Goal: Information Seeking & Learning: Learn about a topic

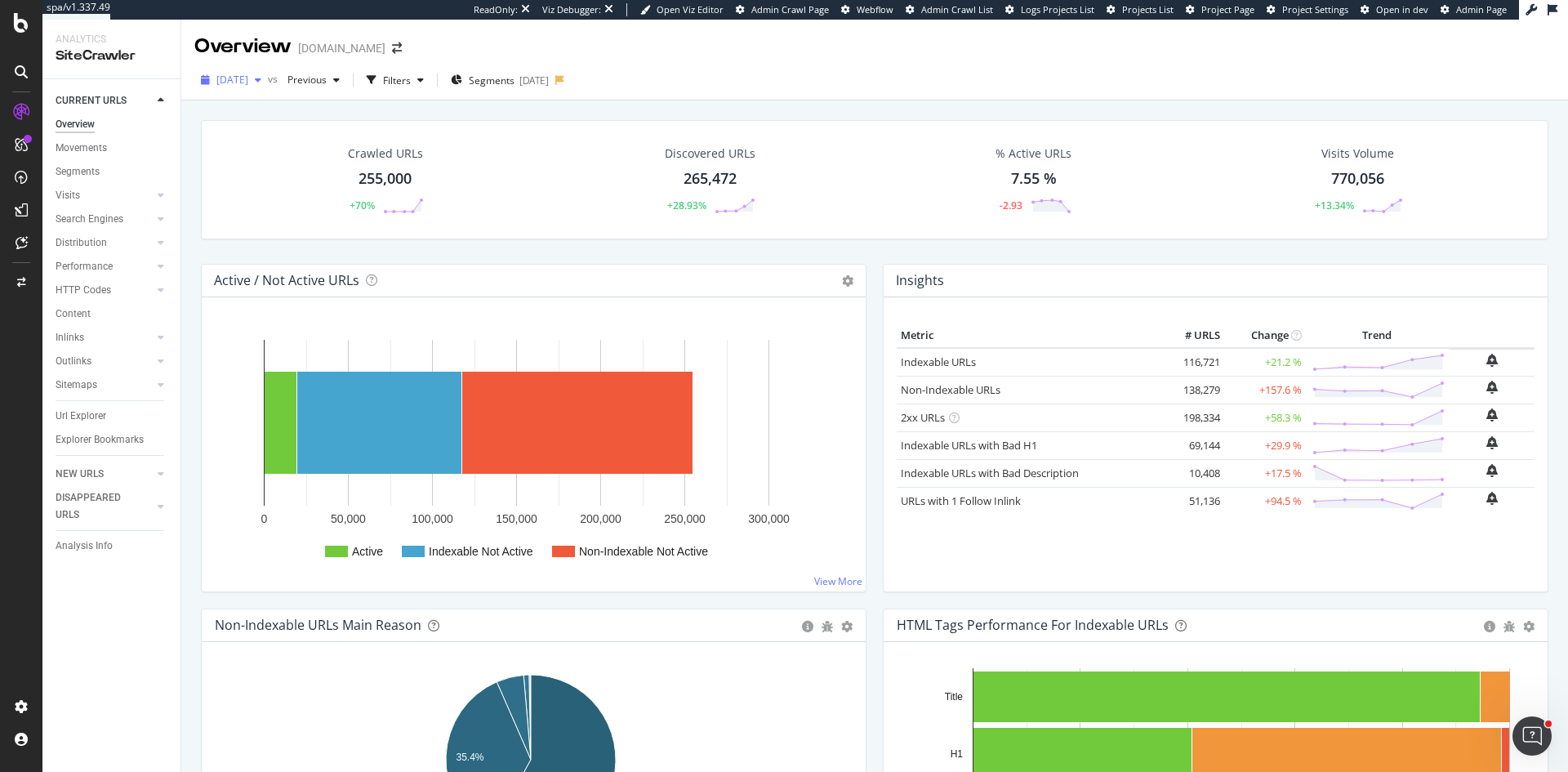
click at [248, 79] on span "[DATE]" at bounding box center [232, 79] width 32 height 14
click at [706, 82] on div "[DATE] vs Previous Filters Segments [DATE]" at bounding box center [875, 83] width 1387 height 33
click at [248, 76] on span "[DATE]" at bounding box center [232, 79] width 32 height 14
click at [289, 131] on div "2025 Sep. 22nd" at bounding box center [262, 138] width 87 height 14
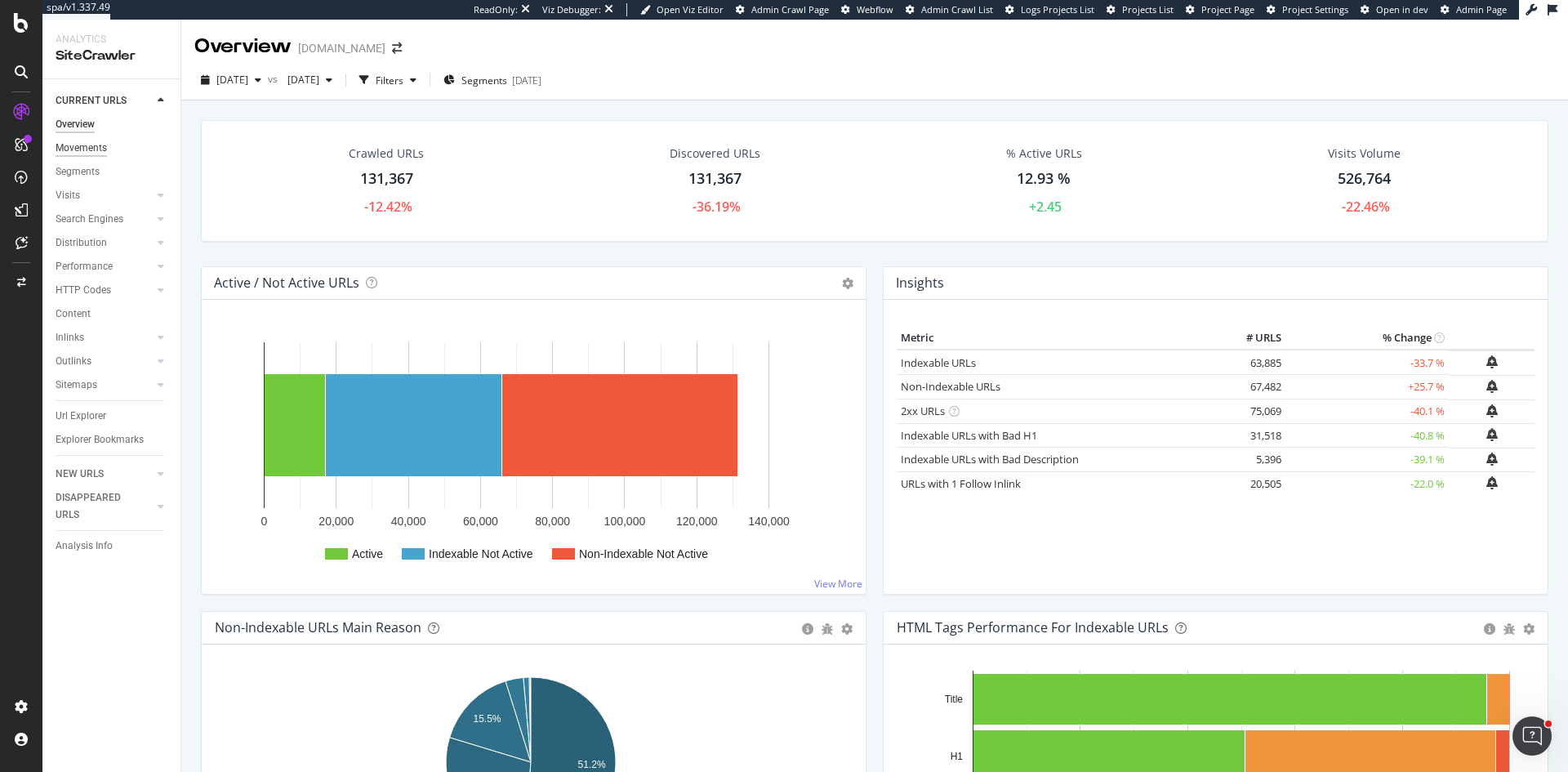
click at [98, 149] on div "Movements" at bounding box center [80, 149] width 51 height 17
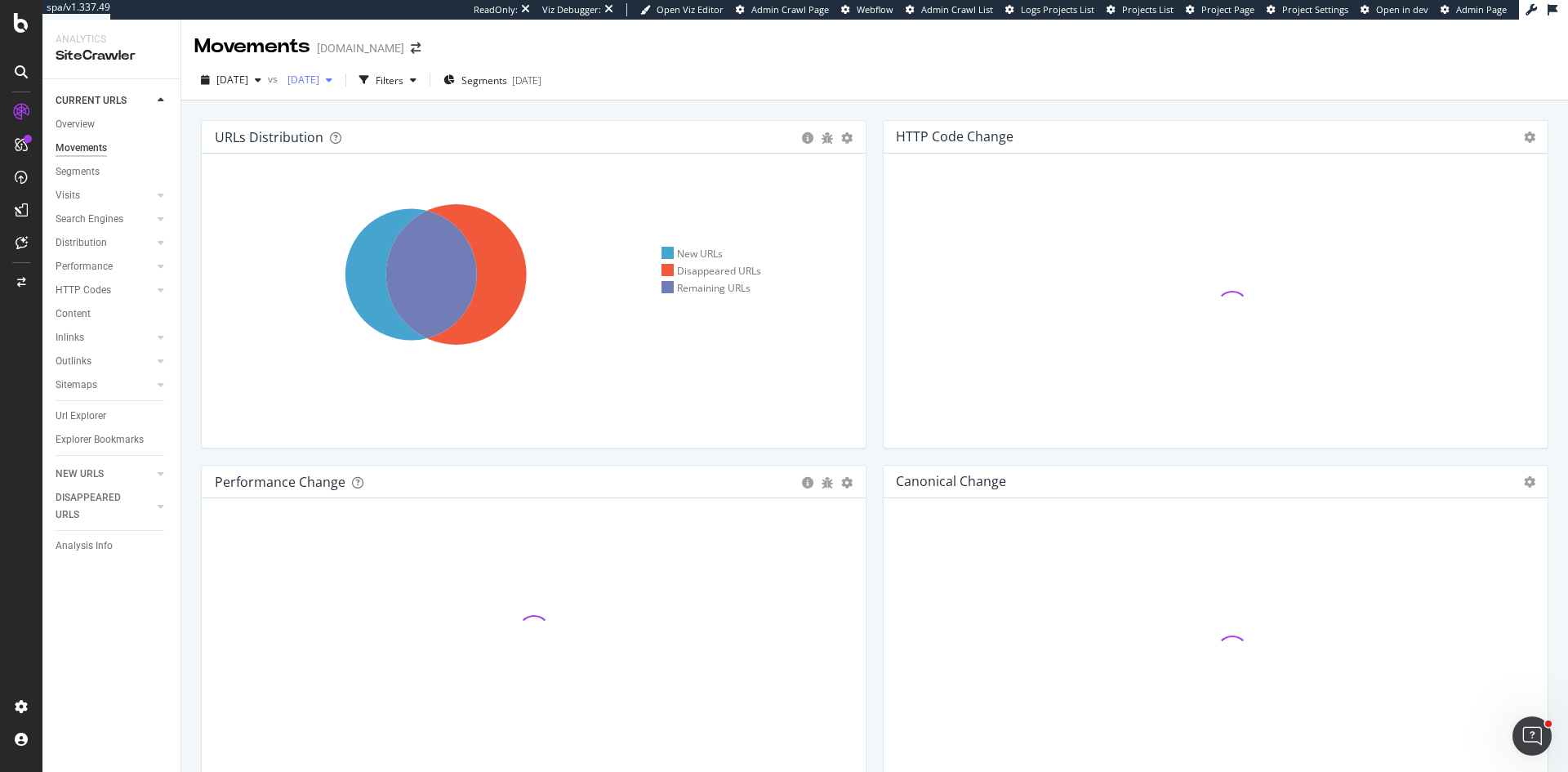
click at [320, 83] on span "2024 Oct. 28th" at bounding box center [300, 79] width 39 height 14
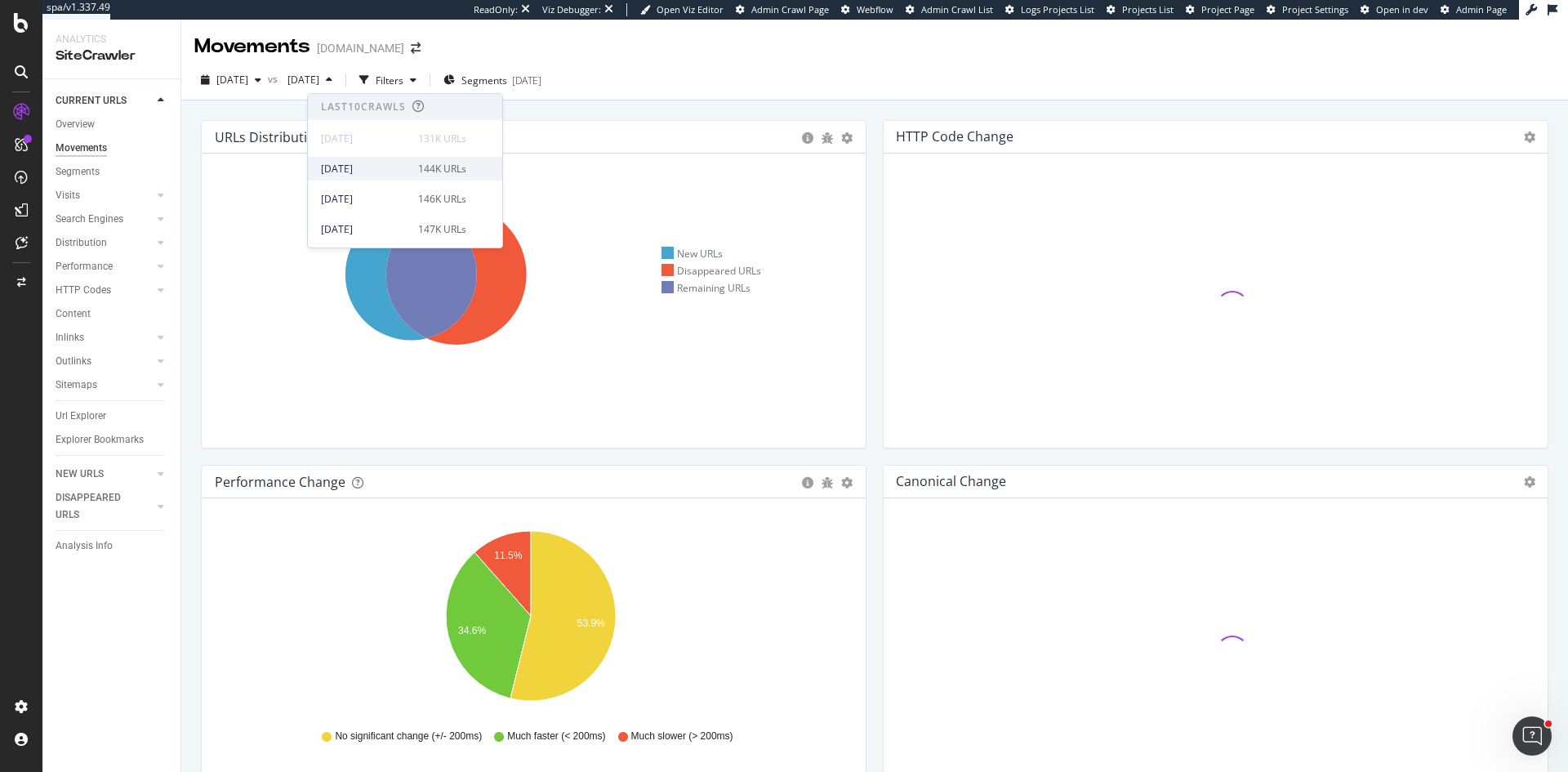
click at [379, 168] on div "2025 Sep. 15th" at bounding box center [364, 168] width 87 height 14
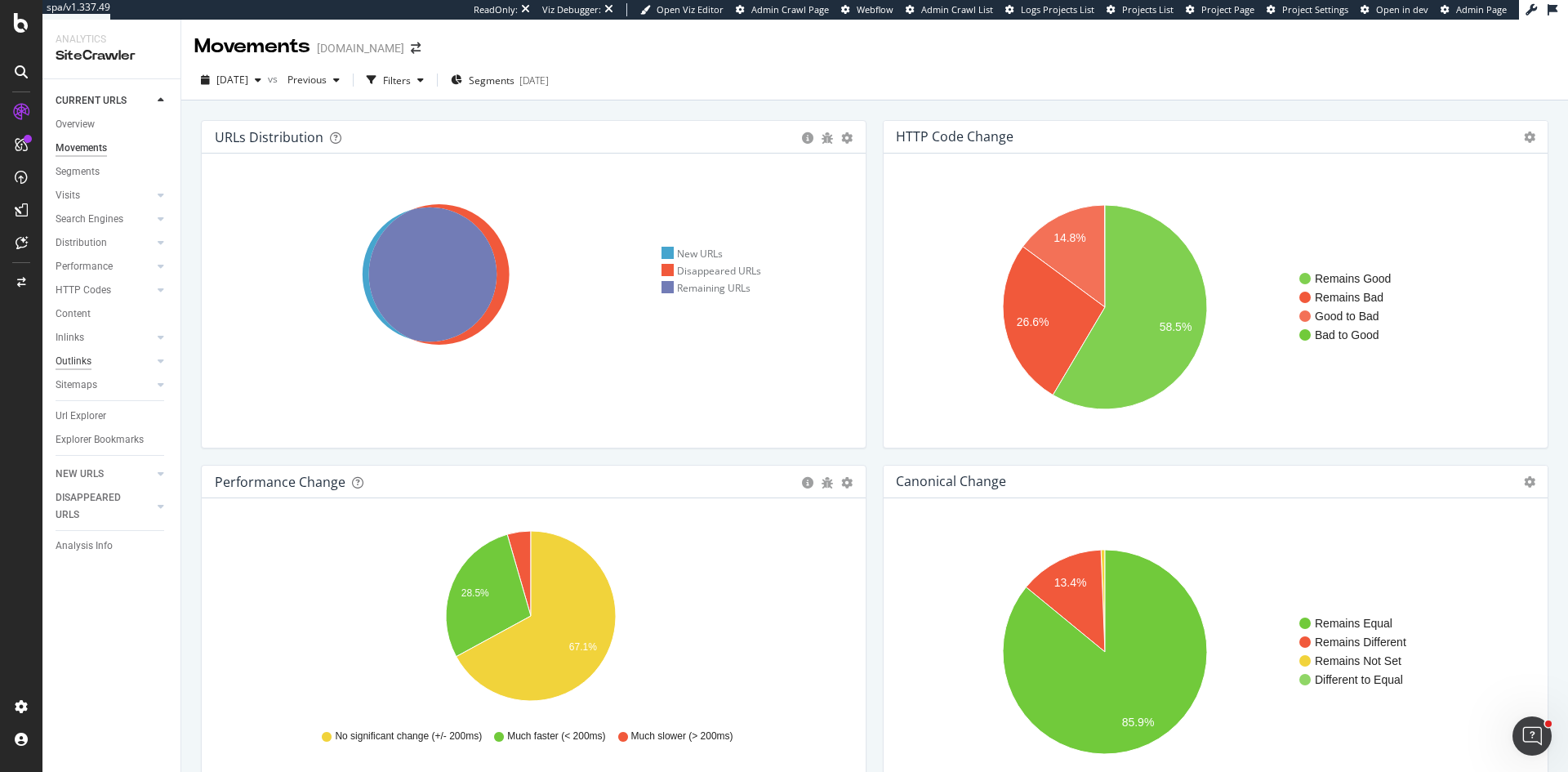
click at [80, 357] on div "Outlinks" at bounding box center [72, 361] width 36 height 17
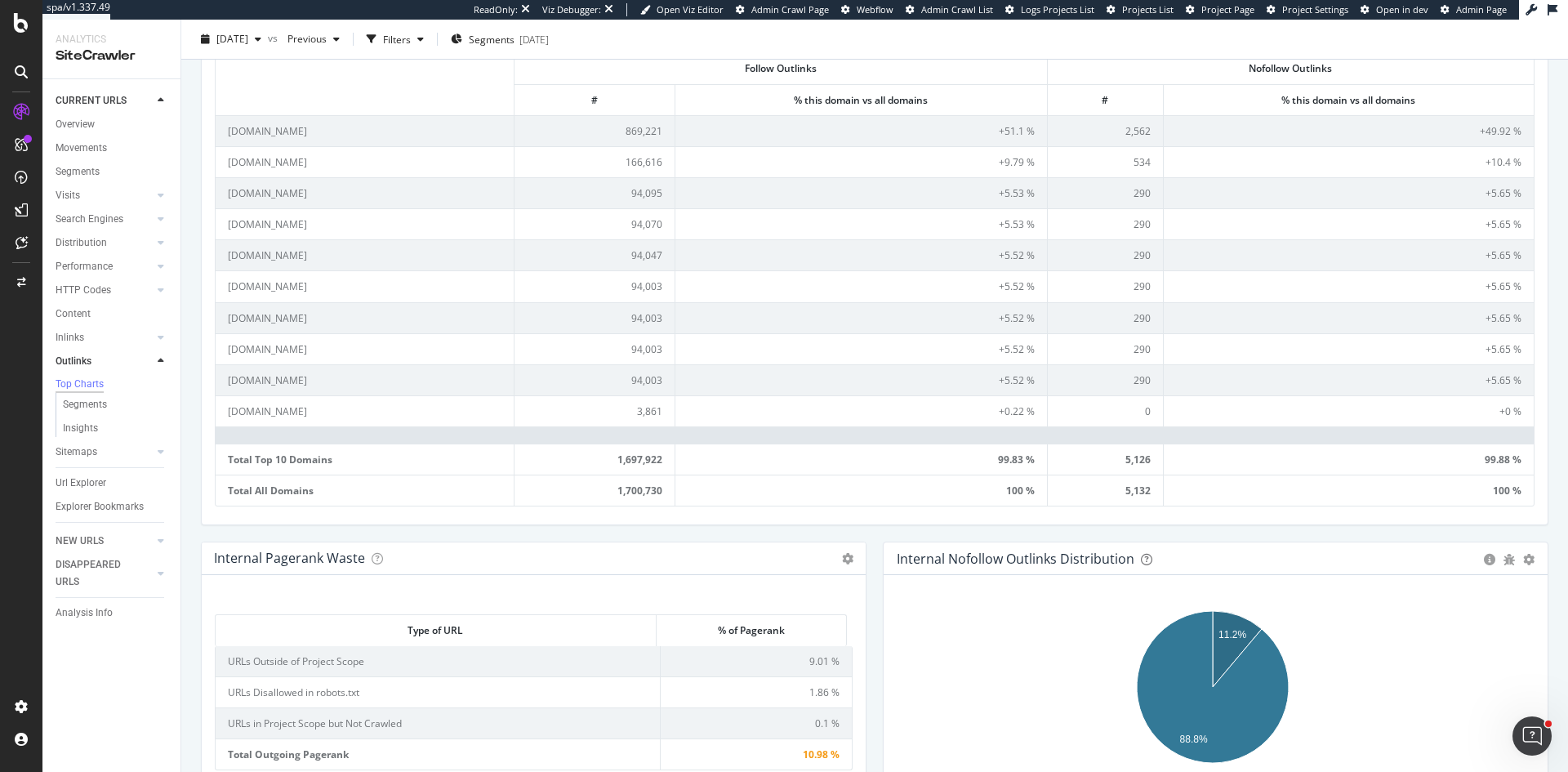
scroll to position [735, 0]
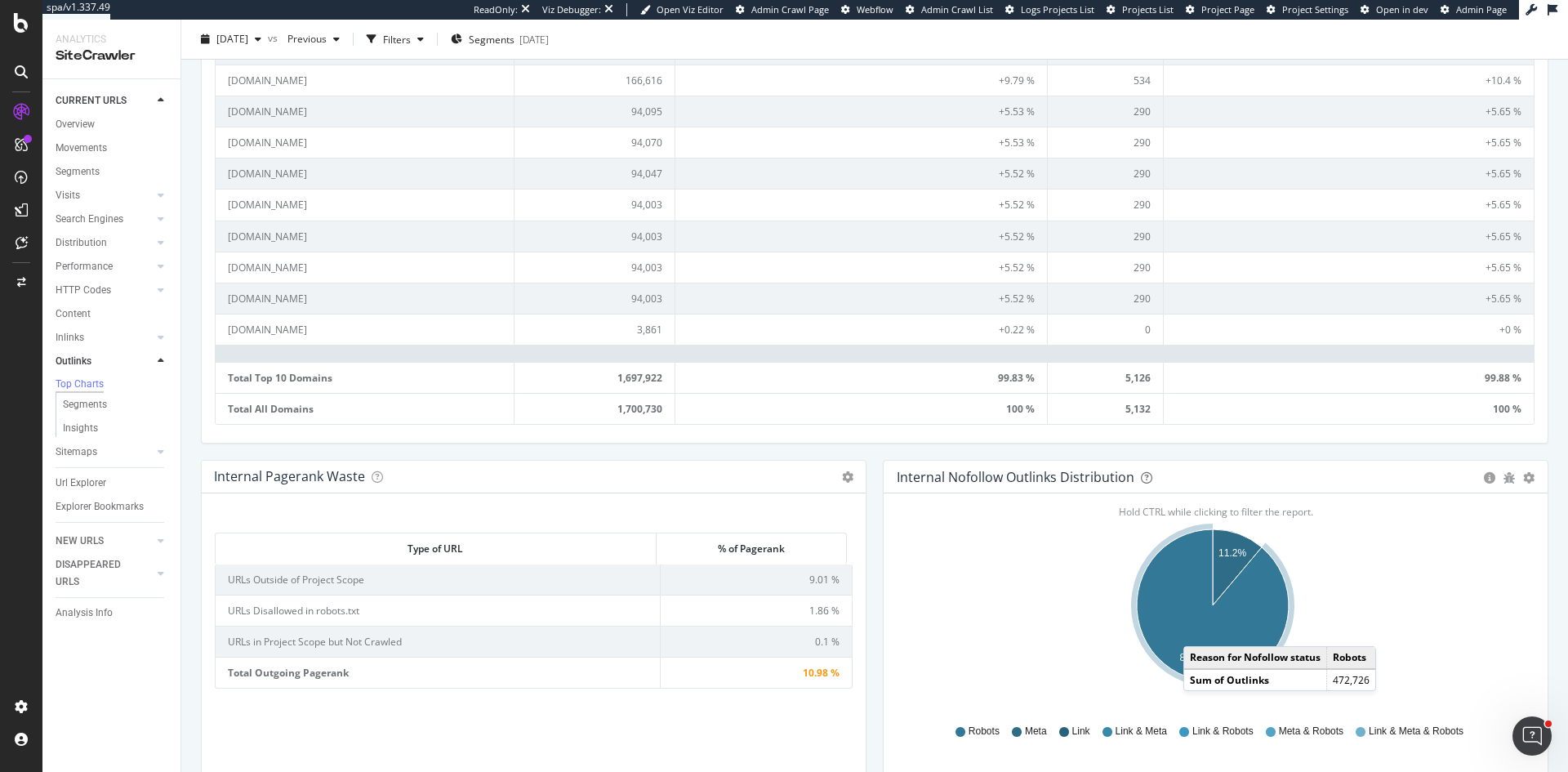
click at [1193, 630] on icon "A chart." at bounding box center [1212, 605] width 152 height 152
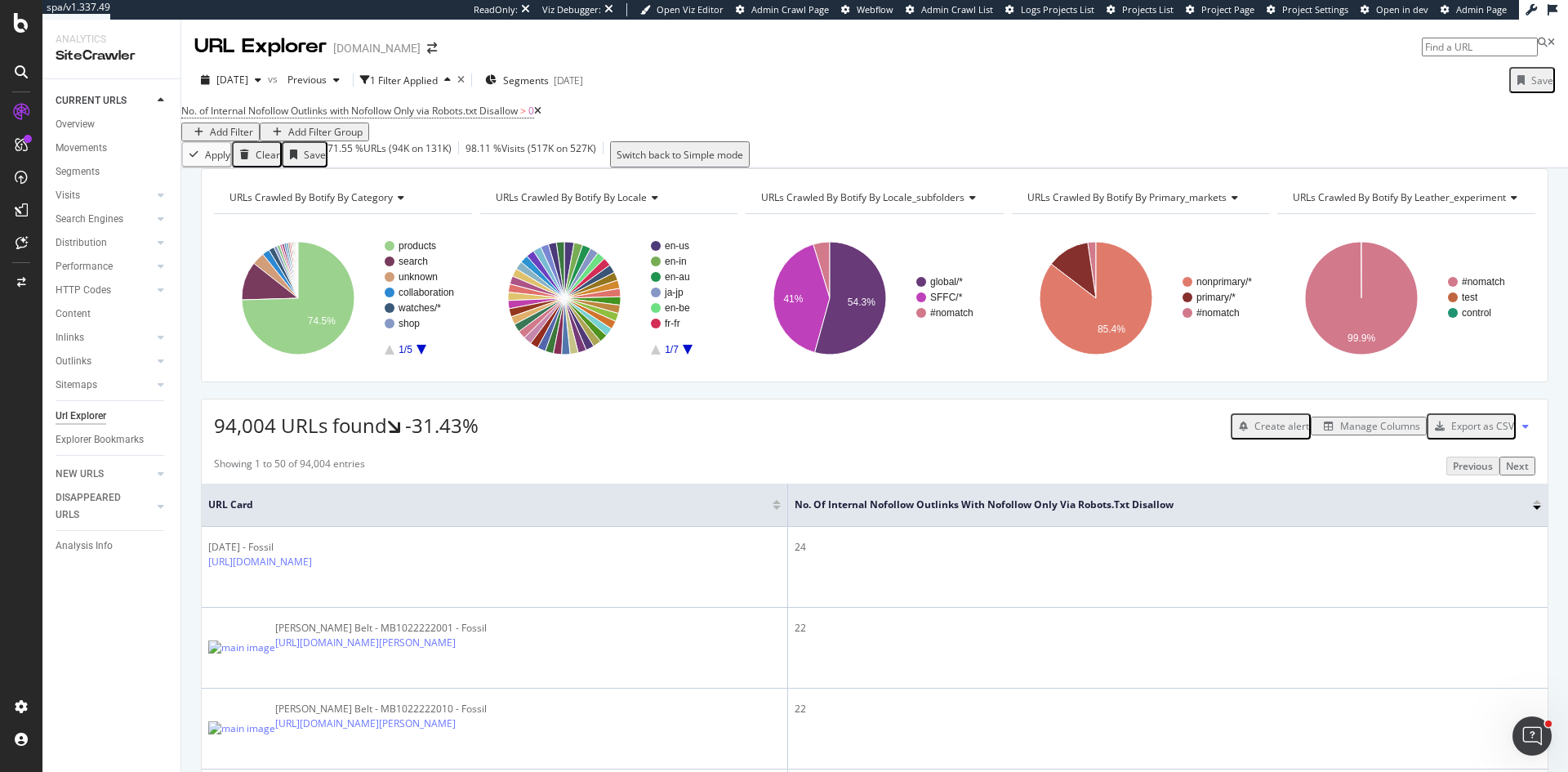
click at [1340, 433] on div "Manage Columns" at bounding box center [1380, 426] width 80 height 14
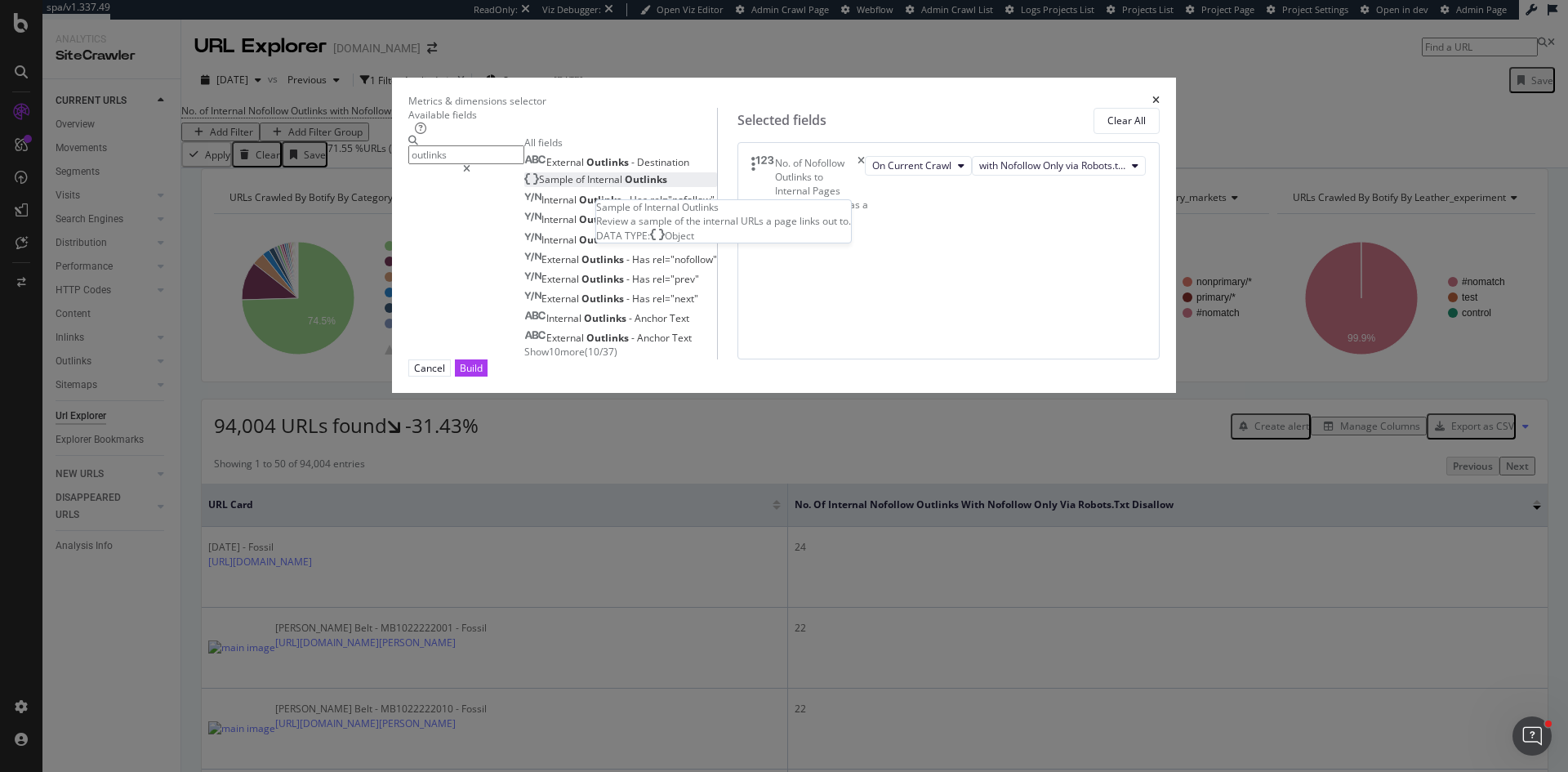
type input "outlinks"
click at [625, 186] on span "Outlinks" at bounding box center [646, 179] width 43 height 14
click at [483, 375] on div "Build" at bounding box center [471, 368] width 23 height 14
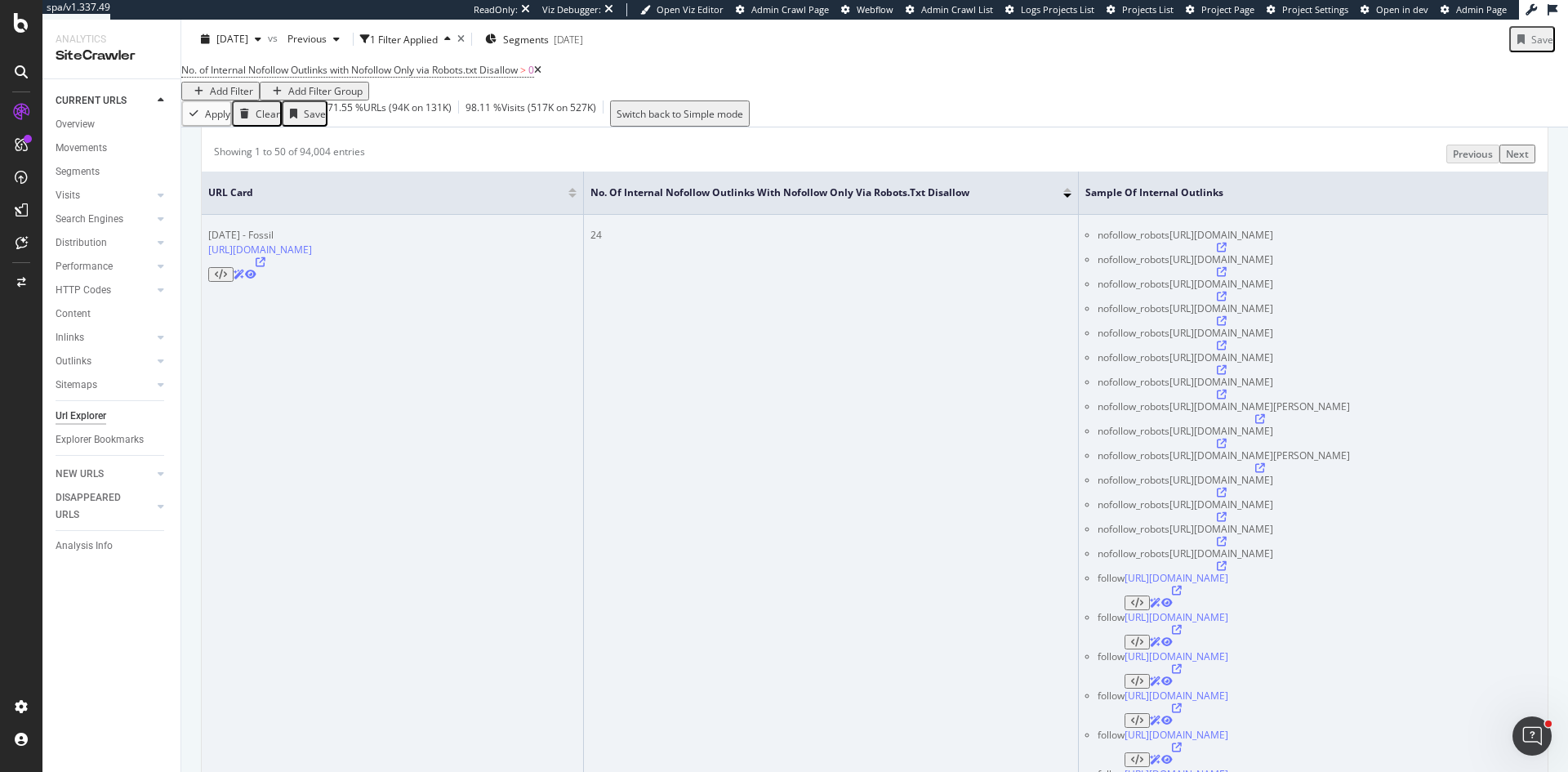
scroll to position [327, 0]
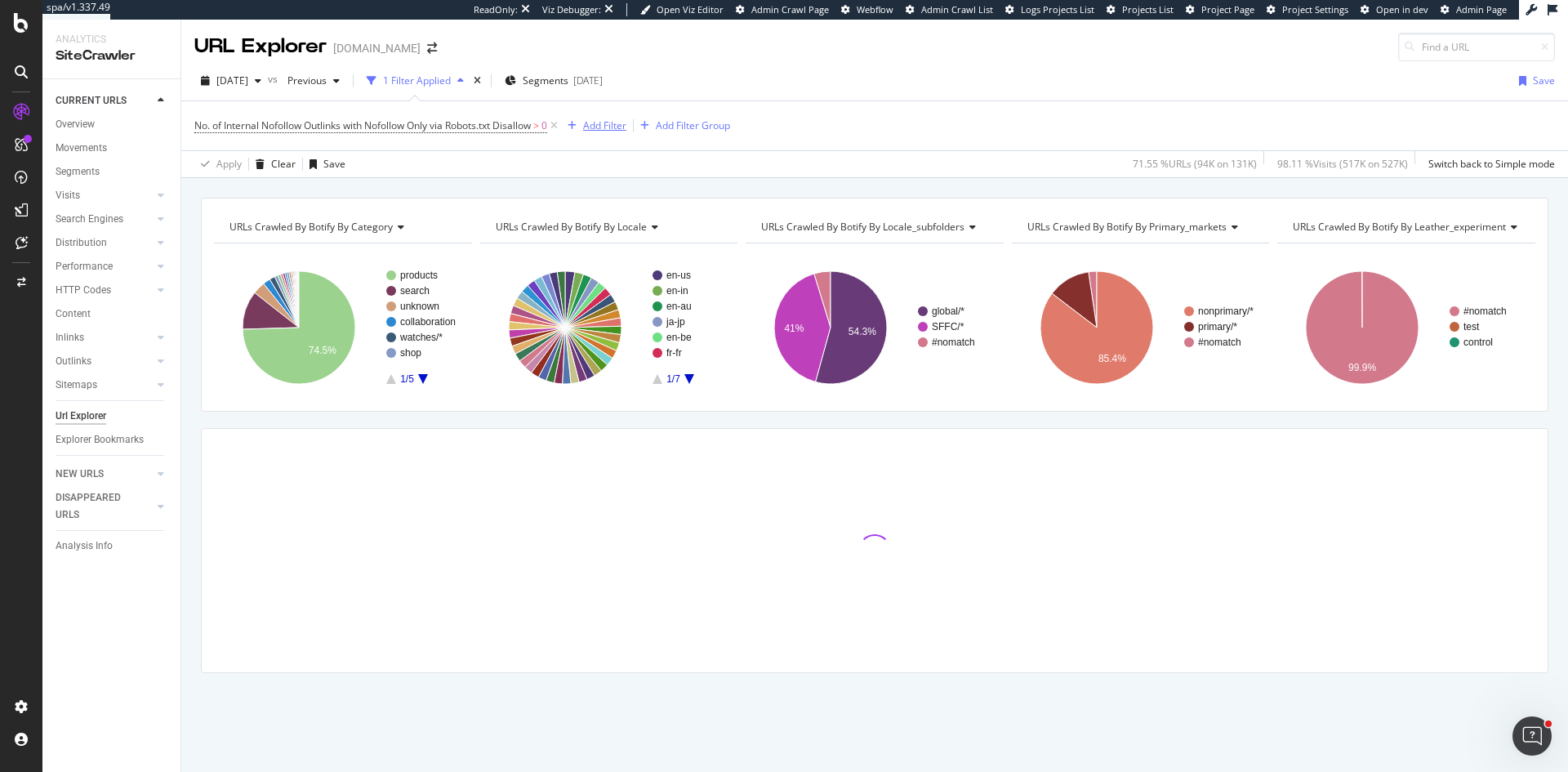
click at [608, 124] on div "Add Filter" at bounding box center [605, 126] width 43 height 14
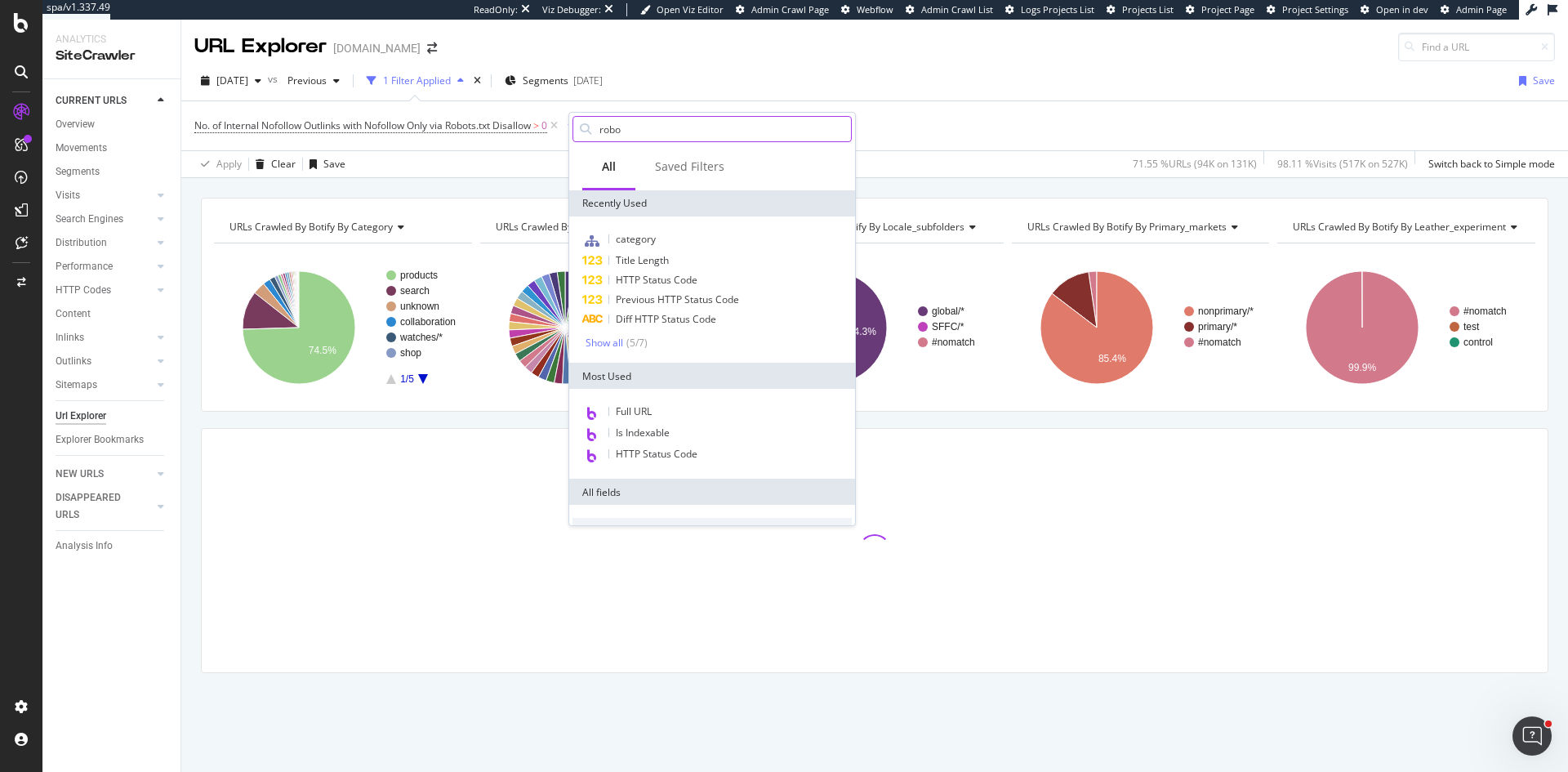
click at [755, 129] on input "robo" at bounding box center [725, 129] width 253 height 24
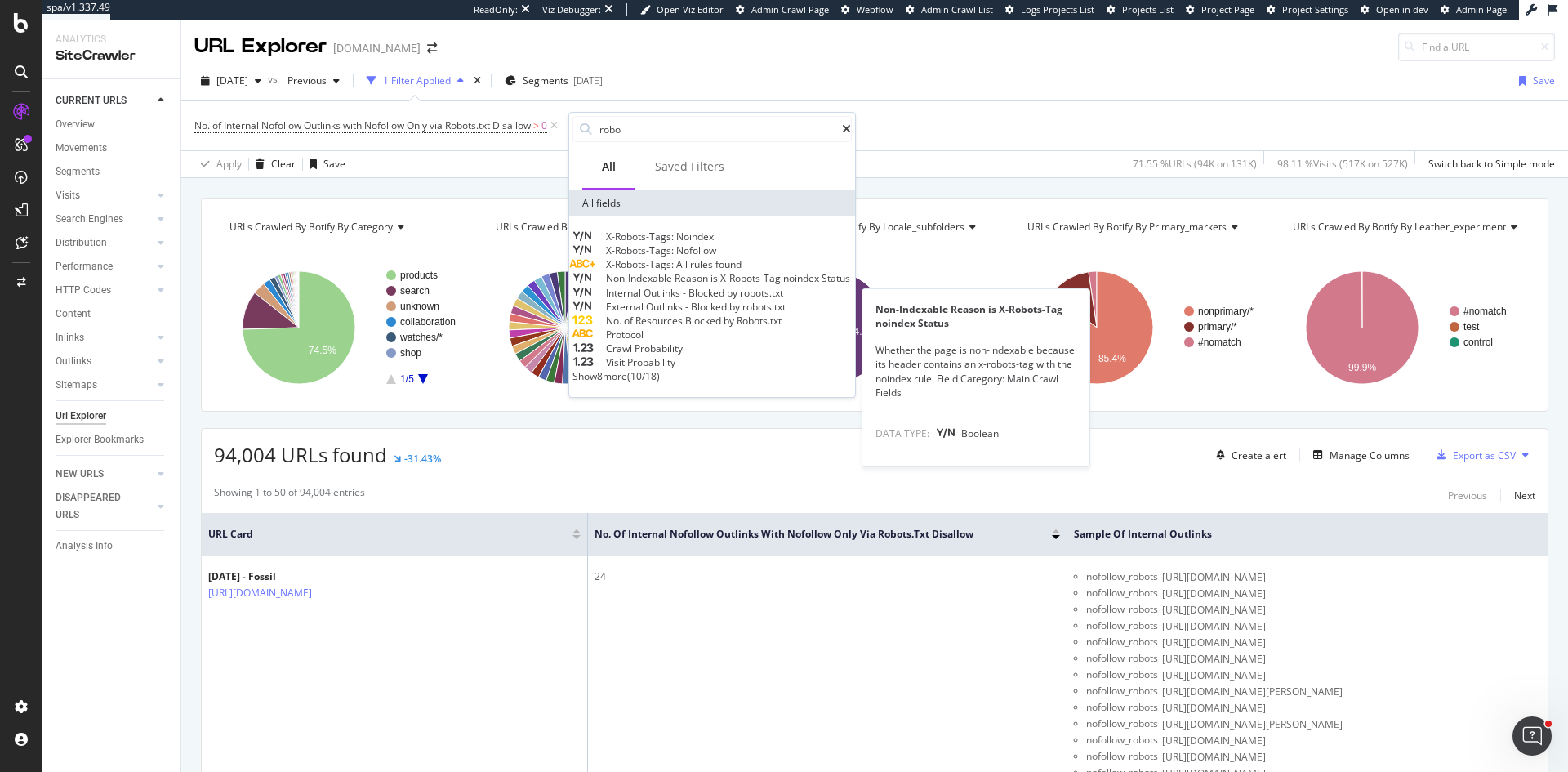
type input "robo"
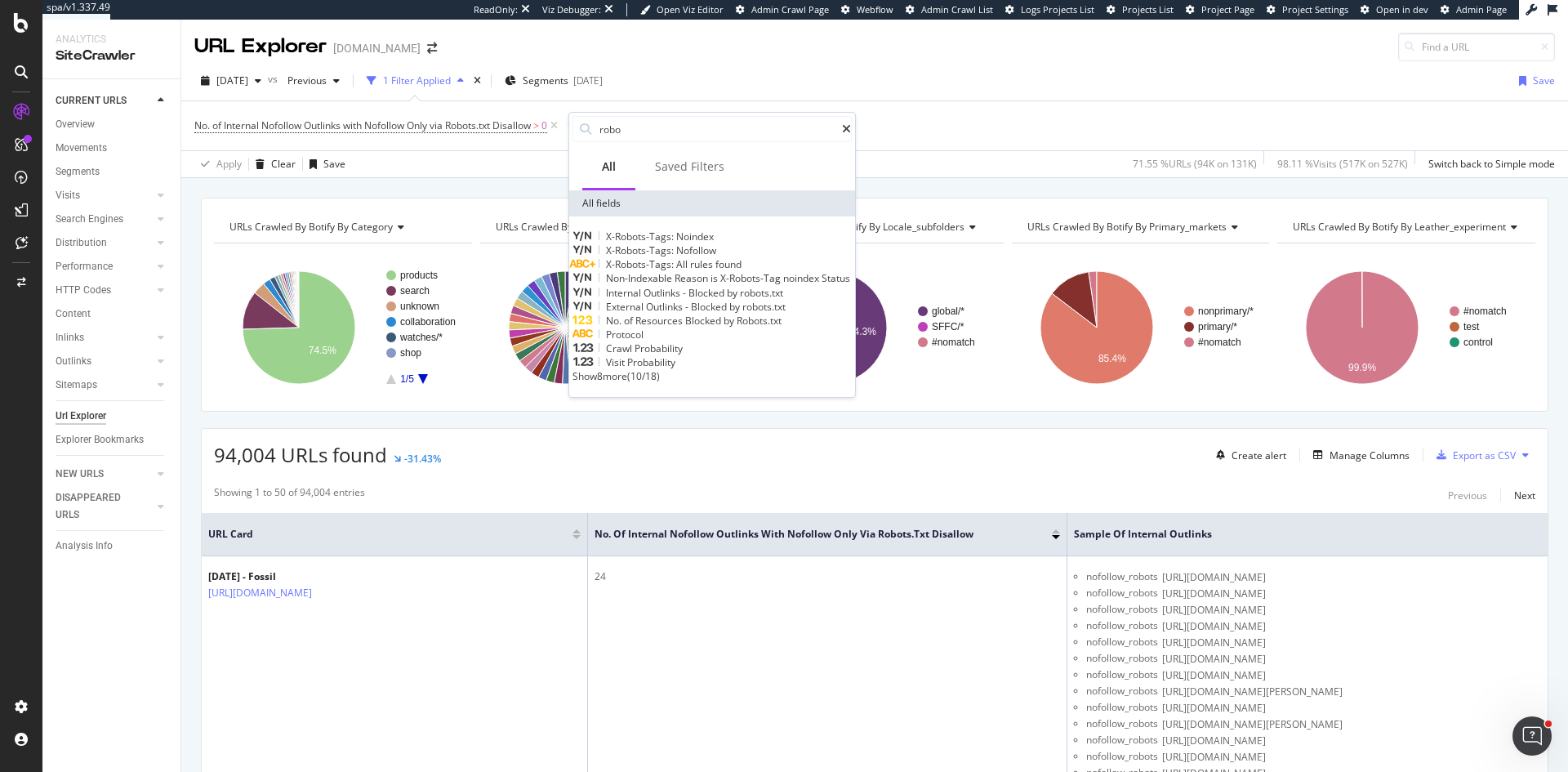
click at [701, 285] on span "Reason" at bounding box center [692, 278] width 36 height 14
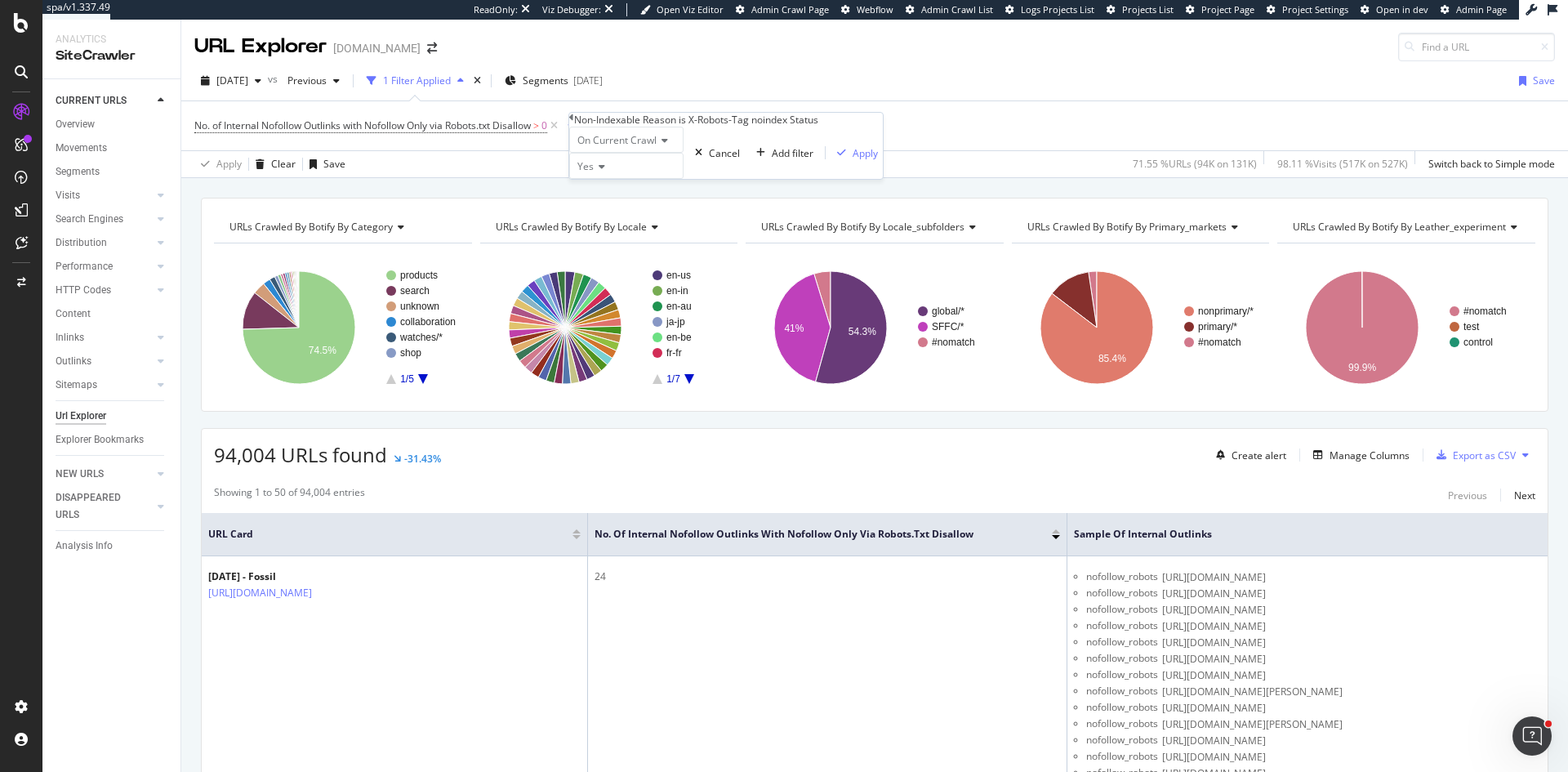
click at [574, 123] on icon at bounding box center [571, 118] width 5 height 10
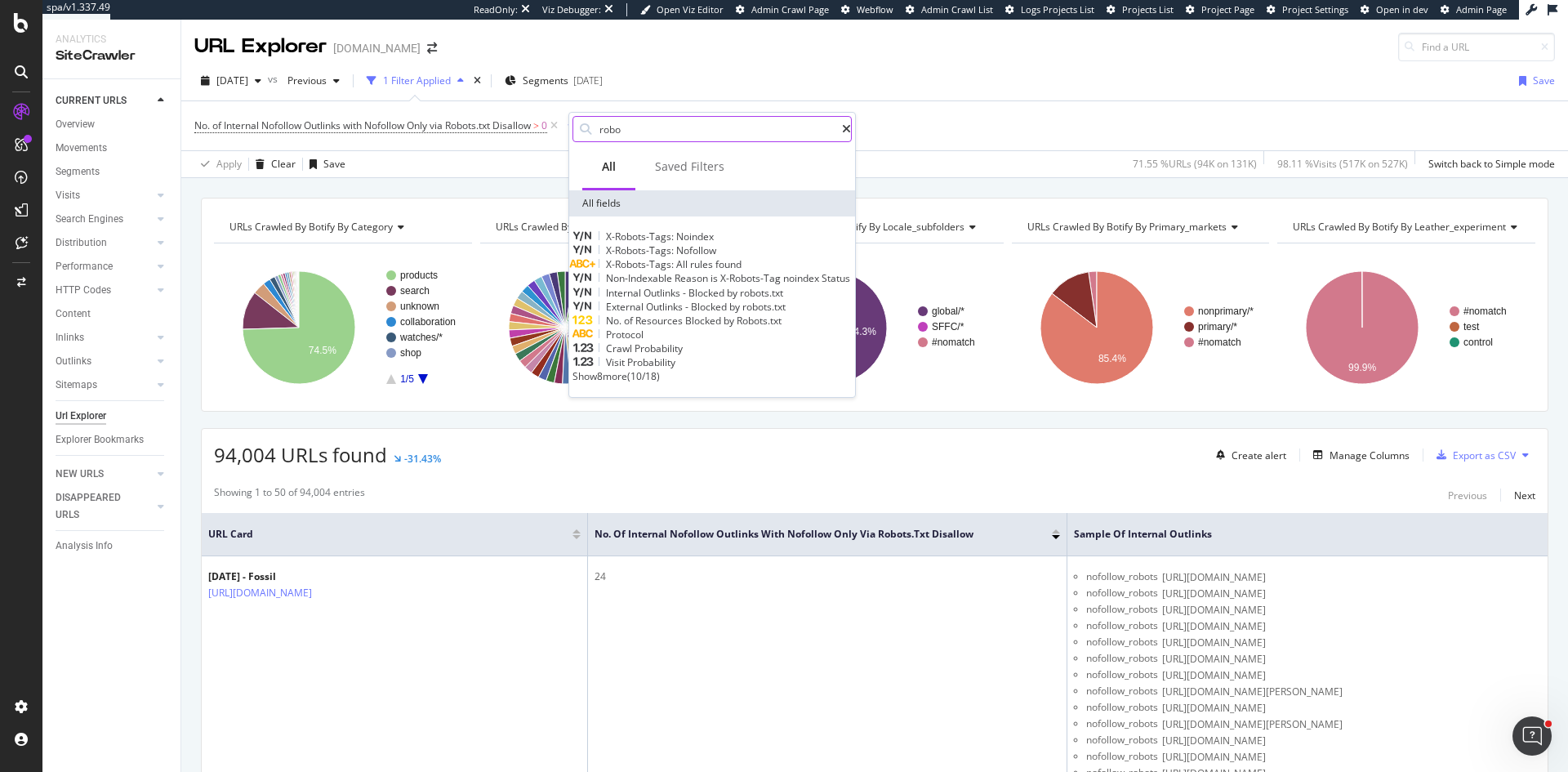
click at [842, 129] on icon at bounding box center [846, 129] width 9 height 12
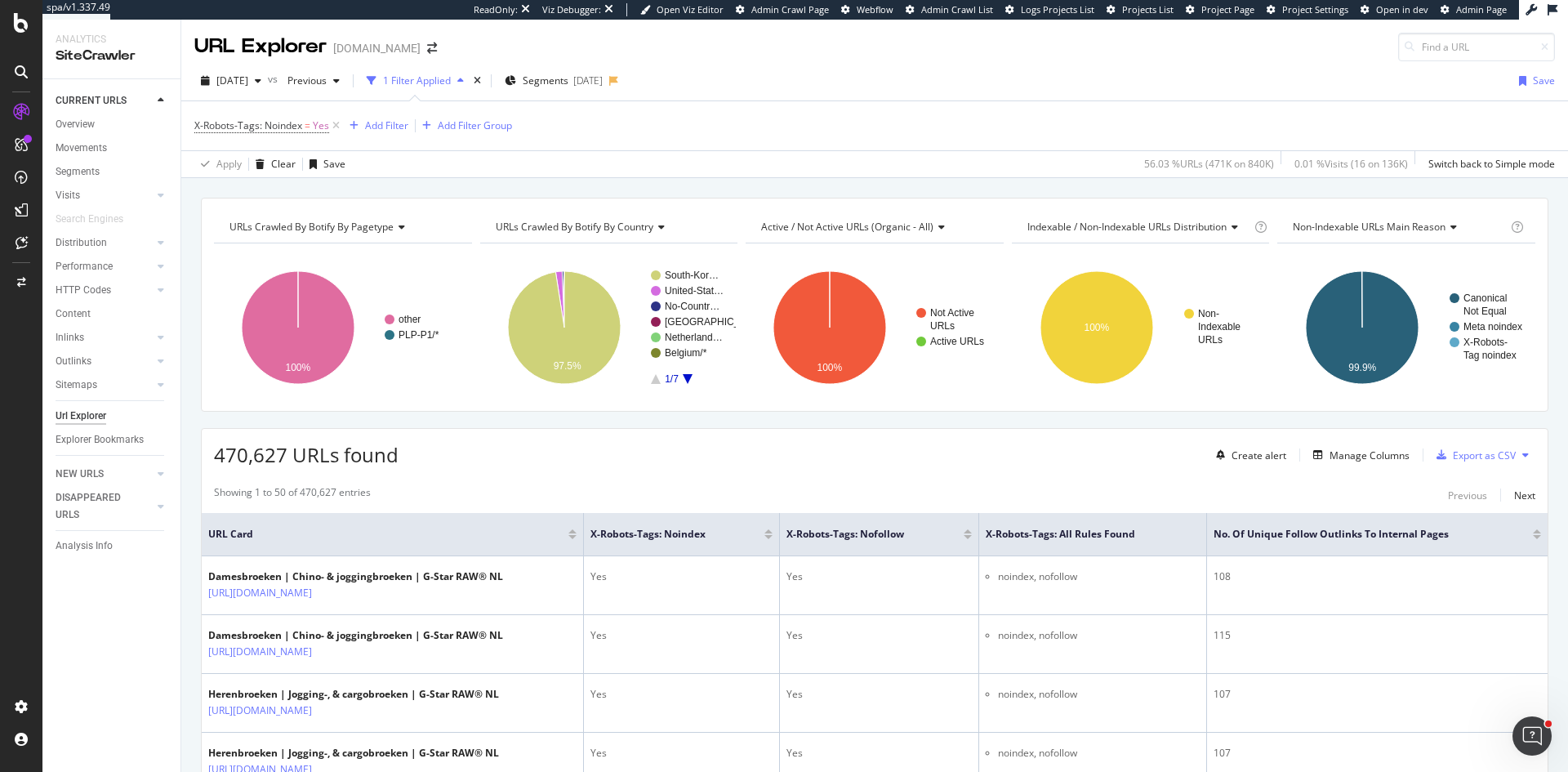
drag, startPoint x: 1202, startPoint y: 49, endPoint x: 1187, endPoint y: 66, distance: 22.7
click at [1202, 49] on div "URL Explorer [DOMAIN_NAME]" at bounding box center [875, 40] width 1387 height 42
click at [384, 124] on div "Add Filter" at bounding box center [386, 126] width 43 height 14
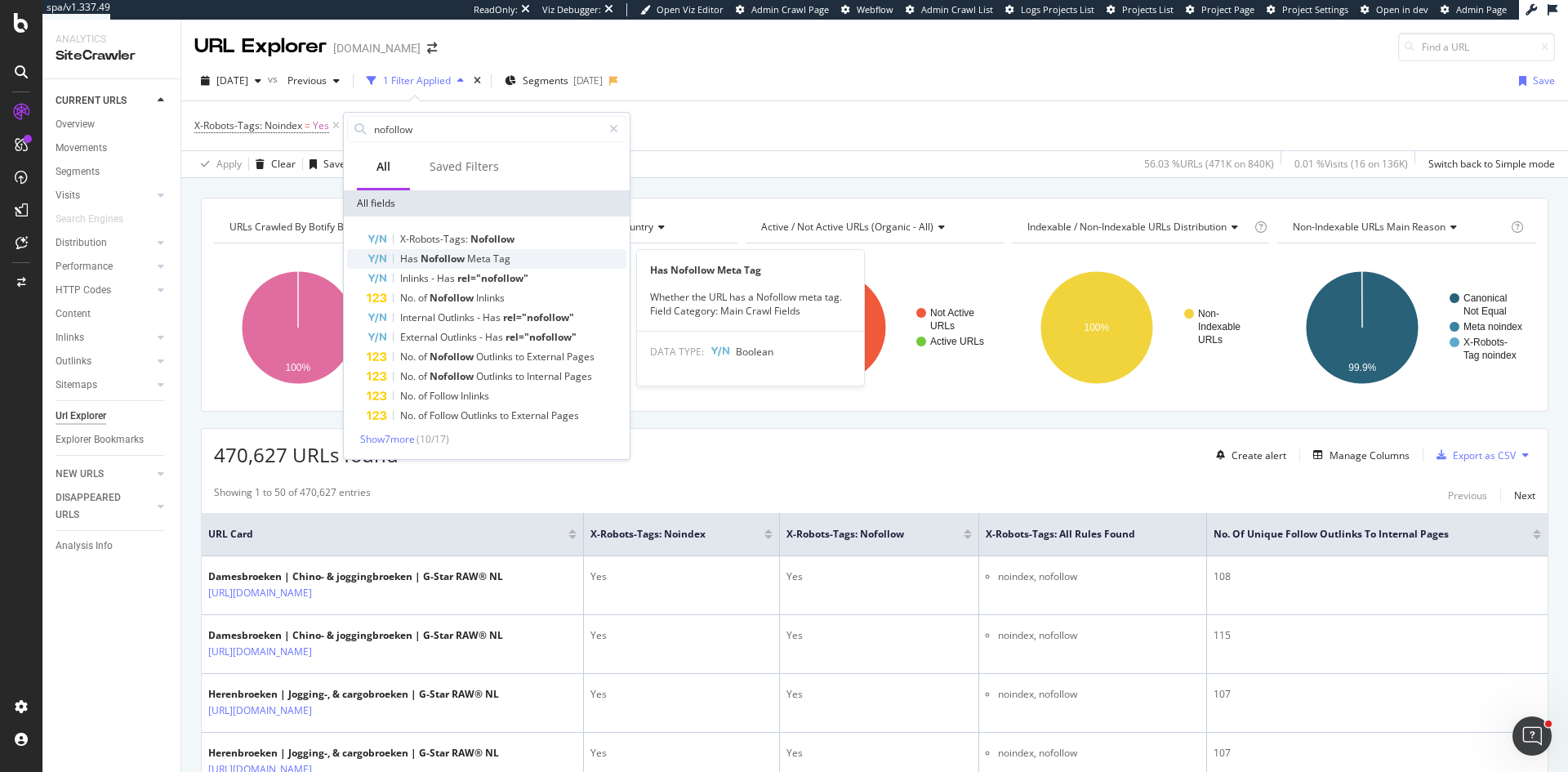
type input "nofollow"
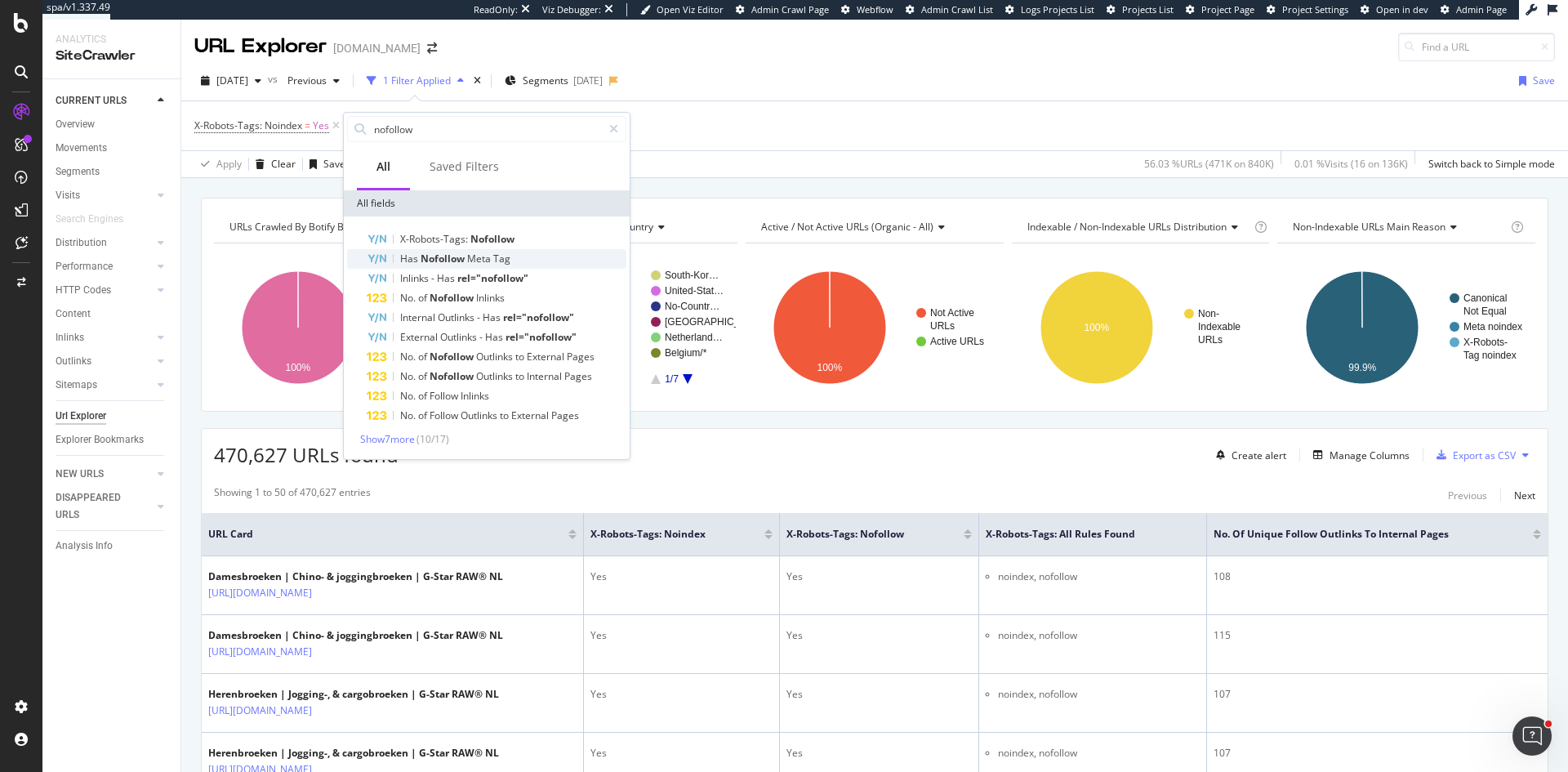
click at [499, 257] on span "Tag" at bounding box center [502, 258] width 17 height 14
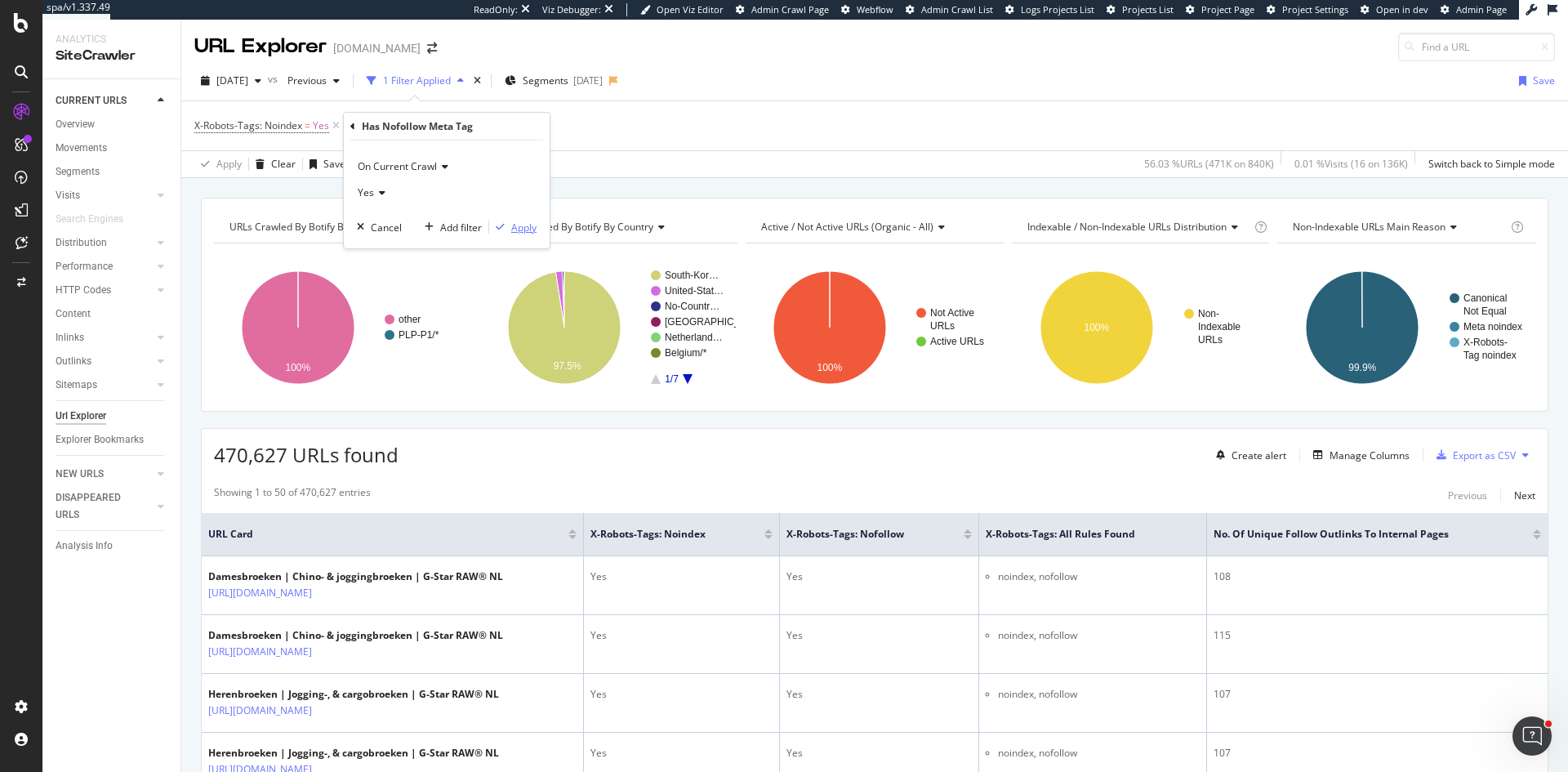
click at [526, 225] on div "Apply" at bounding box center [524, 227] width 25 height 14
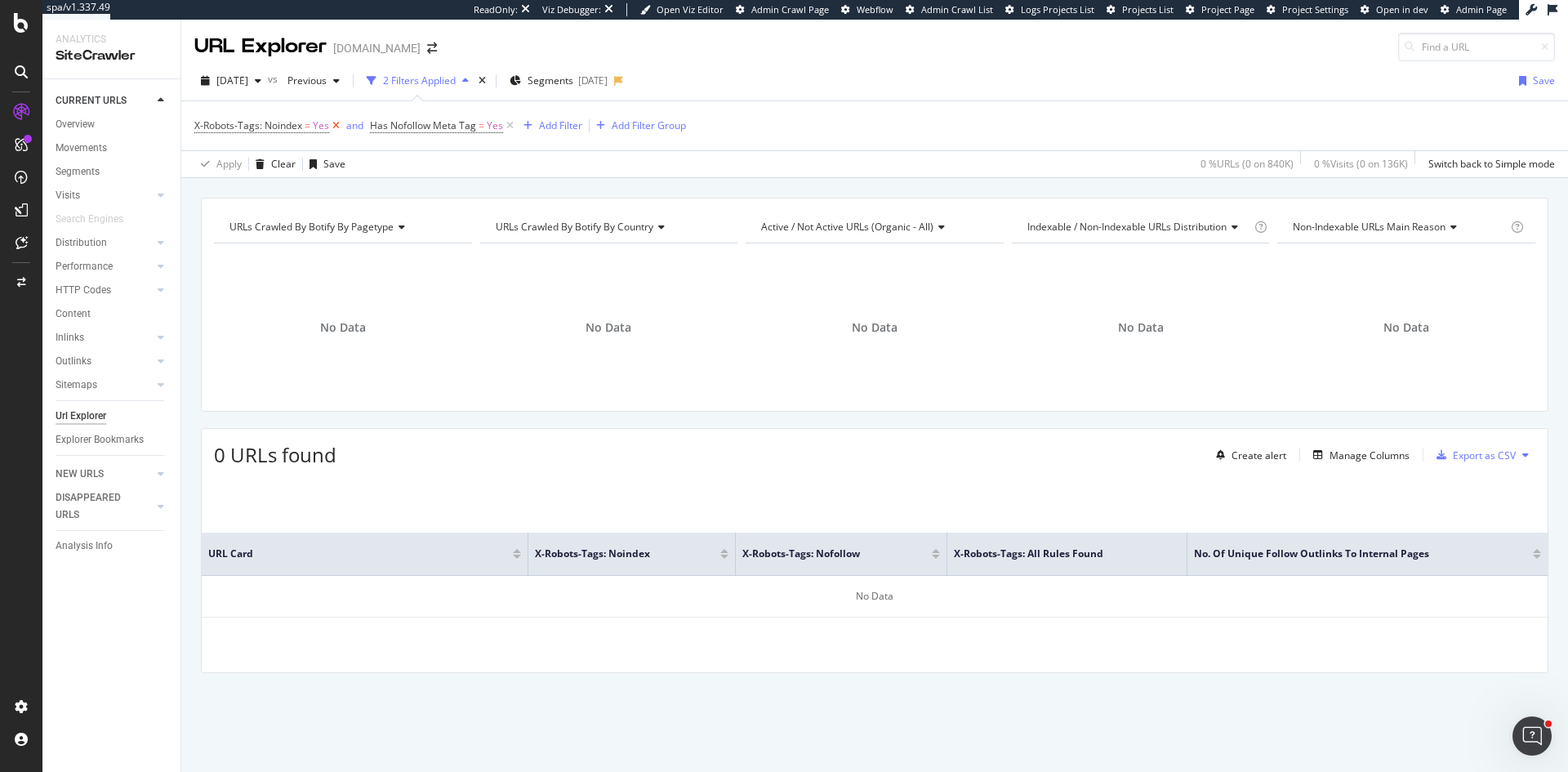
click at [336, 126] on icon at bounding box center [336, 126] width 14 height 16
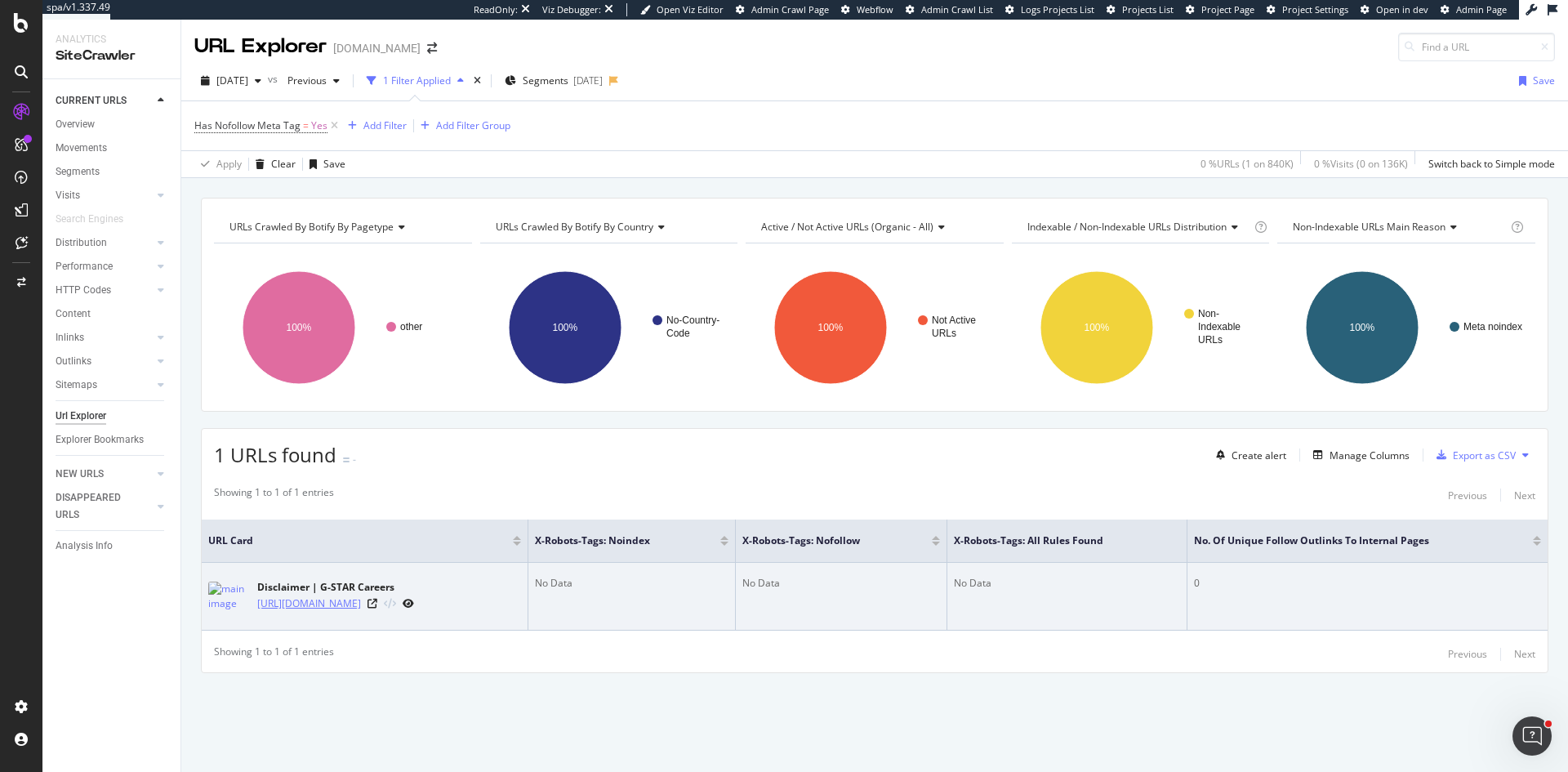
click at [361, 600] on link "https://careers.g-star.com/disclaimer/" at bounding box center [308, 603] width 103 height 16
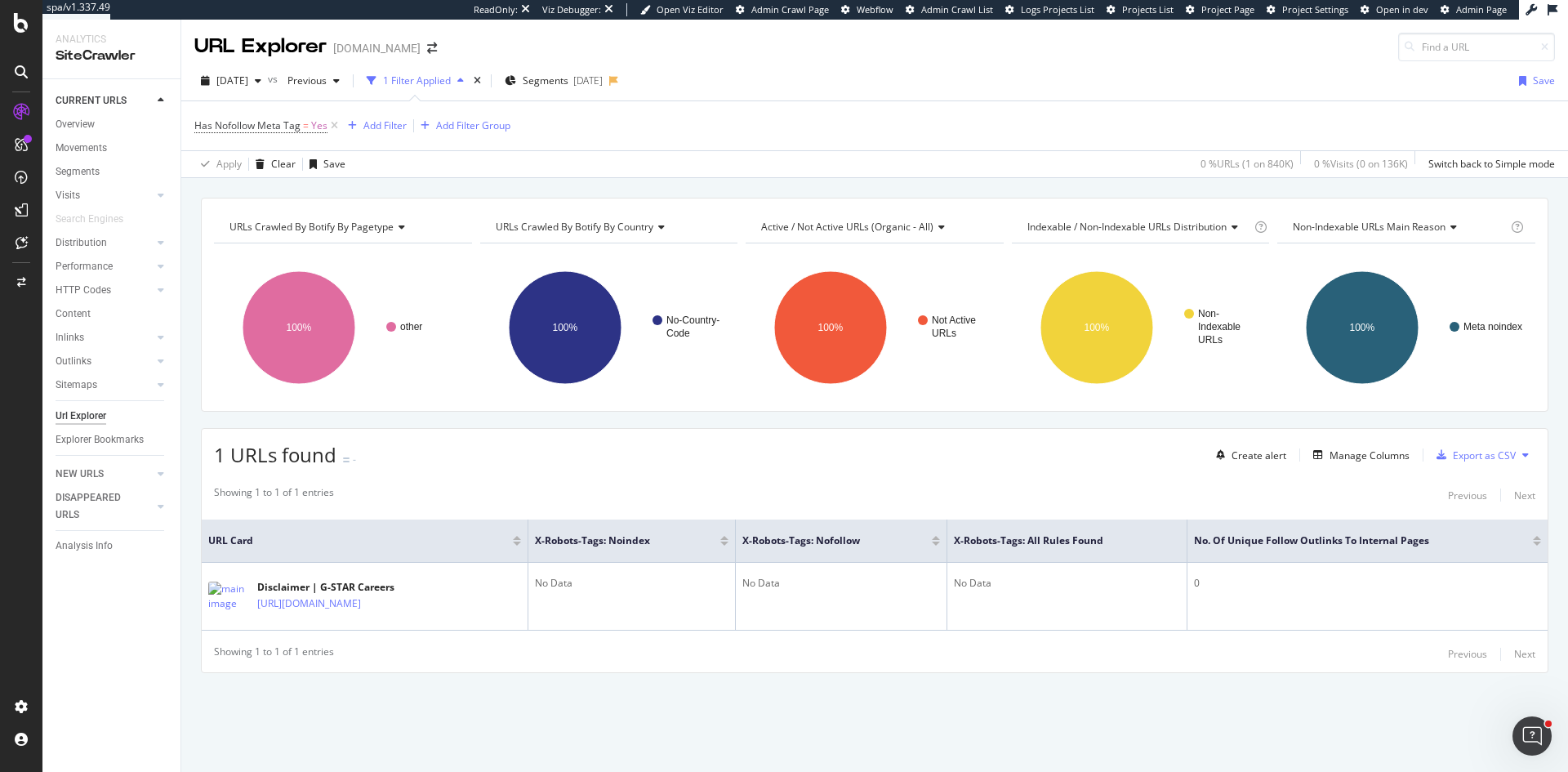
click at [1153, 160] on div "Apply Clear Save 0 % URLs ( 1 on 840K ) 0 % Visits ( 0 on 136K ) Switch back to…" at bounding box center [875, 164] width 1387 height 27
click at [398, 116] on button "Add Filter" at bounding box center [374, 126] width 66 height 19
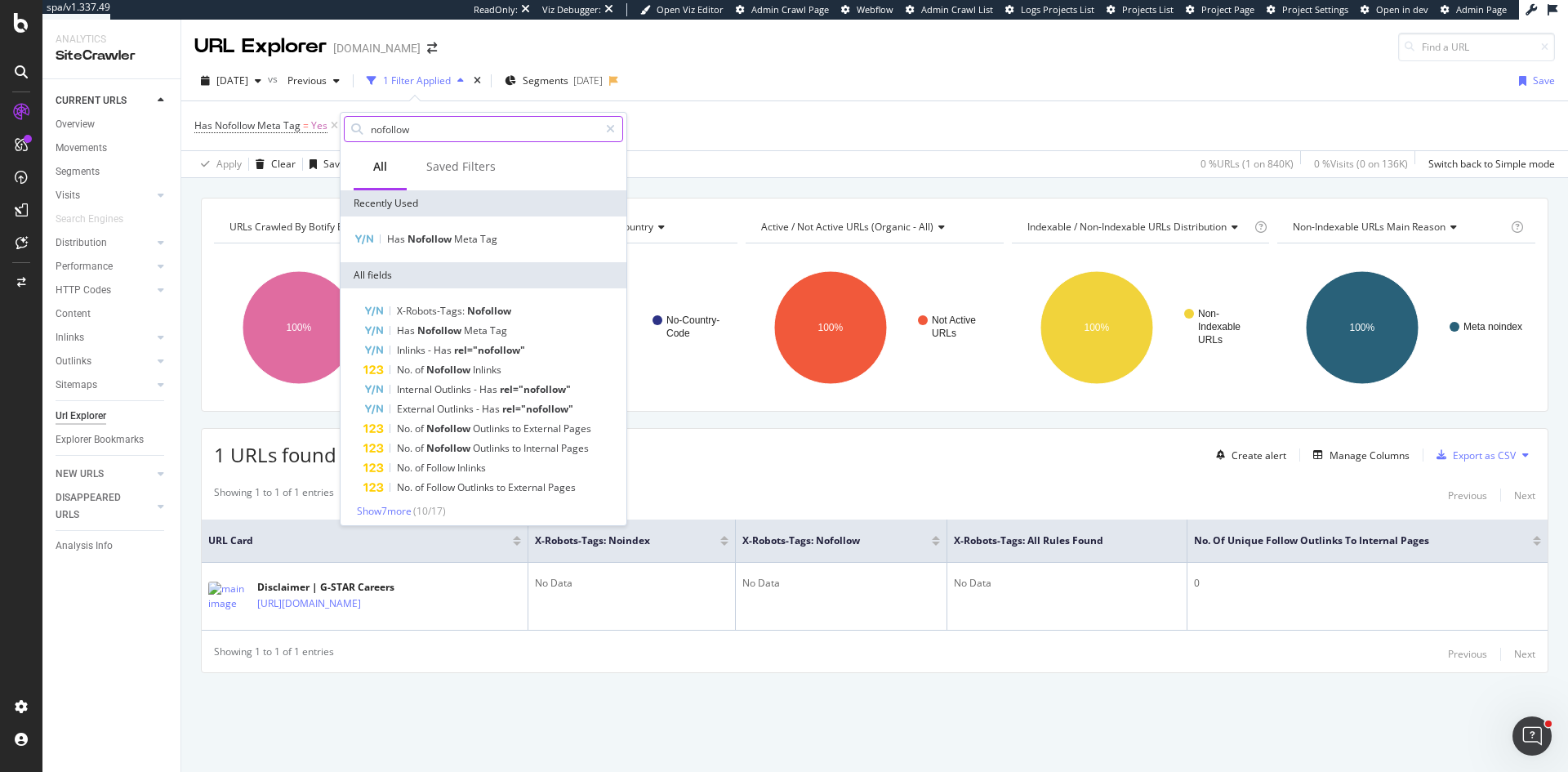
click at [458, 140] on input "nofollow" at bounding box center [484, 129] width 230 height 24
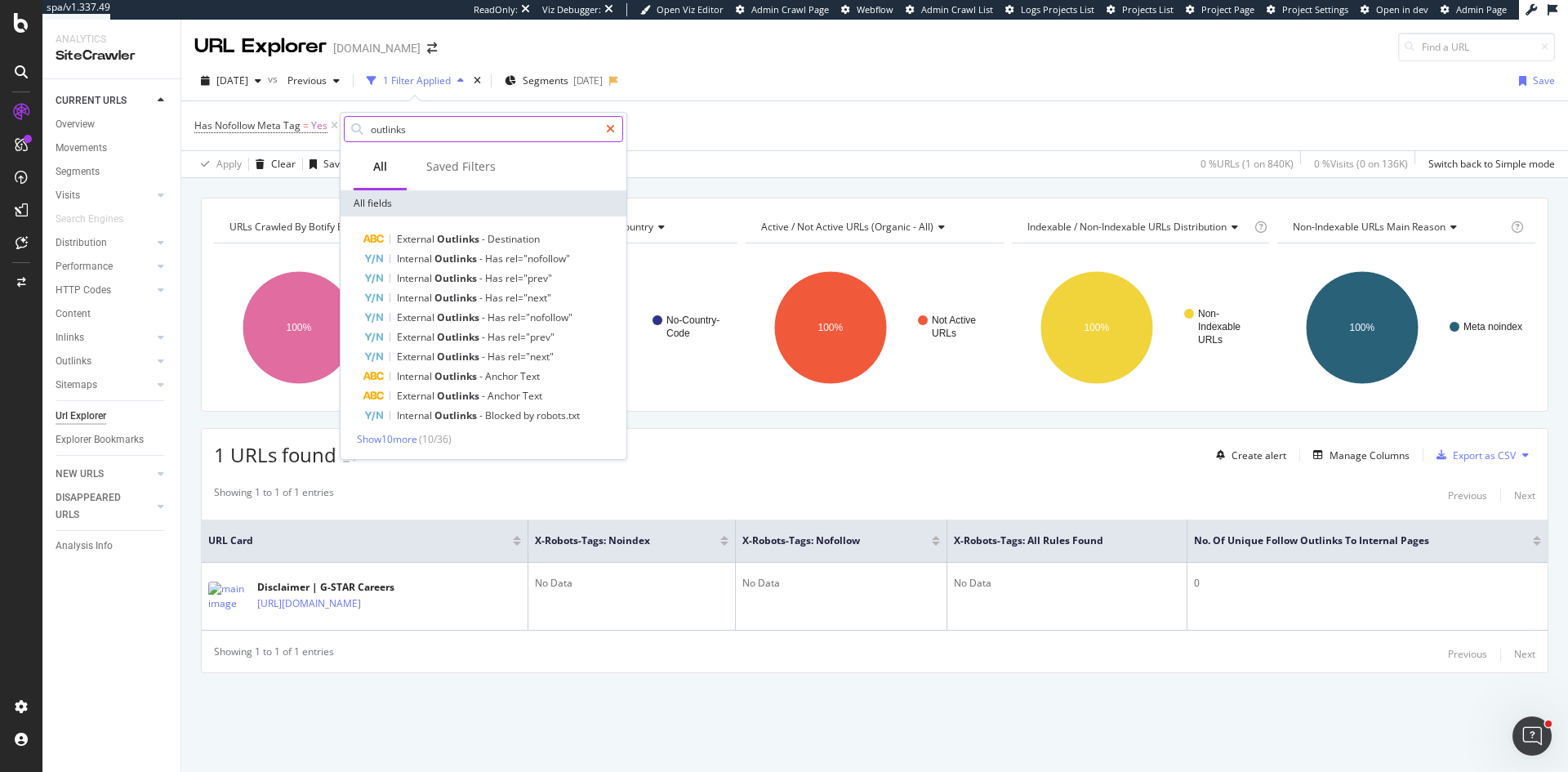
type input "outlinks"
click at [610, 127] on icon at bounding box center [610, 129] width 9 height 12
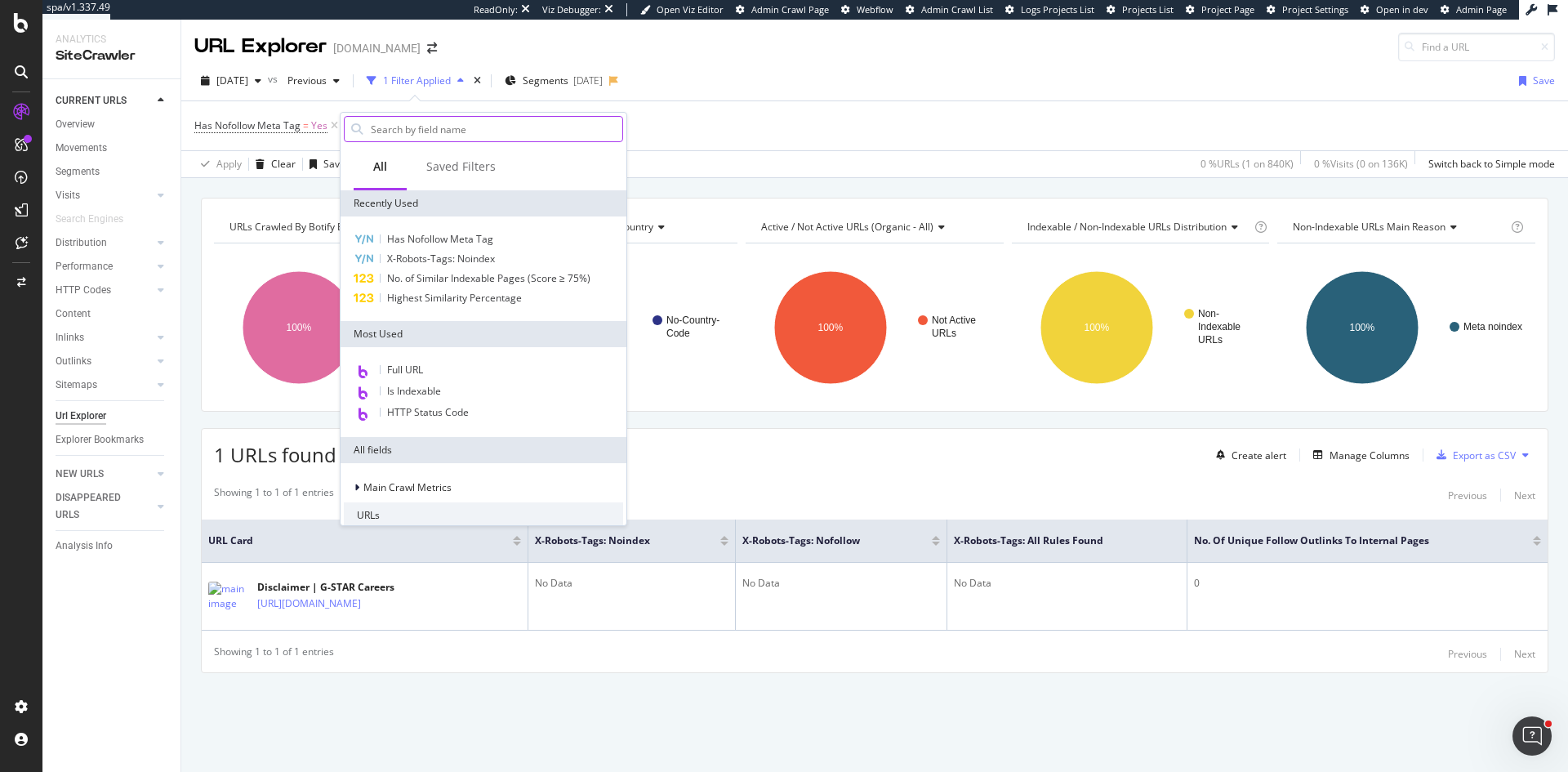
click at [698, 139] on div "Has Nofollow Meta Tag = Yes Add Filter Add Filter Group" at bounding box center [874, 126] width 1361 height 49
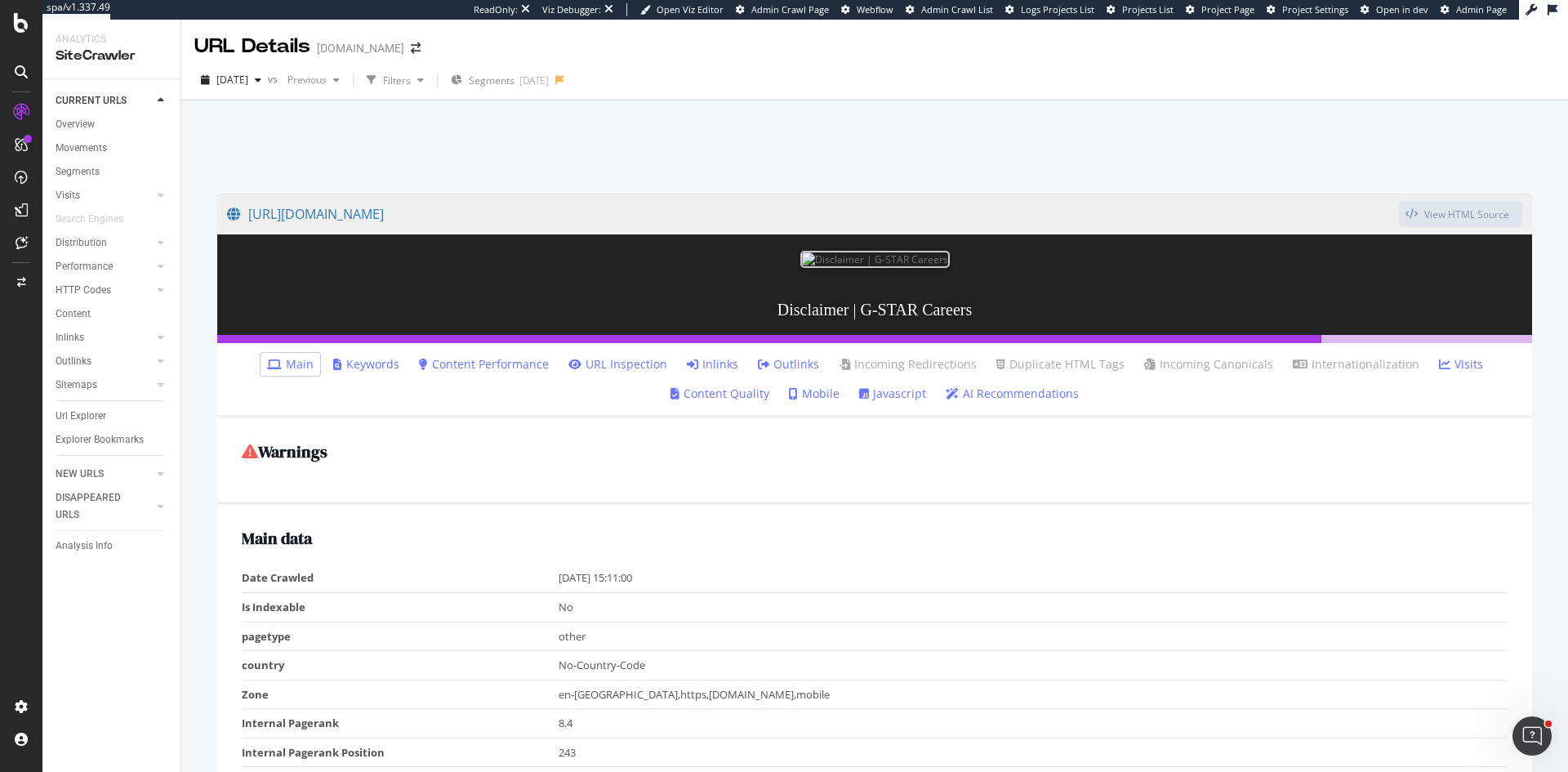
click at [790, 366] on link "Outlinks" at bounding box center [788, 364] width 61 height 16
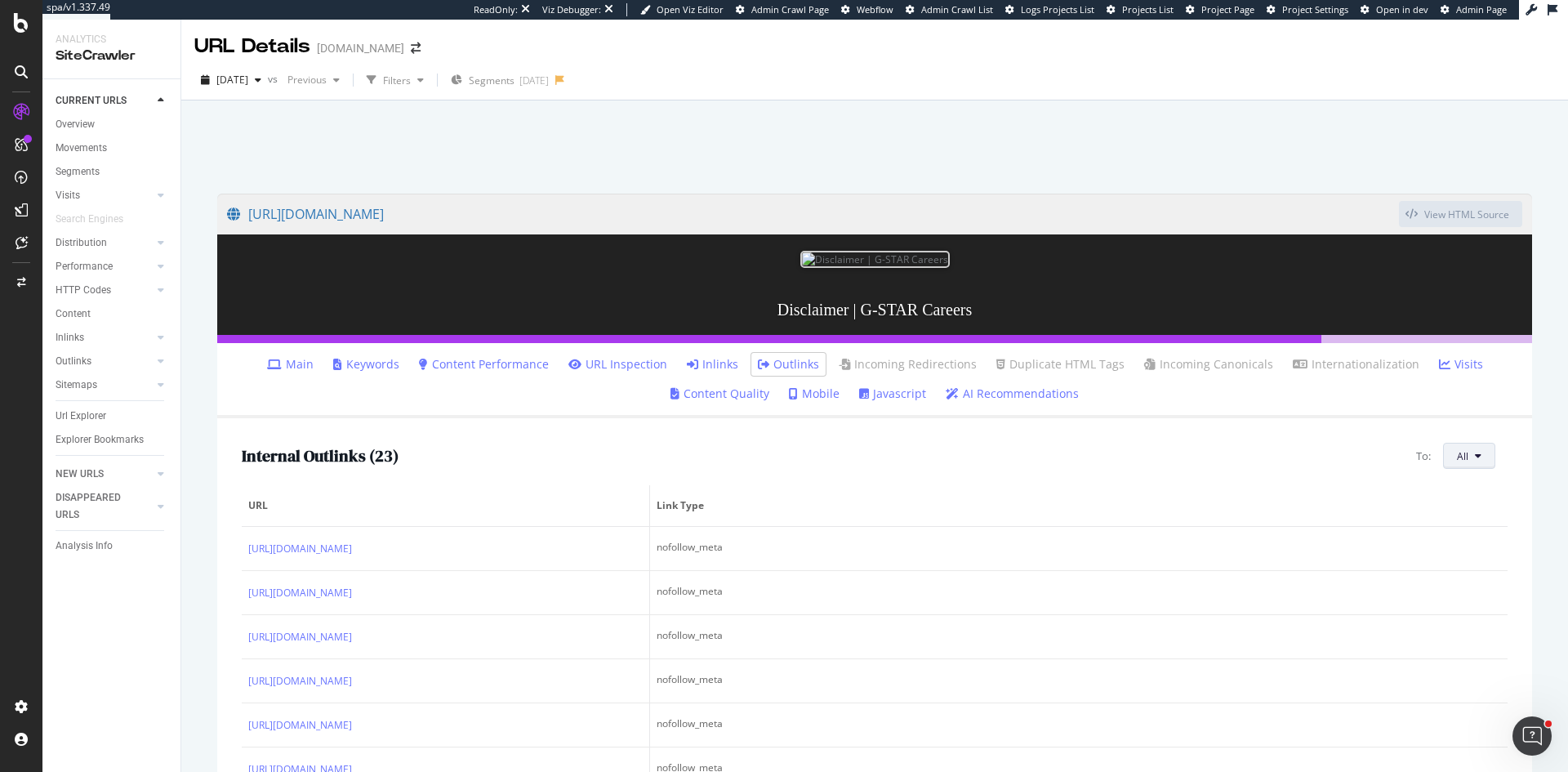
click at [1463, 463] on button "All" at bounding box center [1469, 455] width 52 height 26
click at [1236, 460] on div "Internal Outlinks ( 23 ) To: All" at bounding box center [874, 455] width 1267 height 26
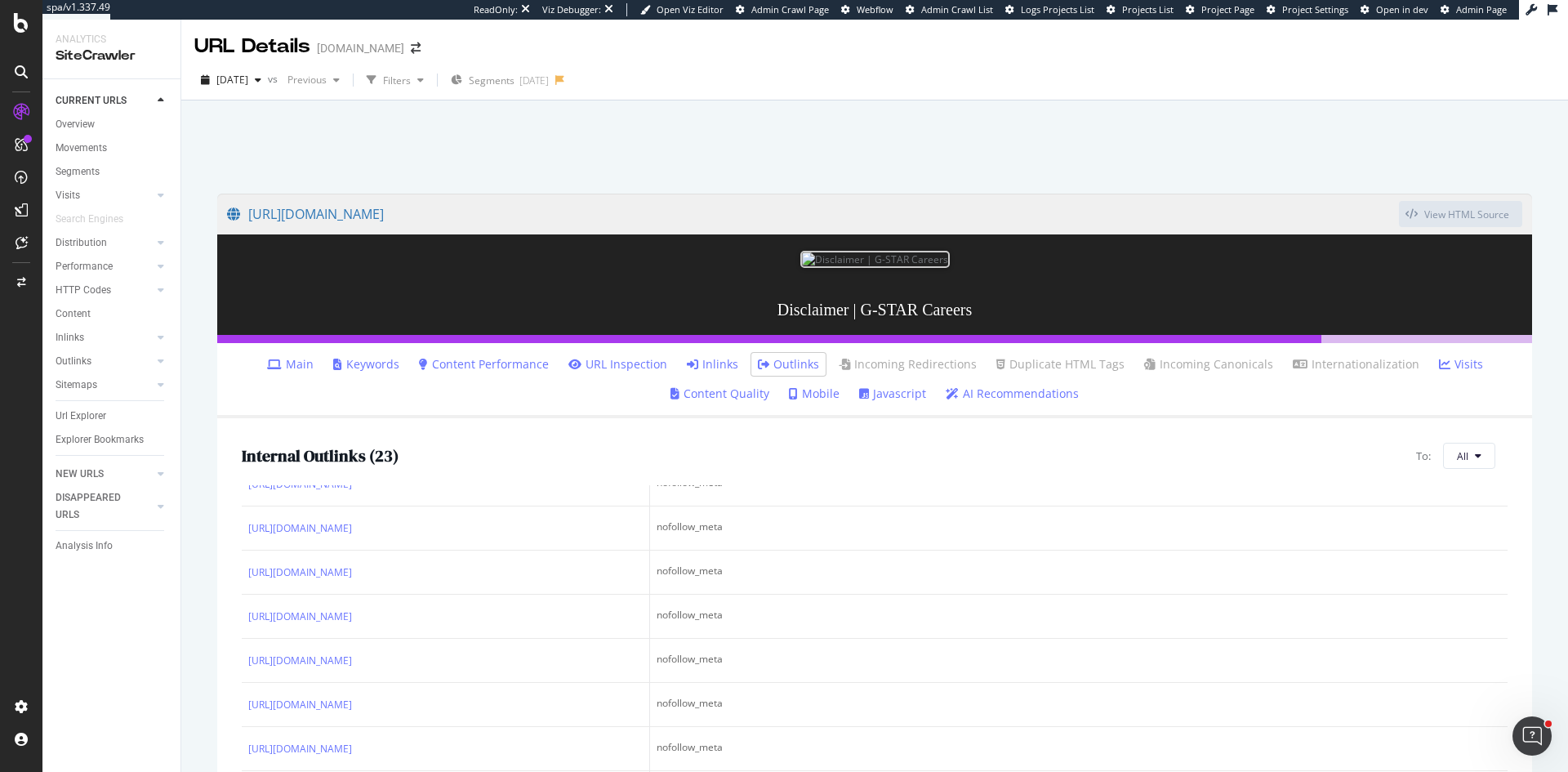
scroll to position [82, 0]
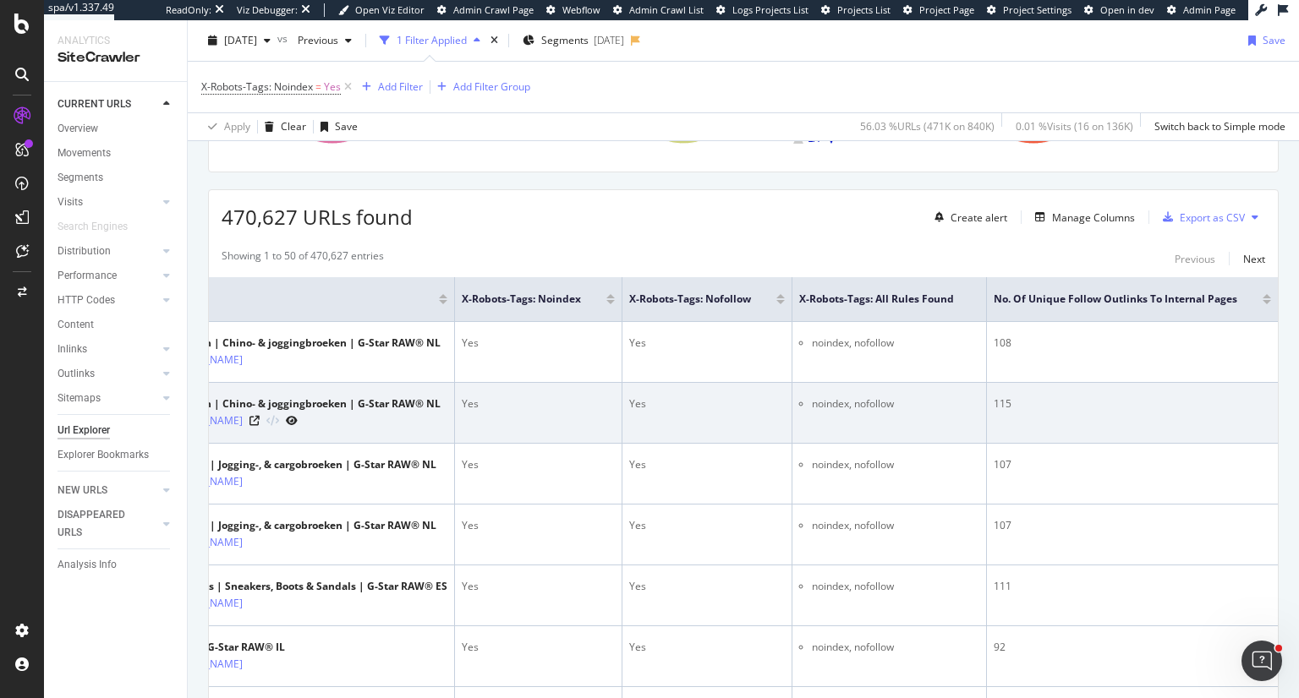
scroll to position [0, 186]
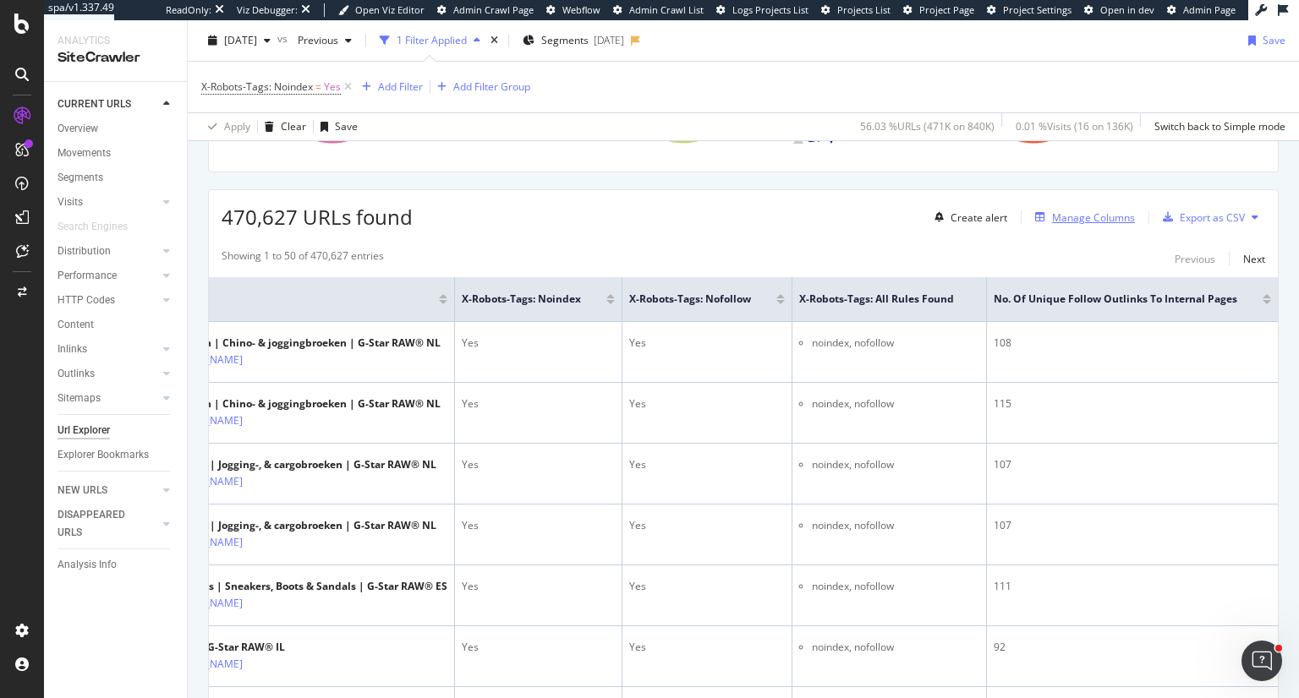
click at [1074, 214] on div "Manage Columns" at bounding box center [1093, 218] width 83 height 14
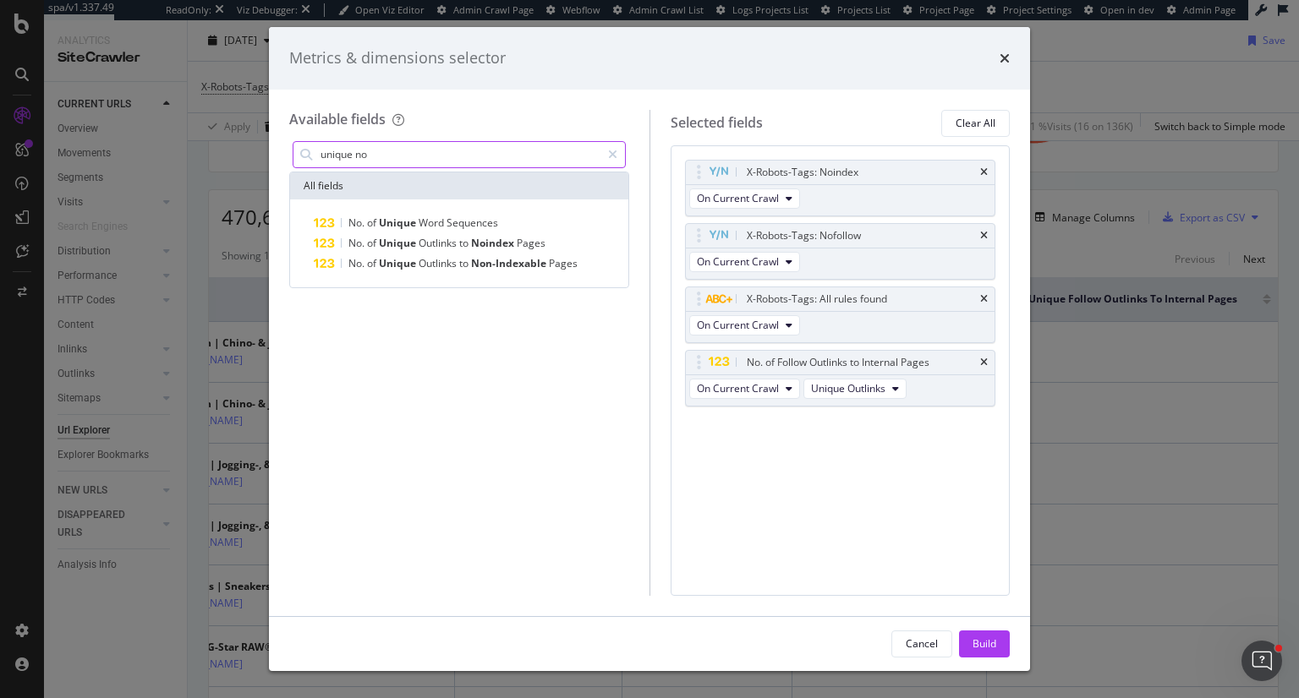
click at [522, 167] on div "unique no" at bounding box center [459, 154] width 333 height 27
click at [524, 166] on input "unique no" at bounding box center [460, 154] width 282 height 25
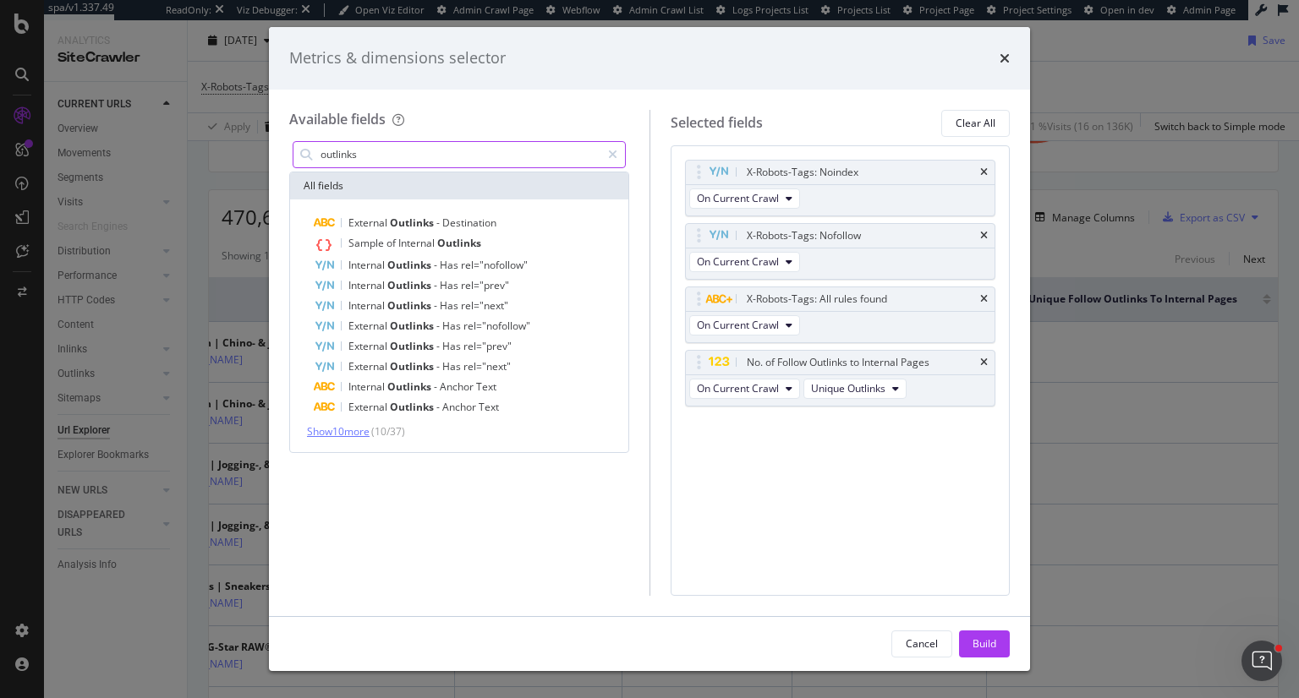
type input "outlinks"
click at [355, 428] on span "Show 10 more" at bounding box center [338, 431] width 63 height 14
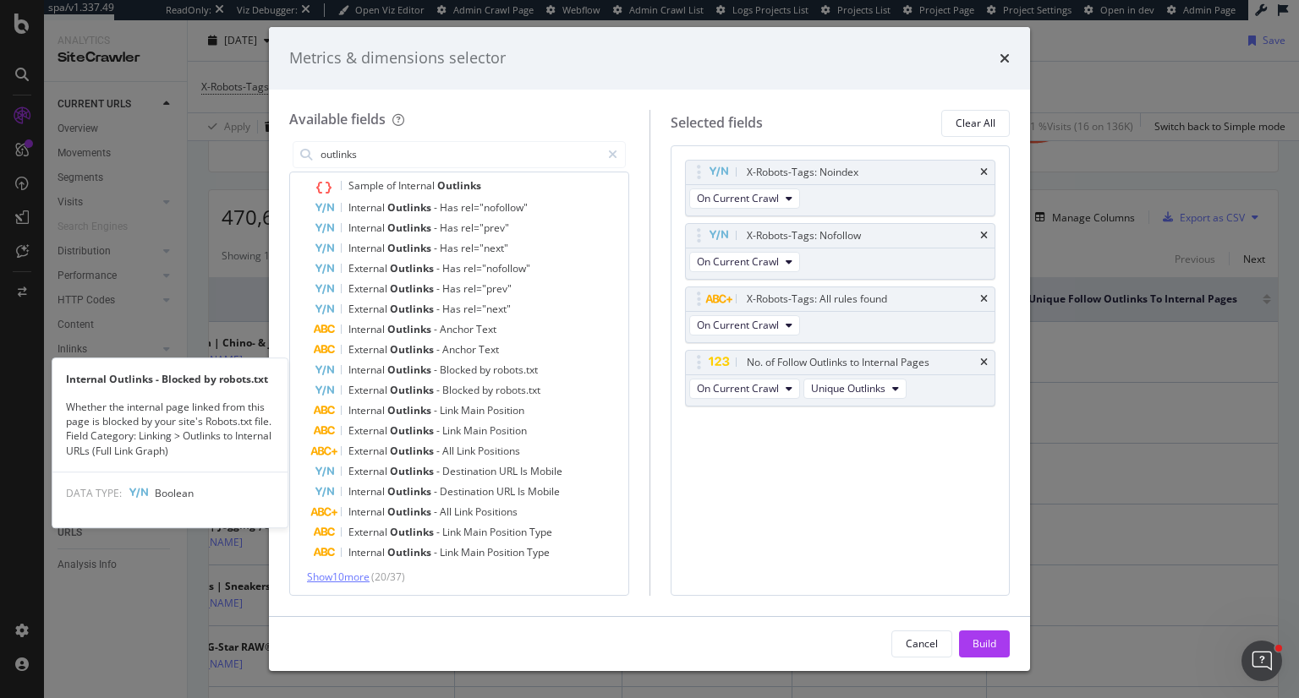
scroll to position [59, 0]
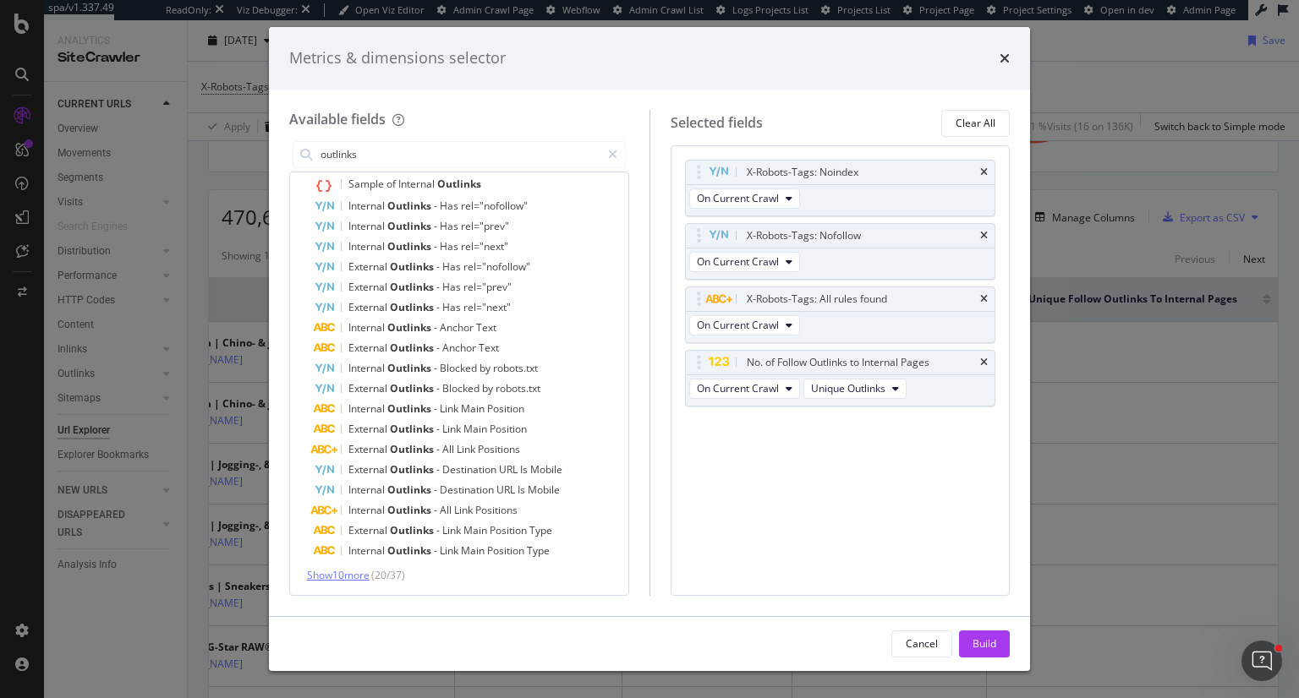
click at [353, 576] on span "Show 10 more" at bounding box center [338, 575] width 63 height 14
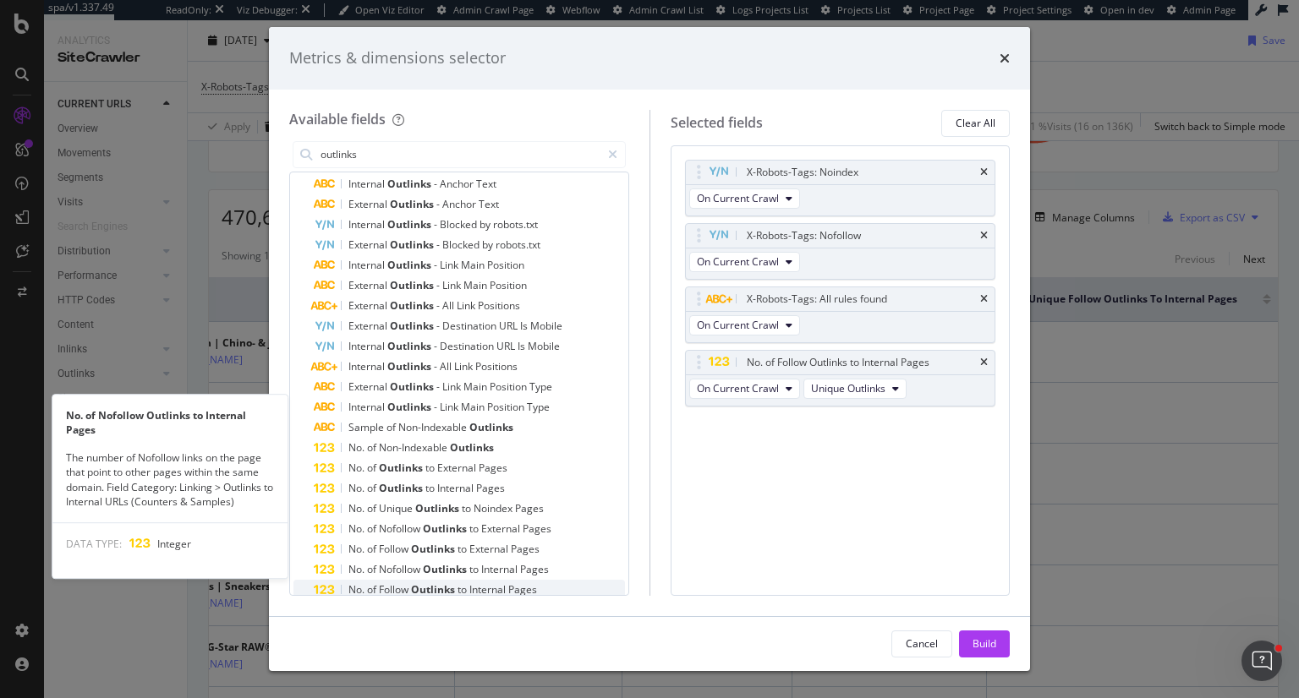
scroll to position [228, 0]
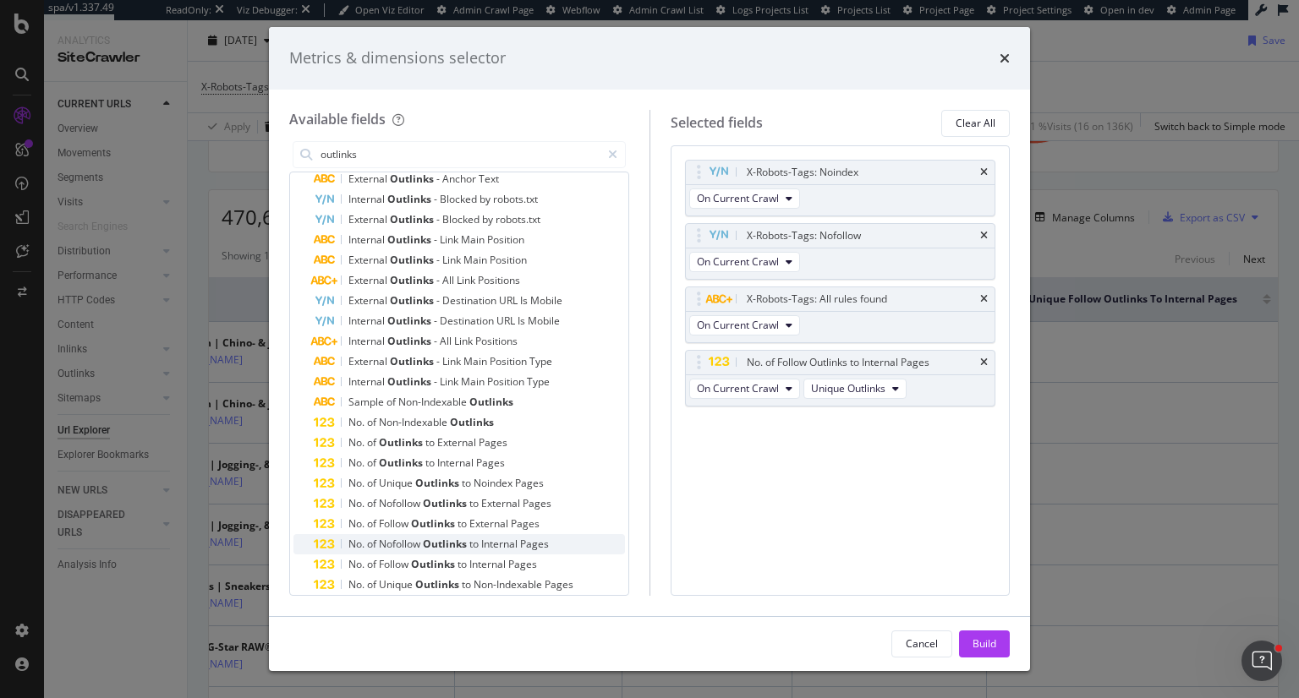
click at [448, 539] on span "Outlinks" at bounding box center [446, 544] width 47 height 14
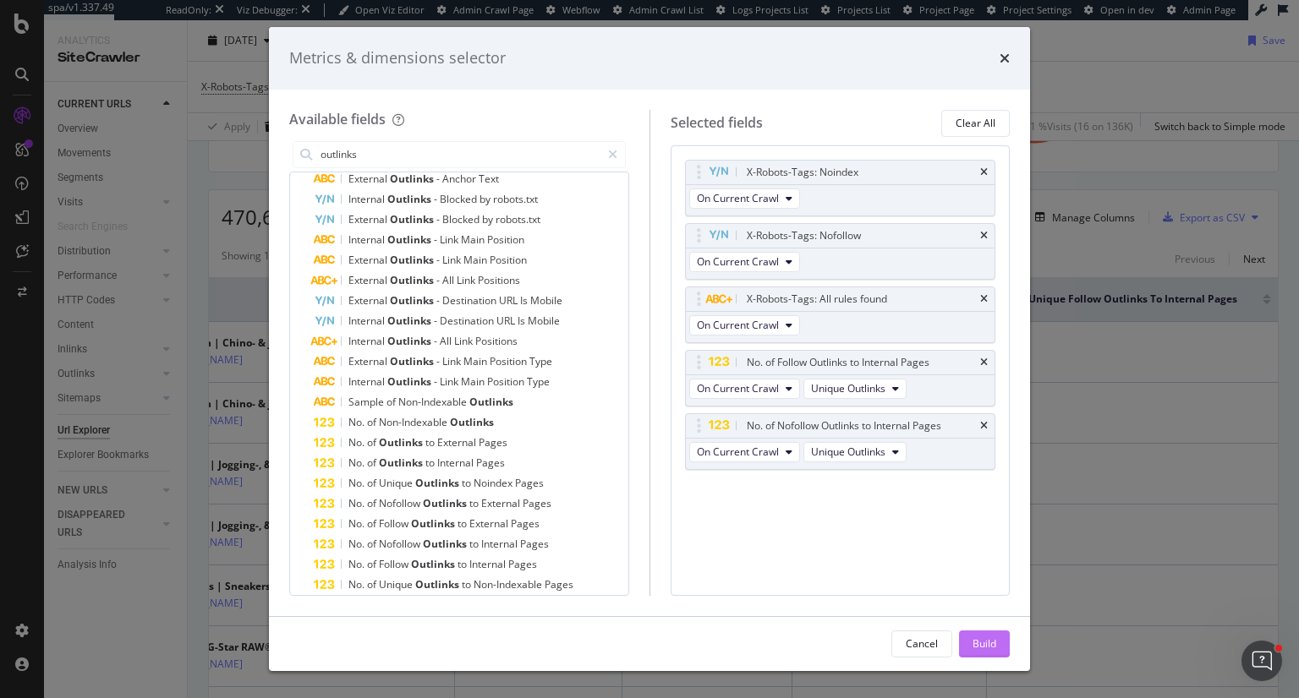
click at [983, 641] on div "Build" at bounding box center [984, 644] width 24 height 14
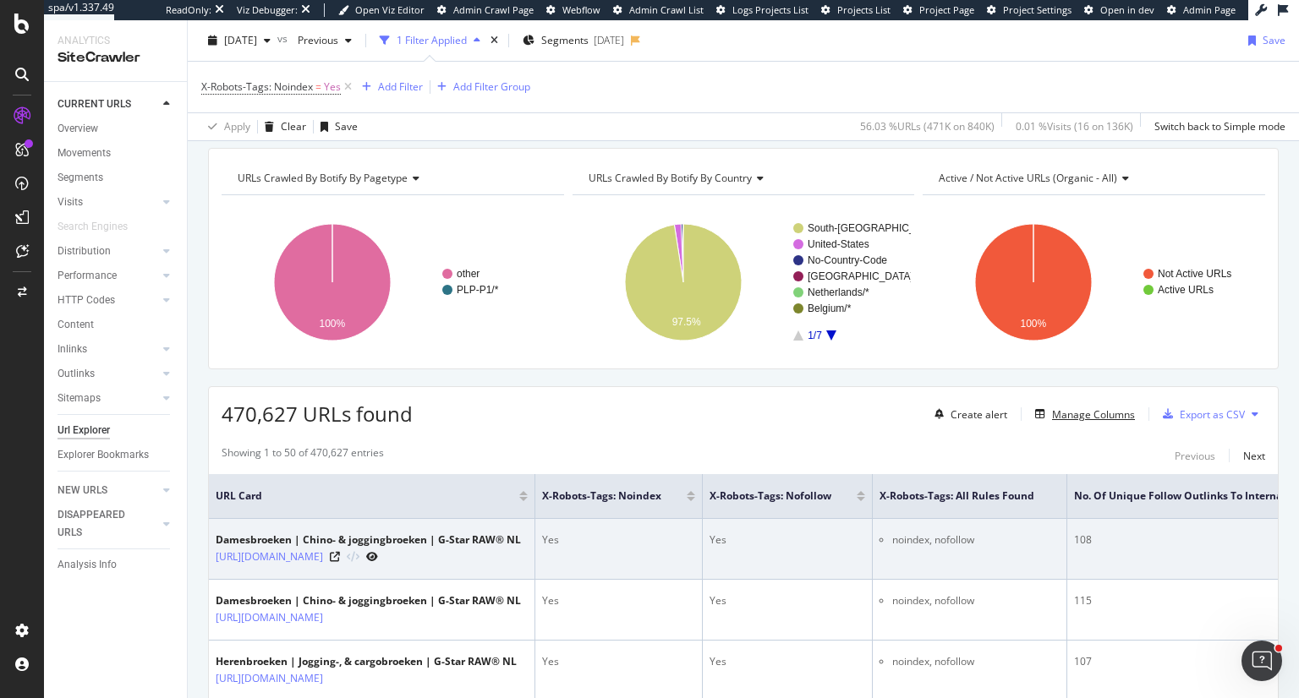
scroll to position [0, 490]
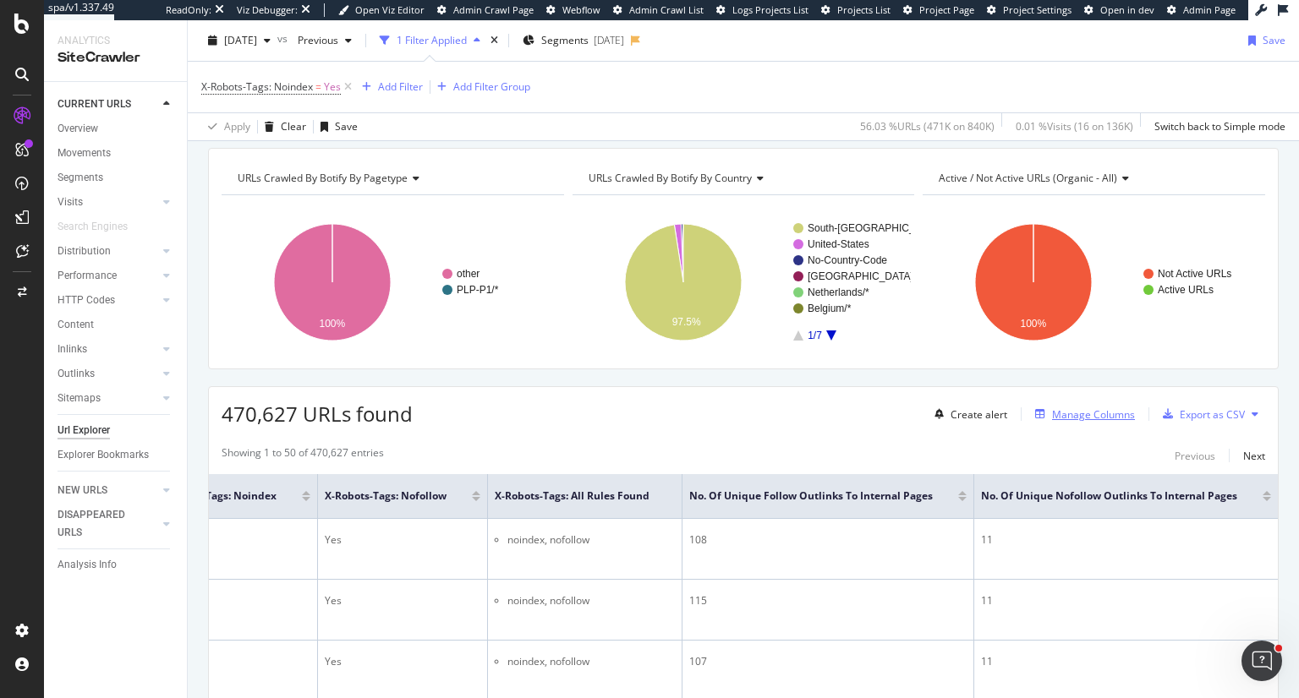
click at [1089, 417] on div "Manage Columns" at bounding box center [1093, 415] width 83 height 14
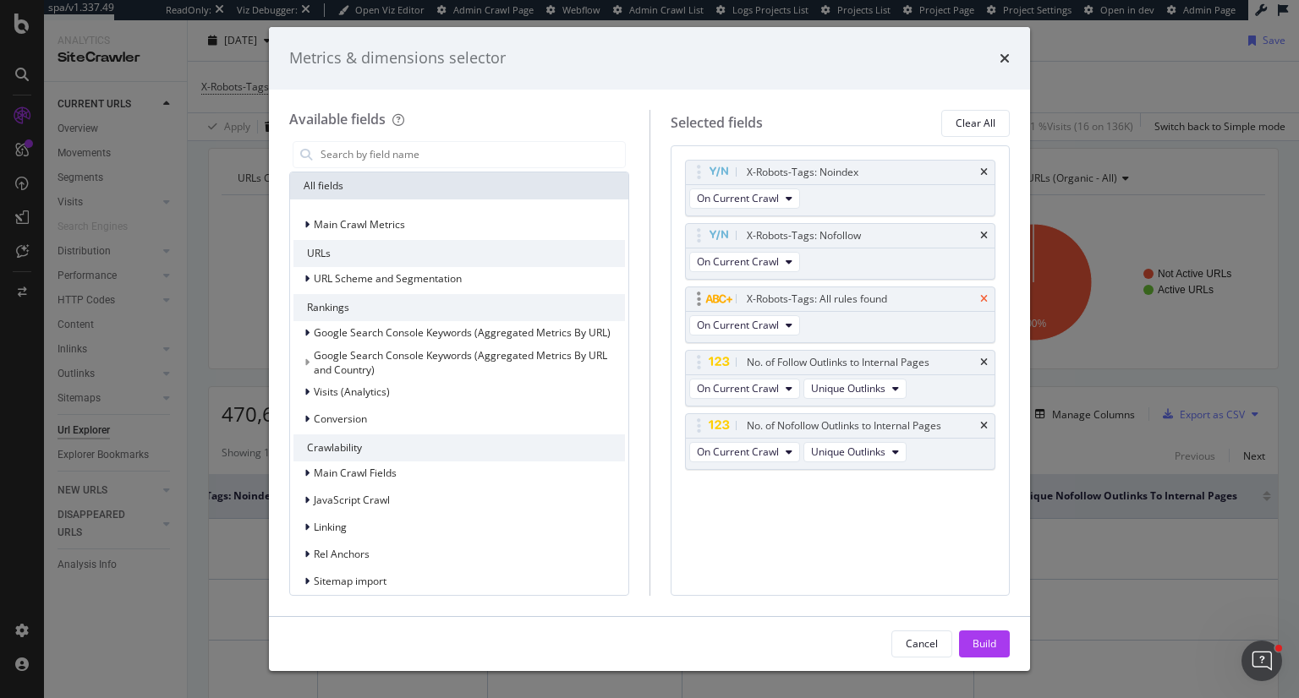
click at [984, 298] on icon "times" at bounding box center [984, 299] width 8 height 10
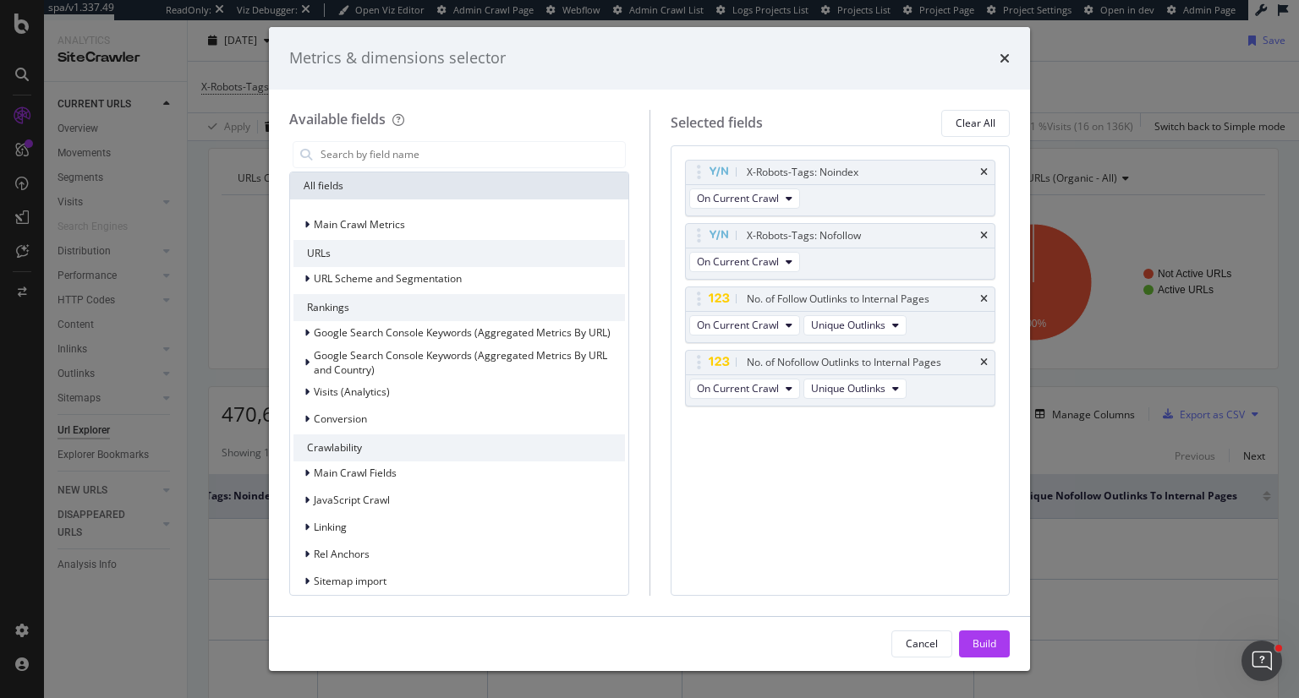
click at [984, 298] on icon "times" at bounding box center [984, 299] width 8 height 10
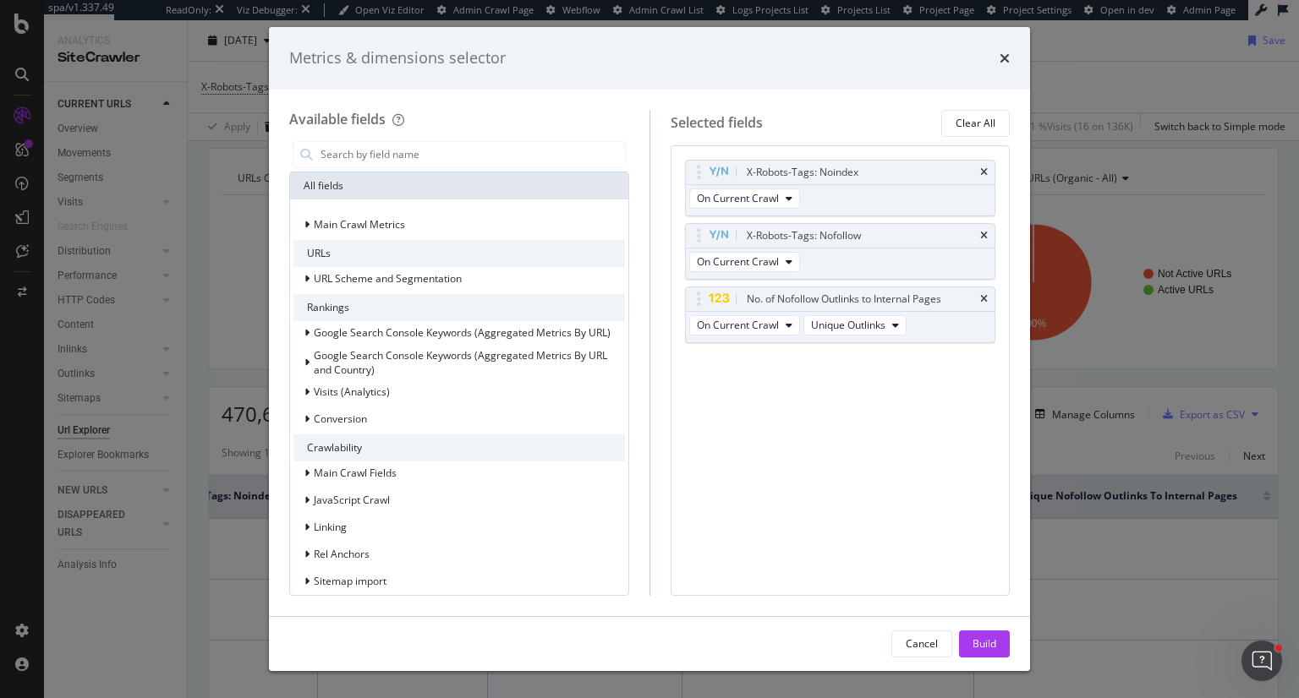
click at [984, 298] on icon "times" at bounding box center [984, 299] width 8 height 10
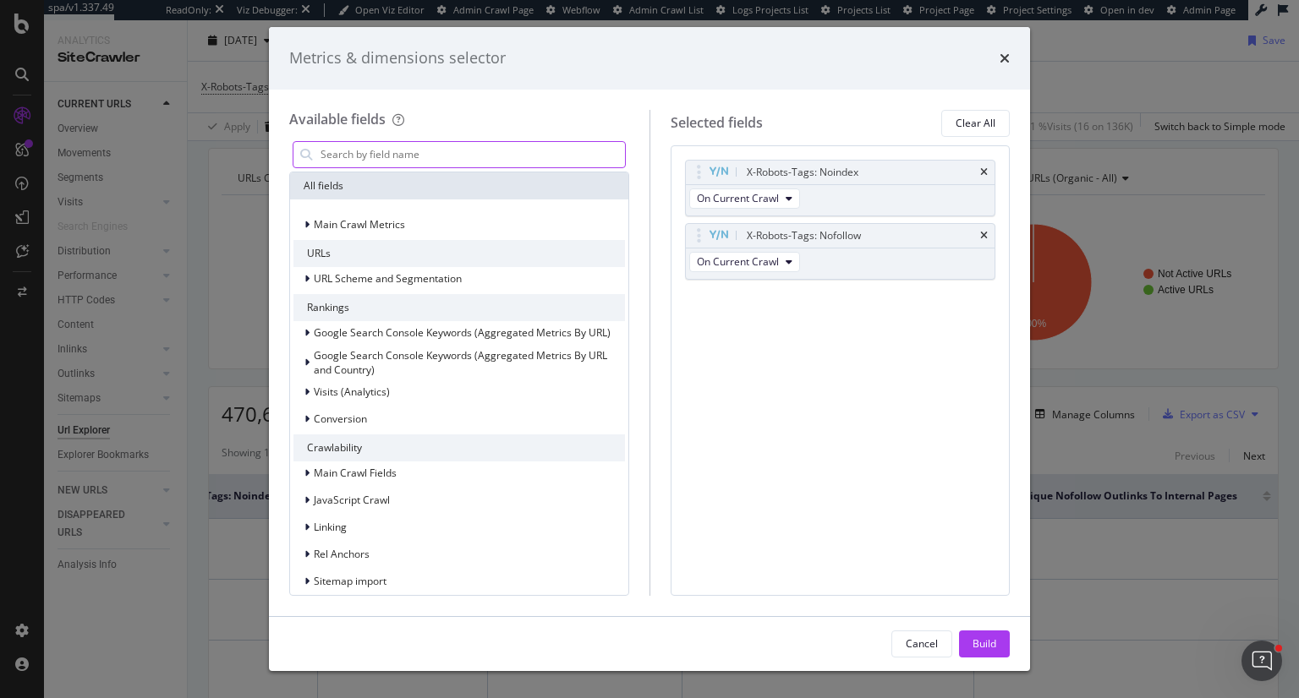
click at [375, 156] on input "modal" at bounding box center [472, 154] width 306 height 25
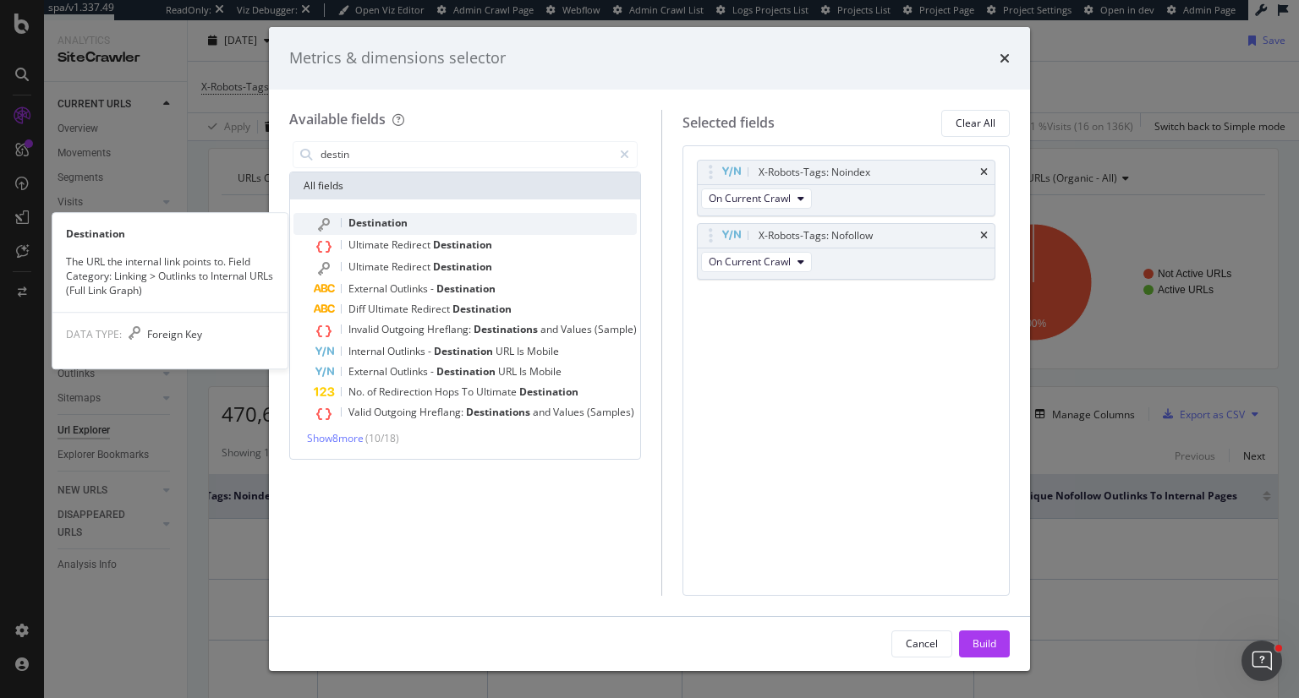
click at [402, 225] on span "Destination" at bounding box center [377, 223] width 59 height 14
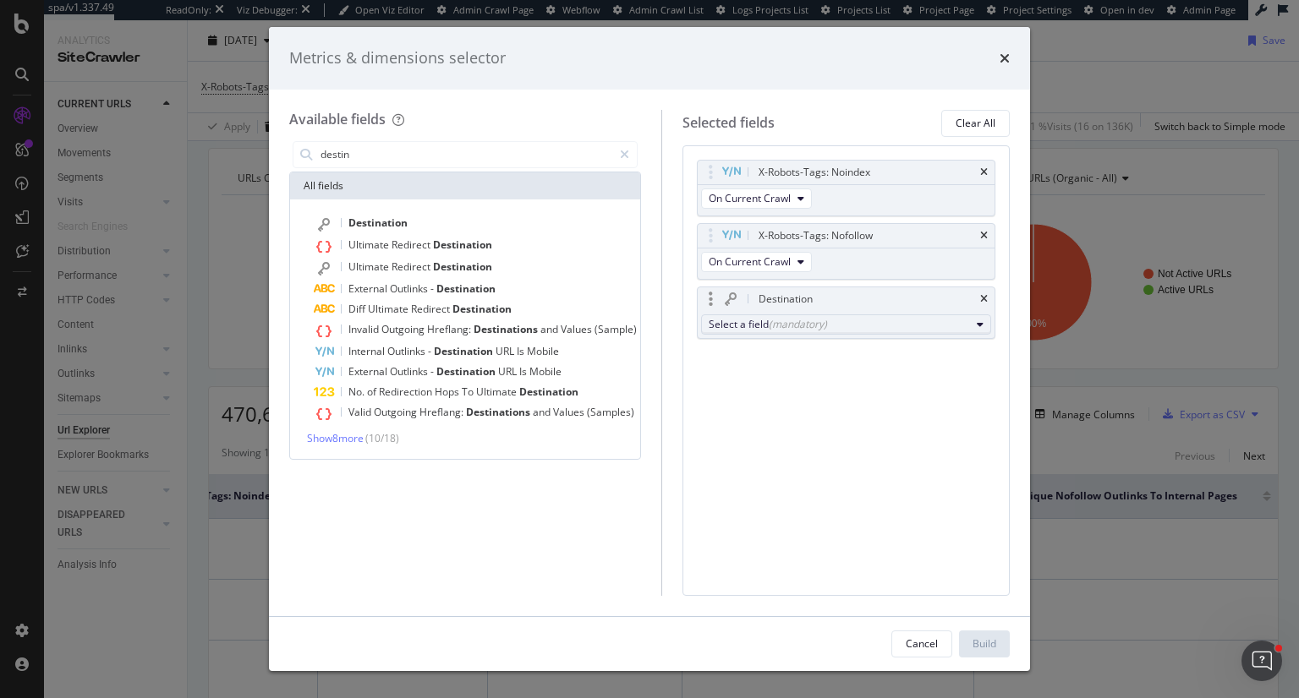
click at [807, 323] on div "(mandatory)" at bounding box center [798, 324] width 58 height 14
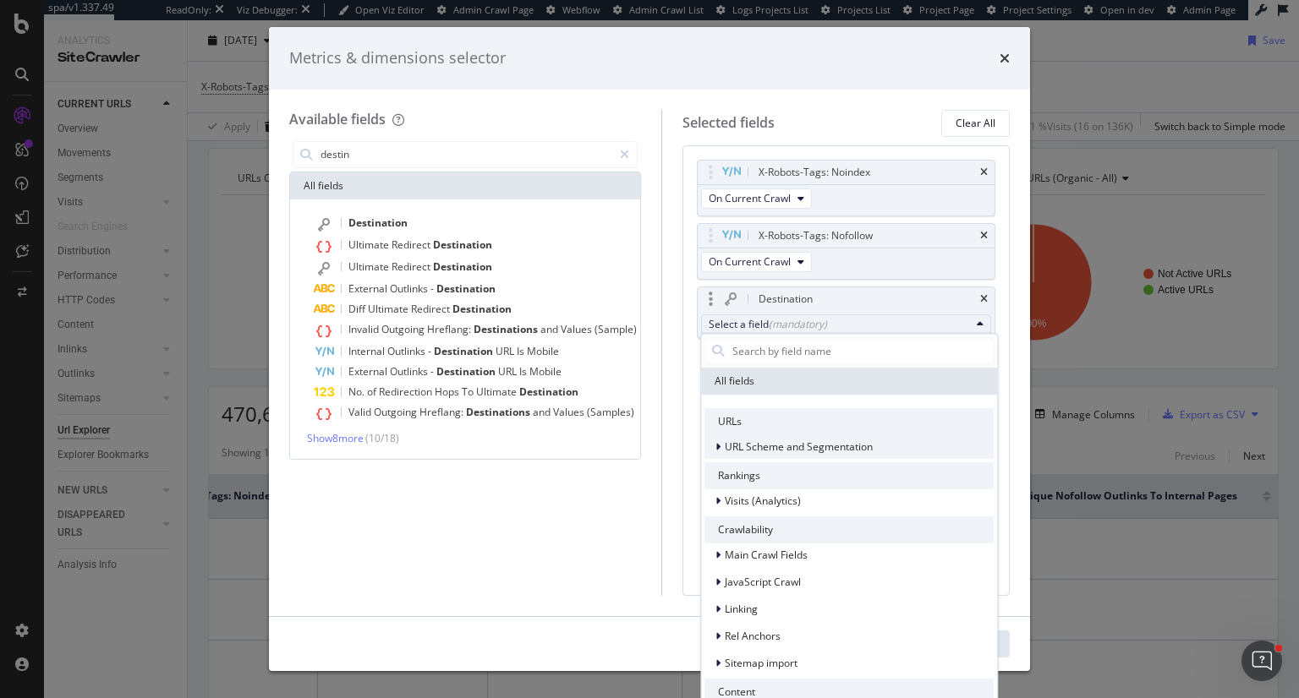
click at [789, 446] on span "URL Scheme and Segmentation" at bounding box center [799, 447] width 148 height 14
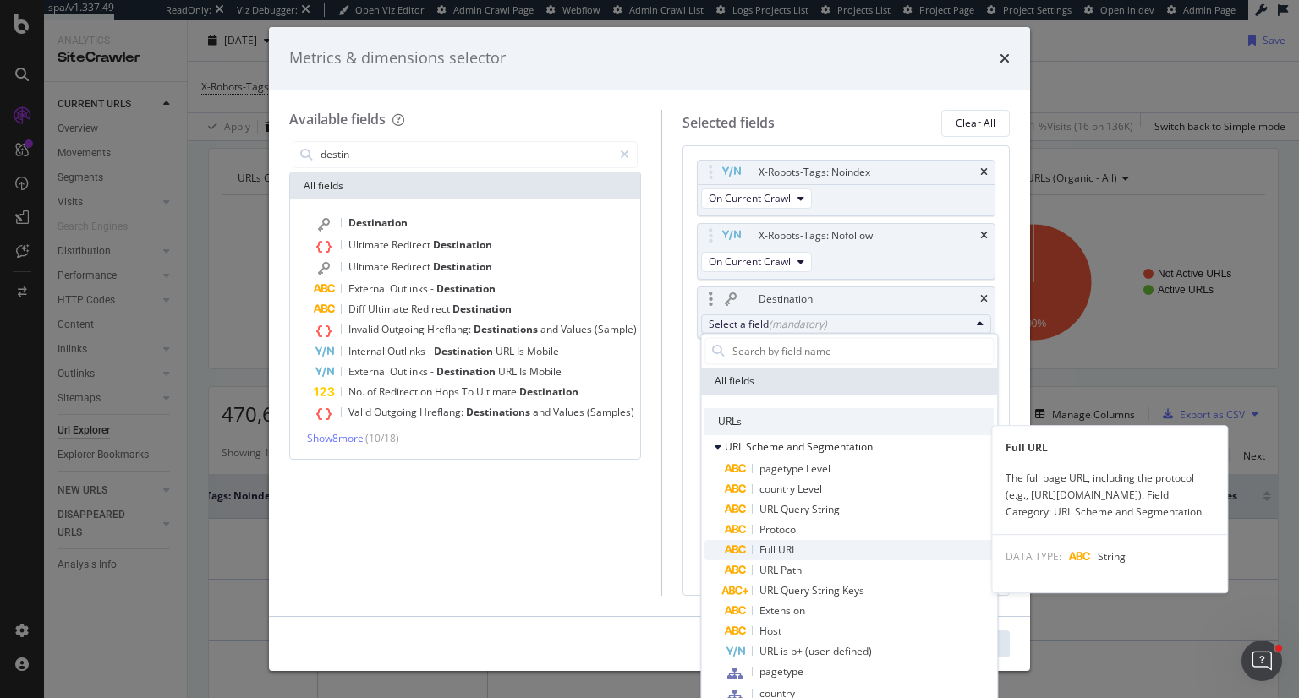
click at [803, 546] on span "Full URL" at bounding box center [859, 550] width 269 height 20
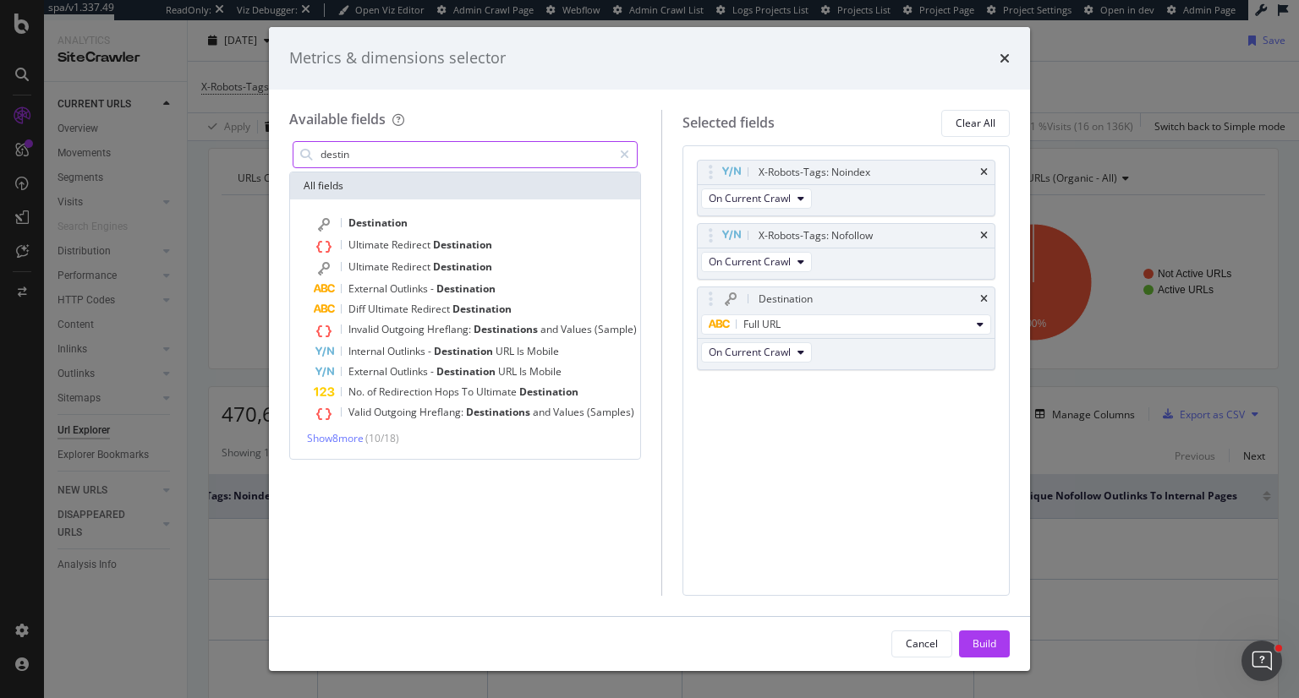
click at [361, 160] on input "destin" at bounding box center [465, 154] width 293 height 25
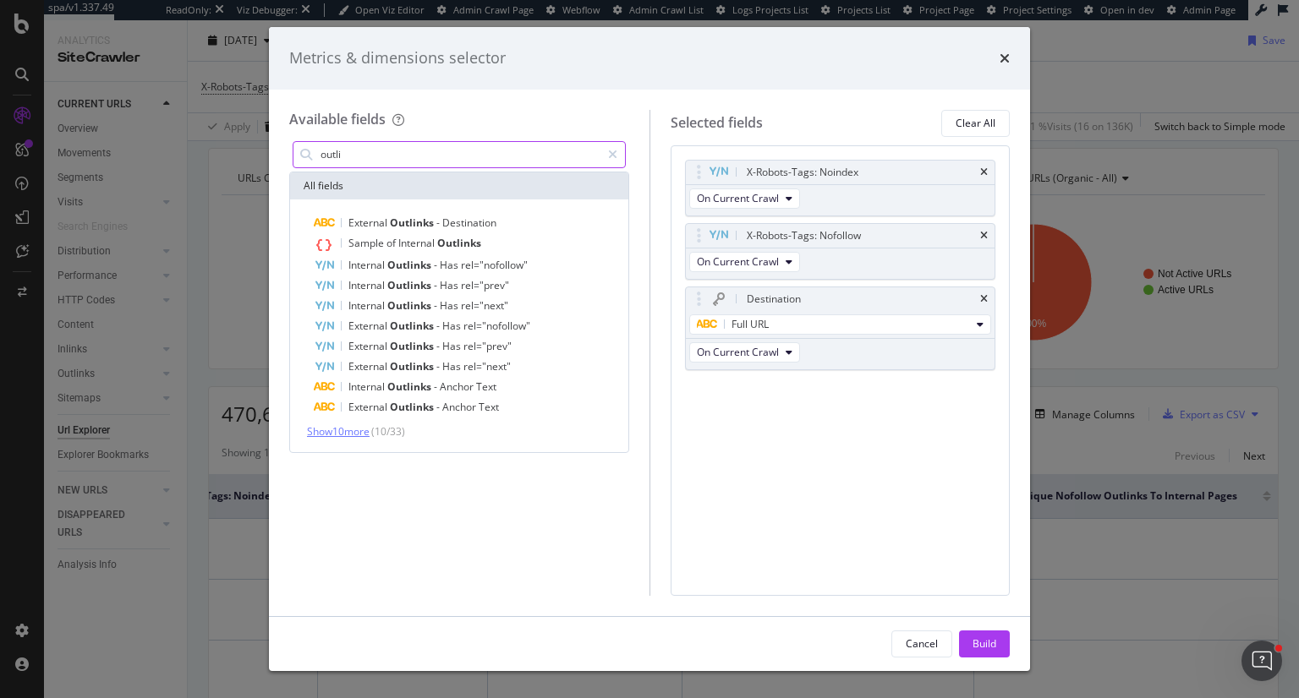
type input "outli"
click at [367, 433] on span "Show 10 more" at bounding box center [338, 431] width 63 height 14
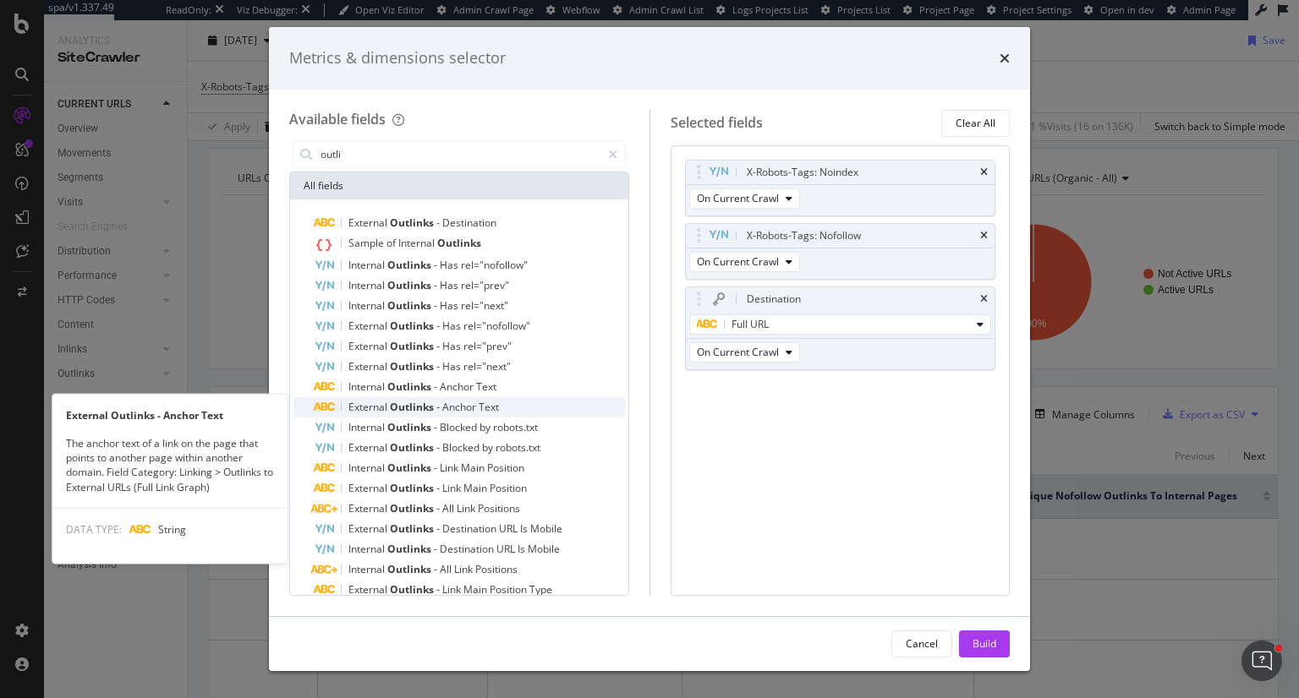
scroll to position [59, 0]
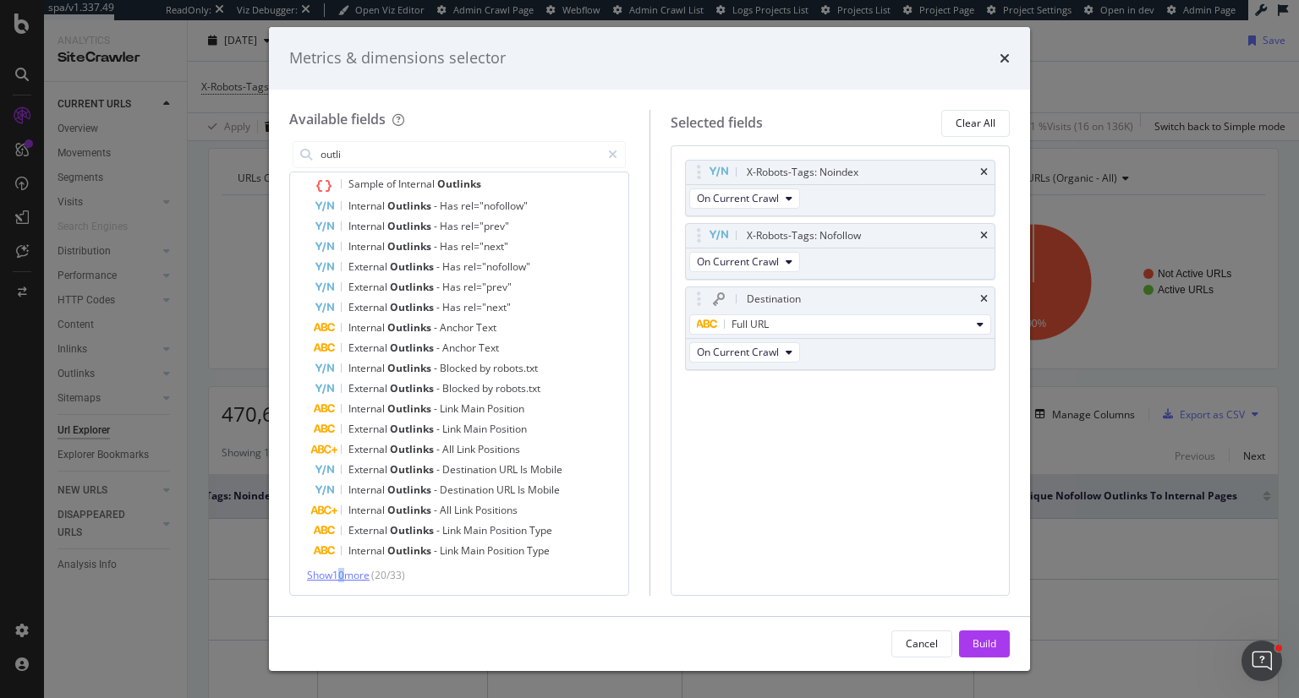
click at [345, 568] on span "Show 10 more" at bounding box center [338, 575] width 63 height 14
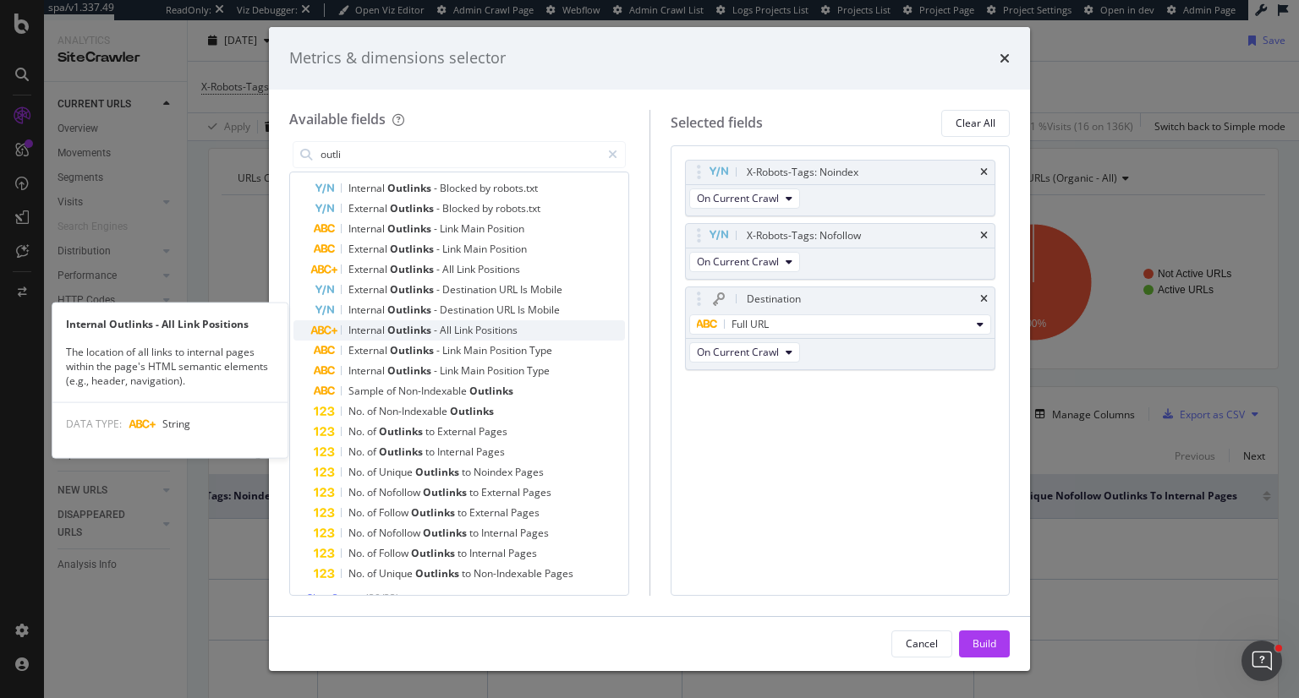
scroll to position [262, 0]
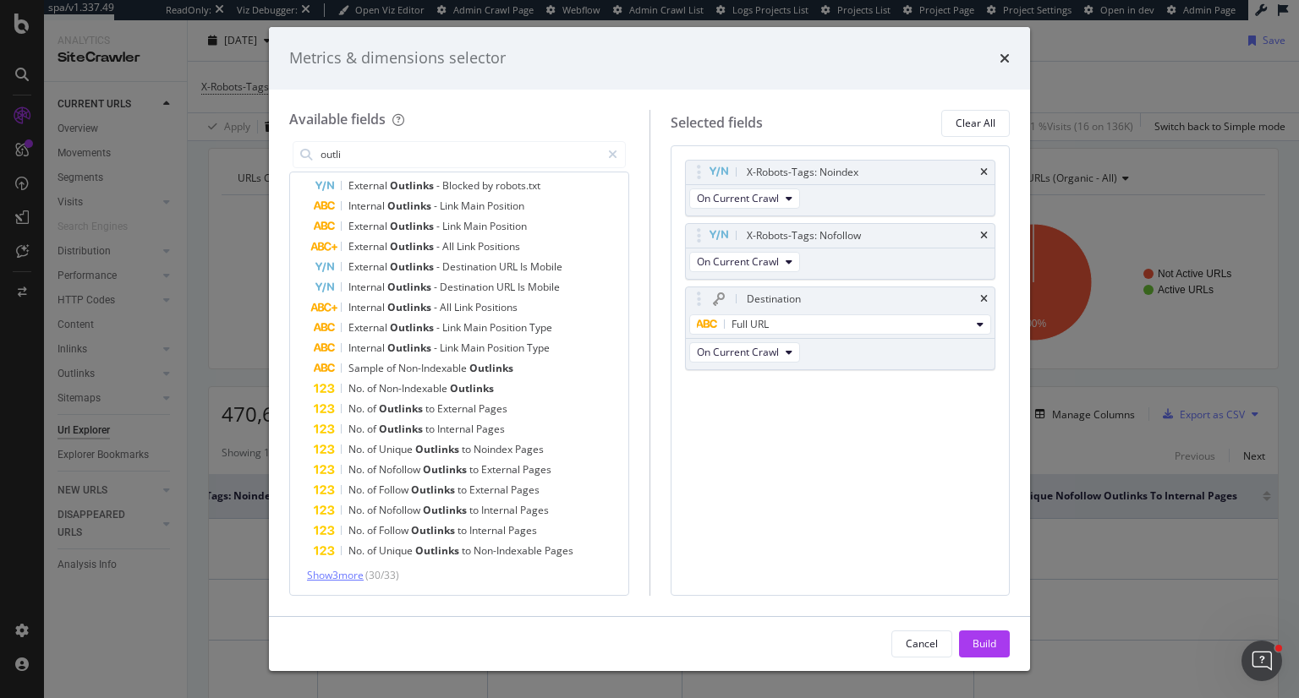
click at [347, 575] on span "Show 3 more" at bounding box center [335, 575] width 57 height 14
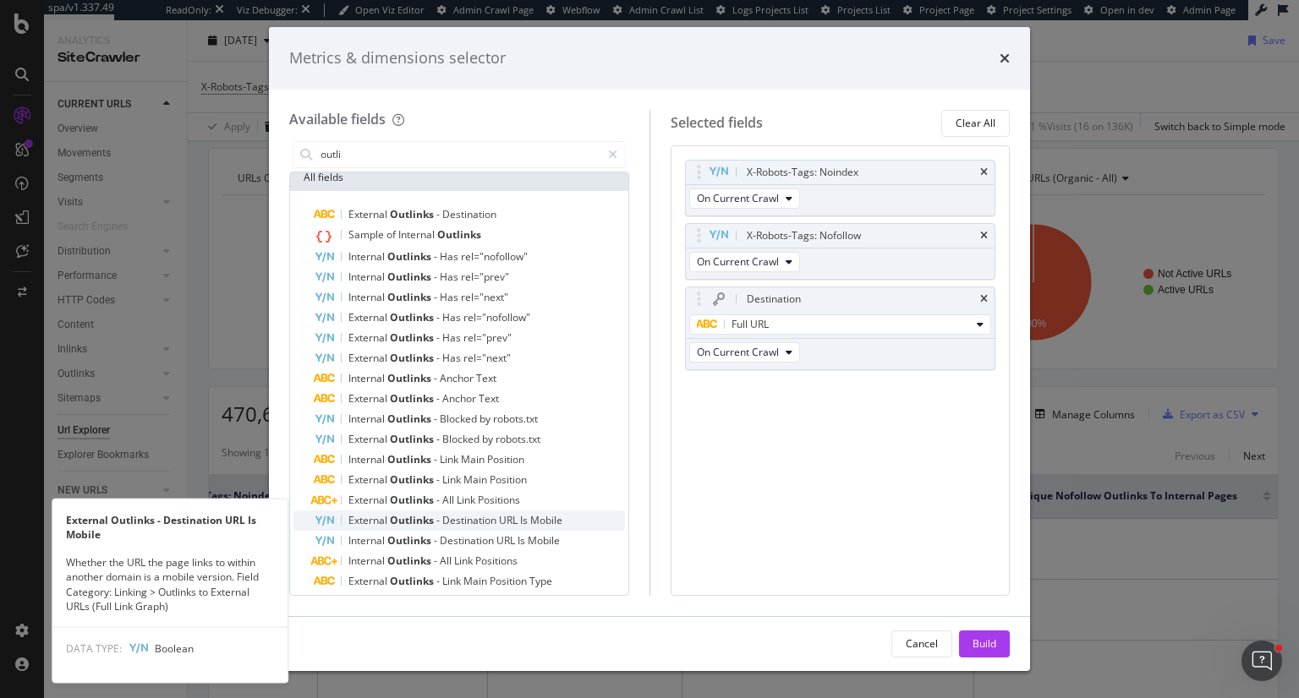
scroll to position [0, 0]
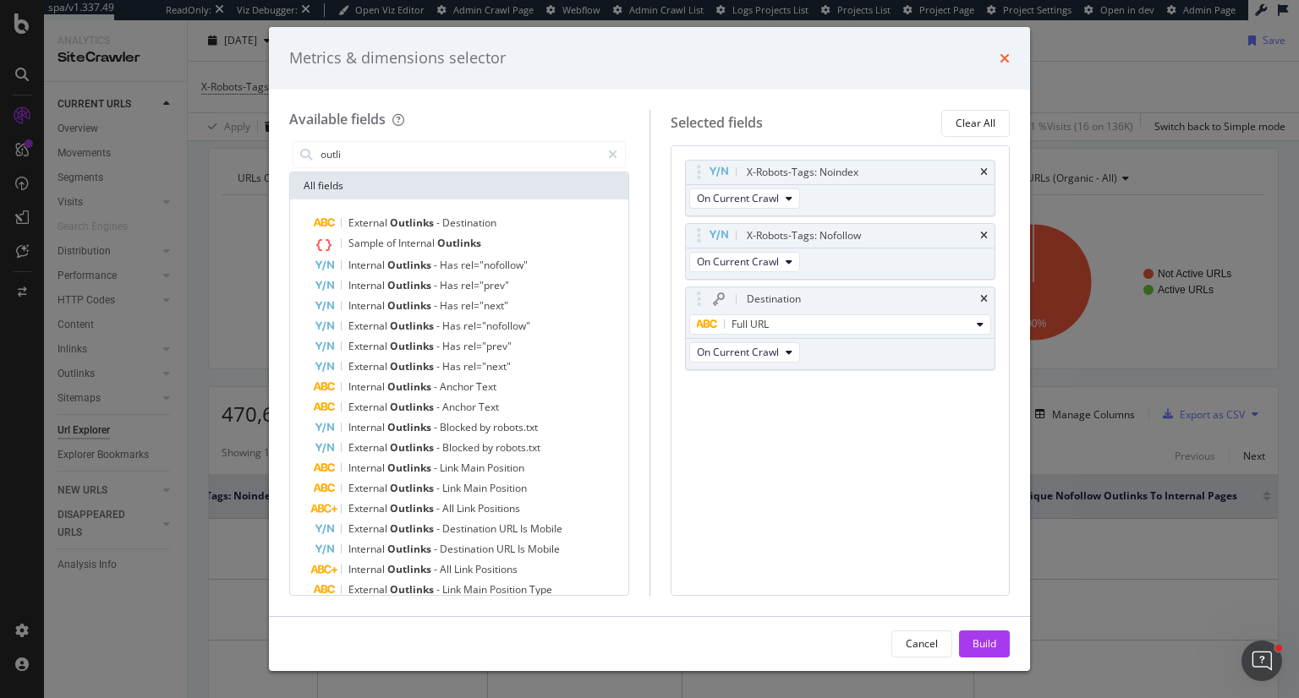
drag, startPoint x: 1006, startPoint y: 57, endPoint x: 692, endPoint y: 3, distance: 319.0
click at [1004, 56] on icon "times" at bounding box center [1004, 59] width 10 height 14
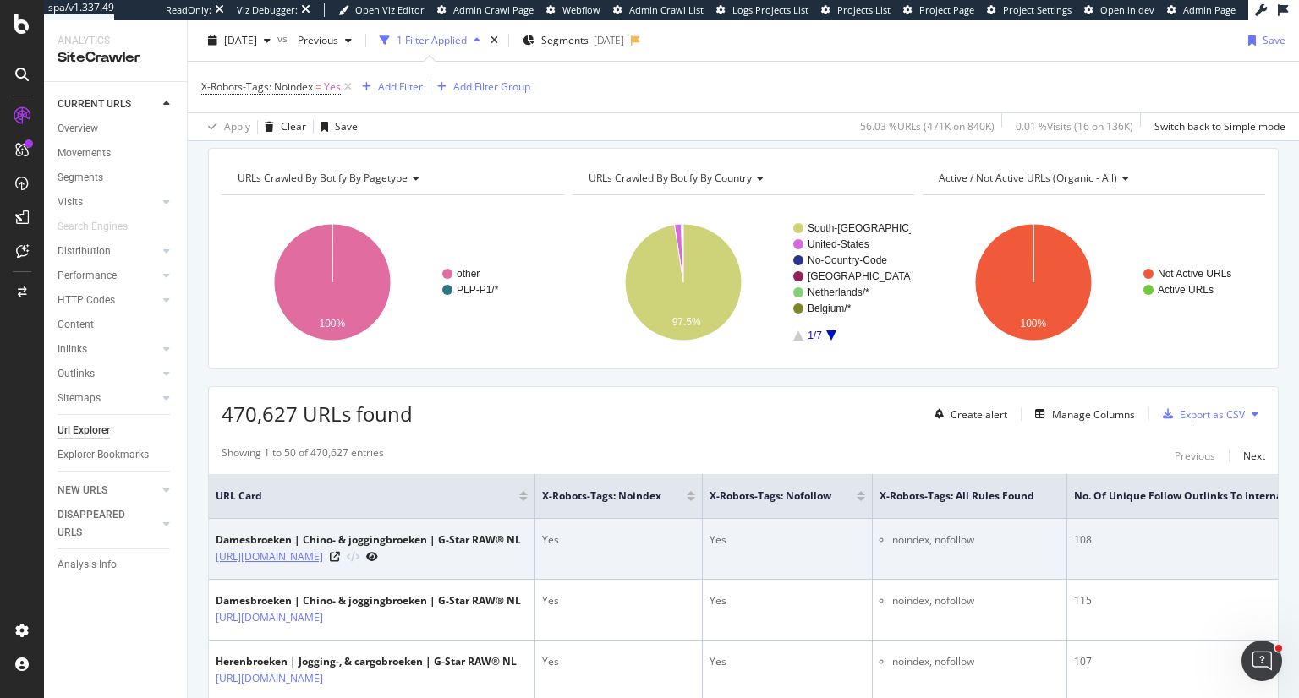
click at [323, 556] on link "https://www.g-star.com/nl_nl/shop/dames/broeken?q=::productTypes:Chino" at bounding box center [269, 557] width 107 height 17
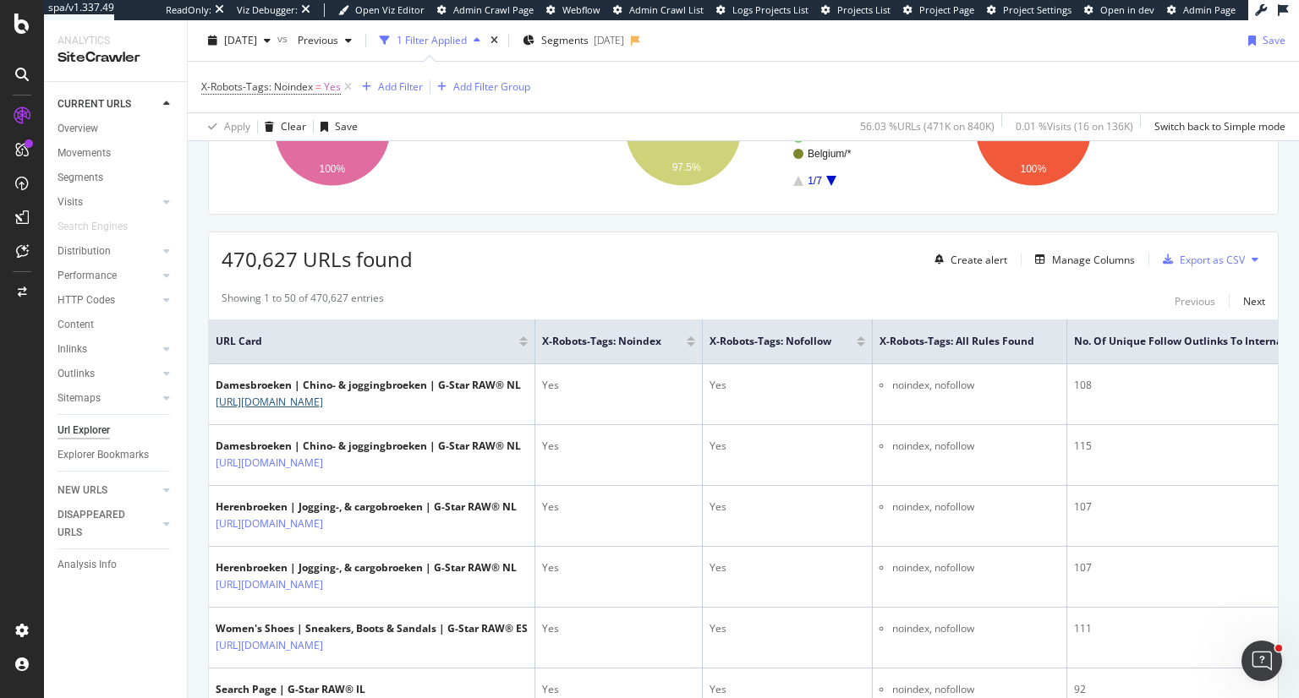
scroll to position [226, 0]
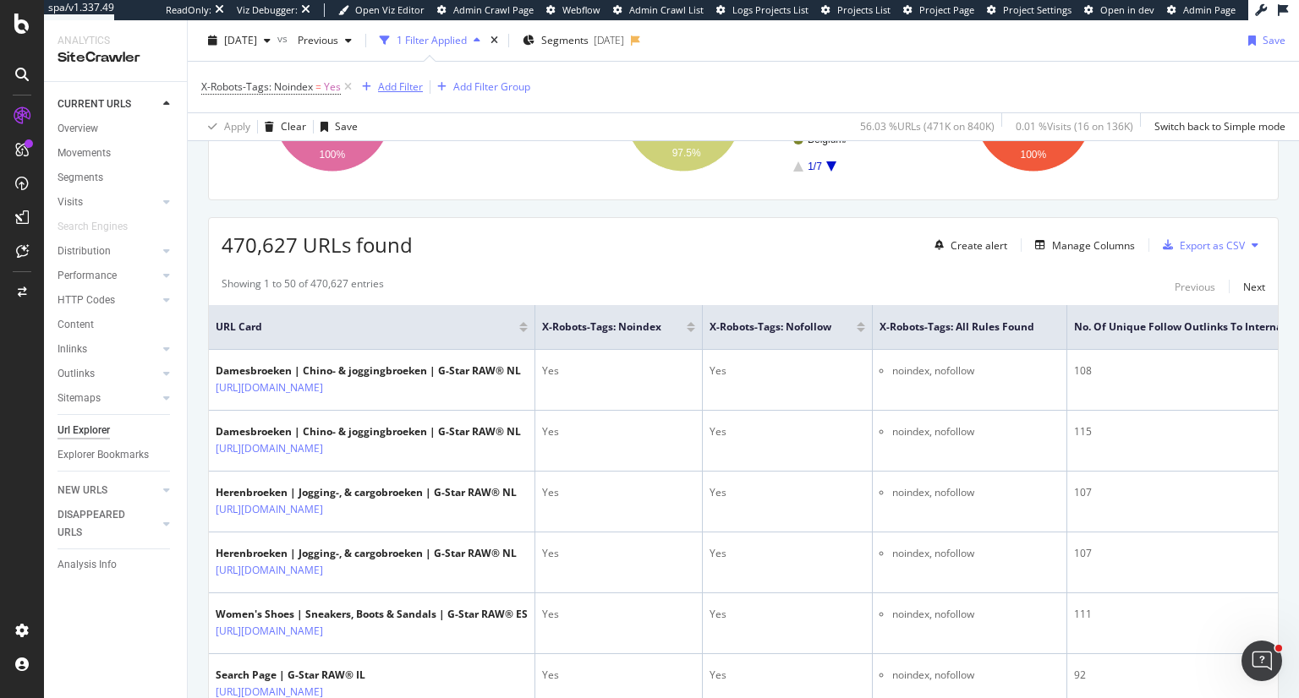
click at [402, 86] on div "Add Filter" at bounding box center [400, 86] width 45 height 14
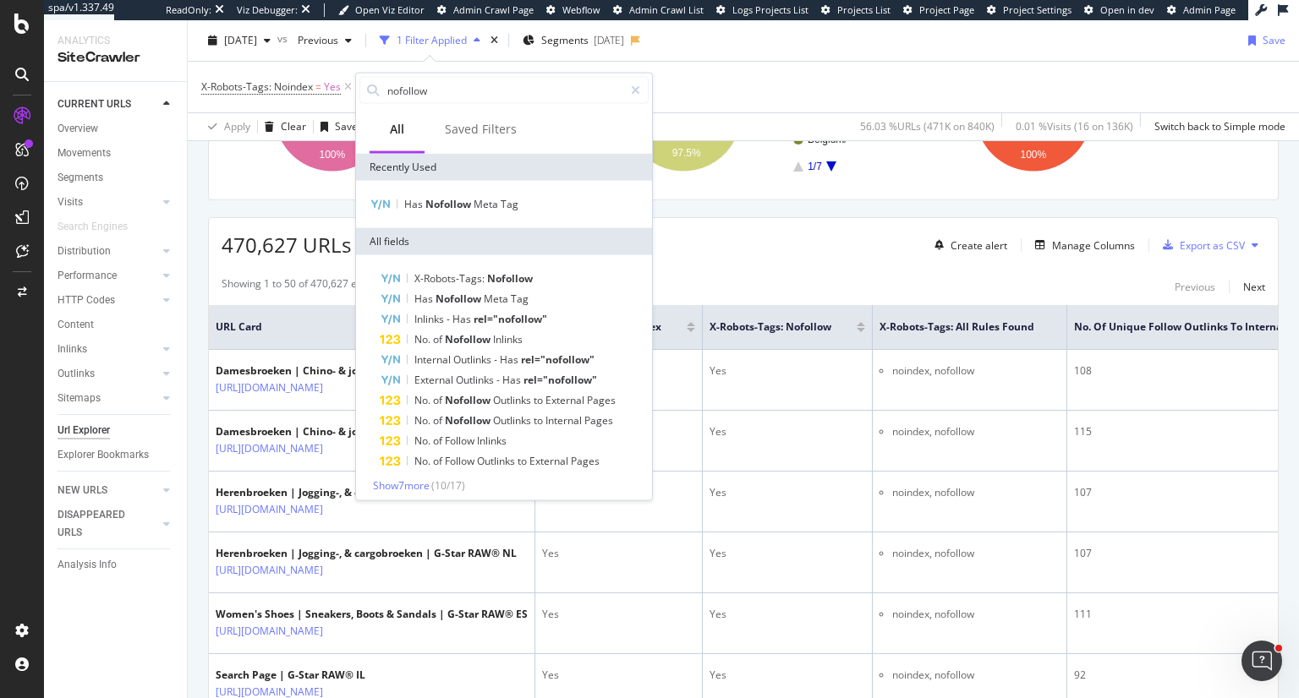
scroll to position [4, 0]
click at [419, 484] on span "Show 7 more" at bounding box center [401, 481] width 57 height 14
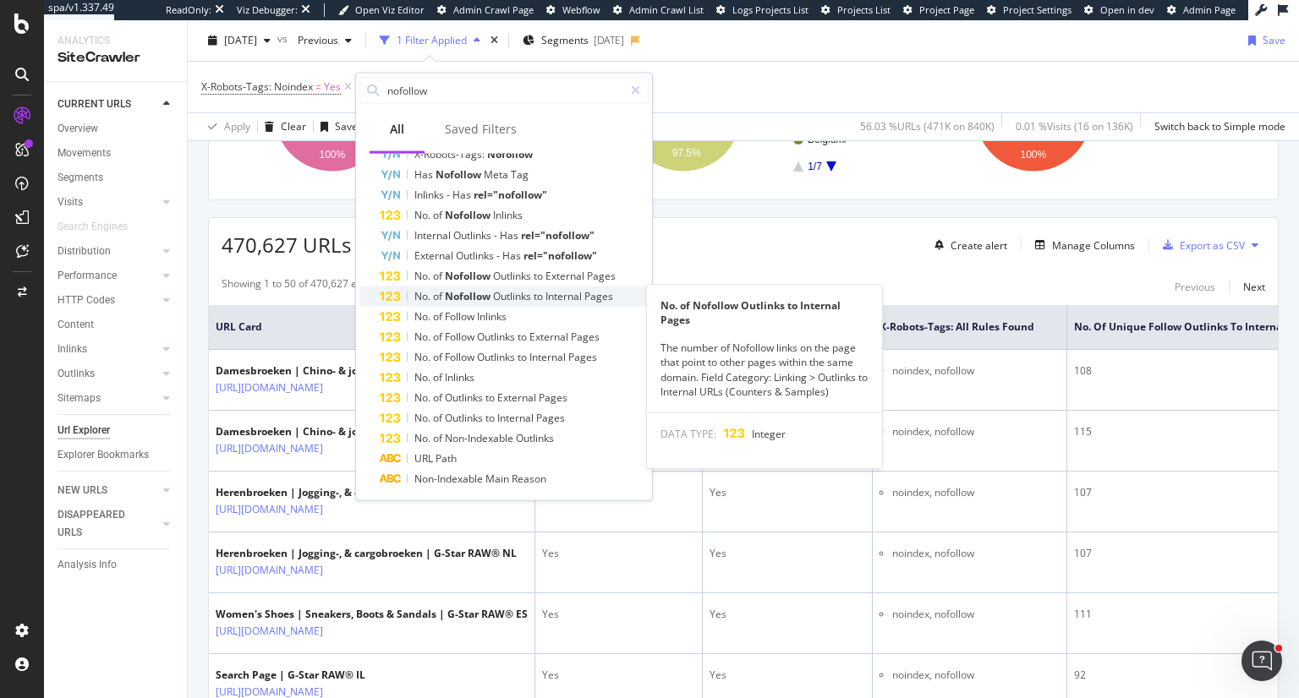
scroll to position [125, 0]
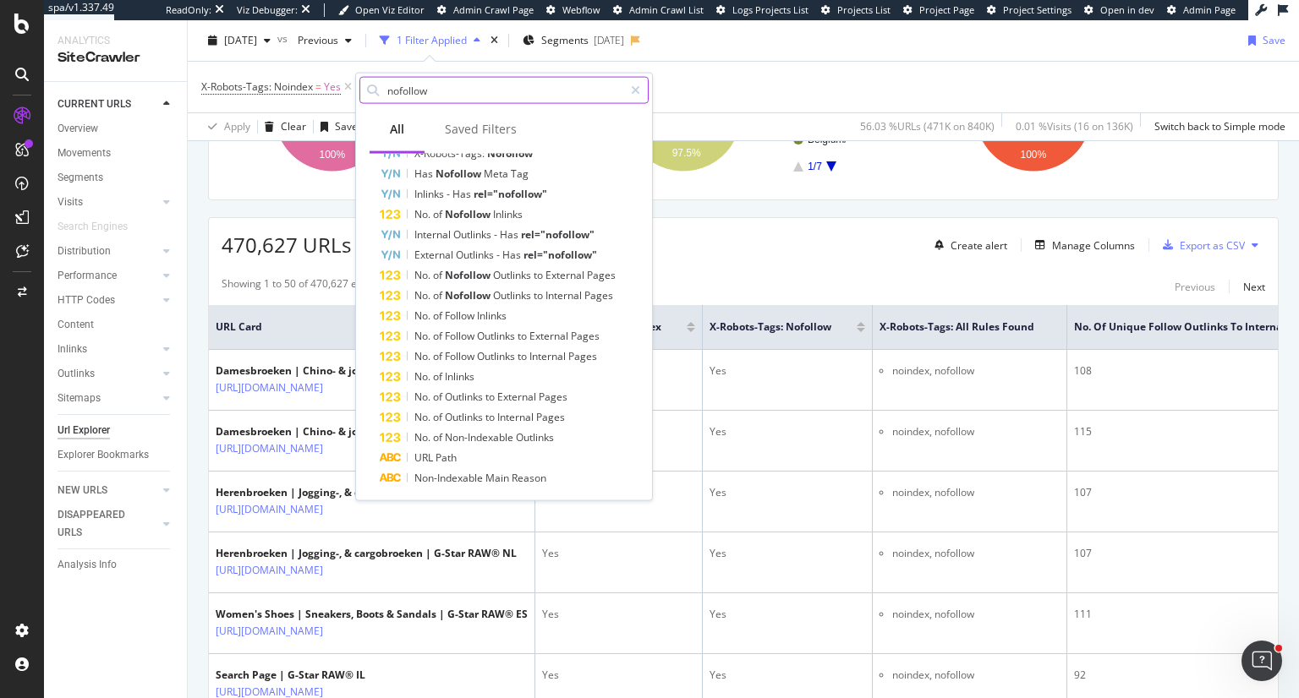
click at [471, 98] on input "nofollow" at bounding box center [505, 90] width 238 height 25
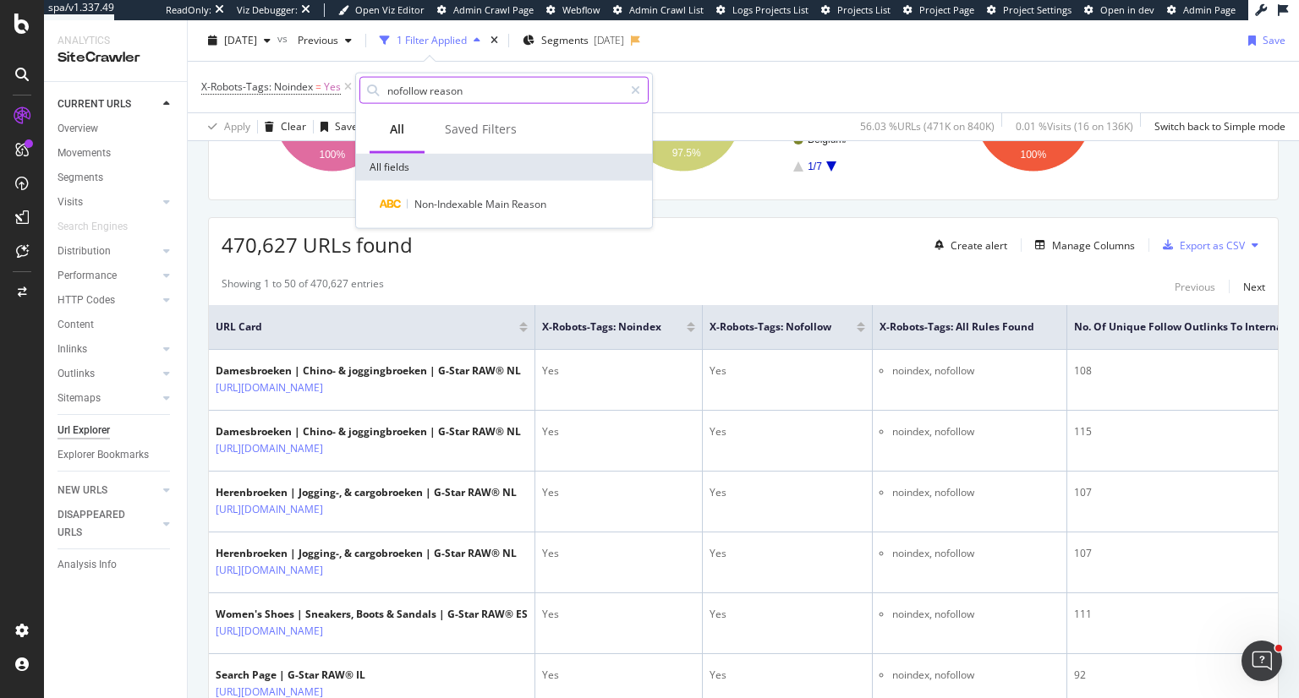
scroll to position [0, 0]
type input "nofollow reason"
click at [639, 94] on icon at bounding box center [635, 91] width 9 height 12
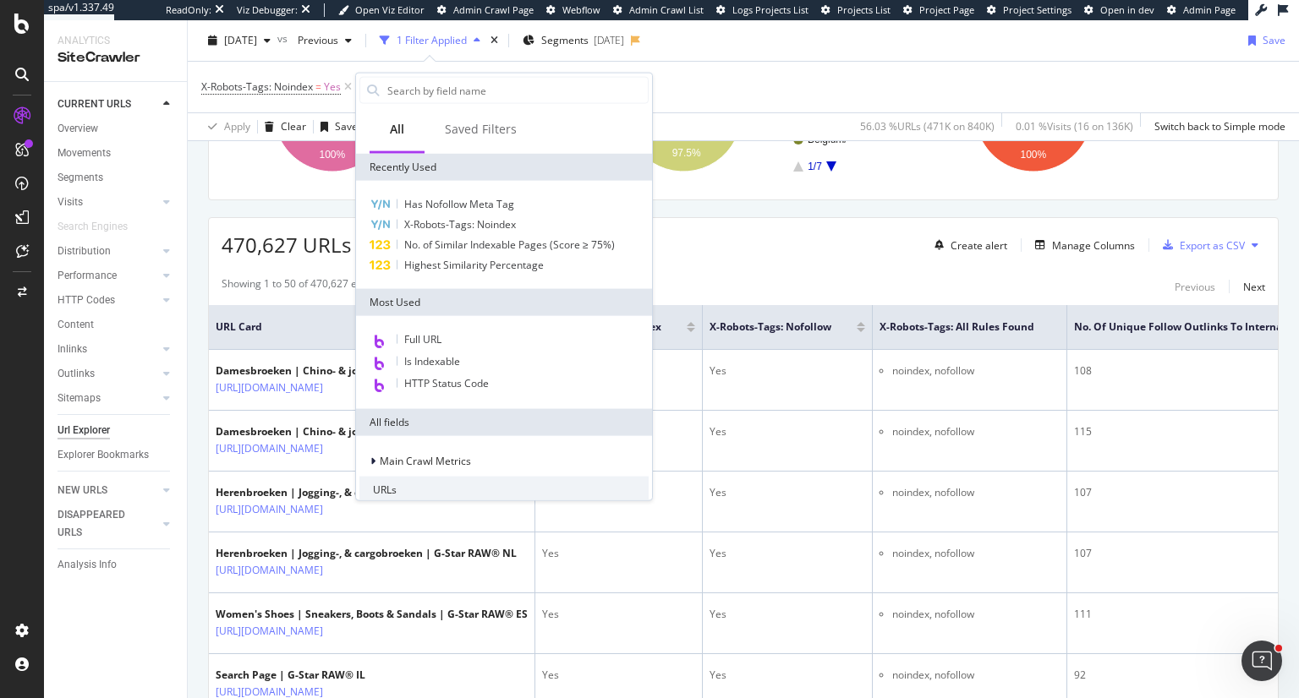
click at [758, 87] on div "X-Robots-Tags: Noindex = Yes Add Filter Add Filter Group" at bounding box center [743, 87] width 1084 height 51
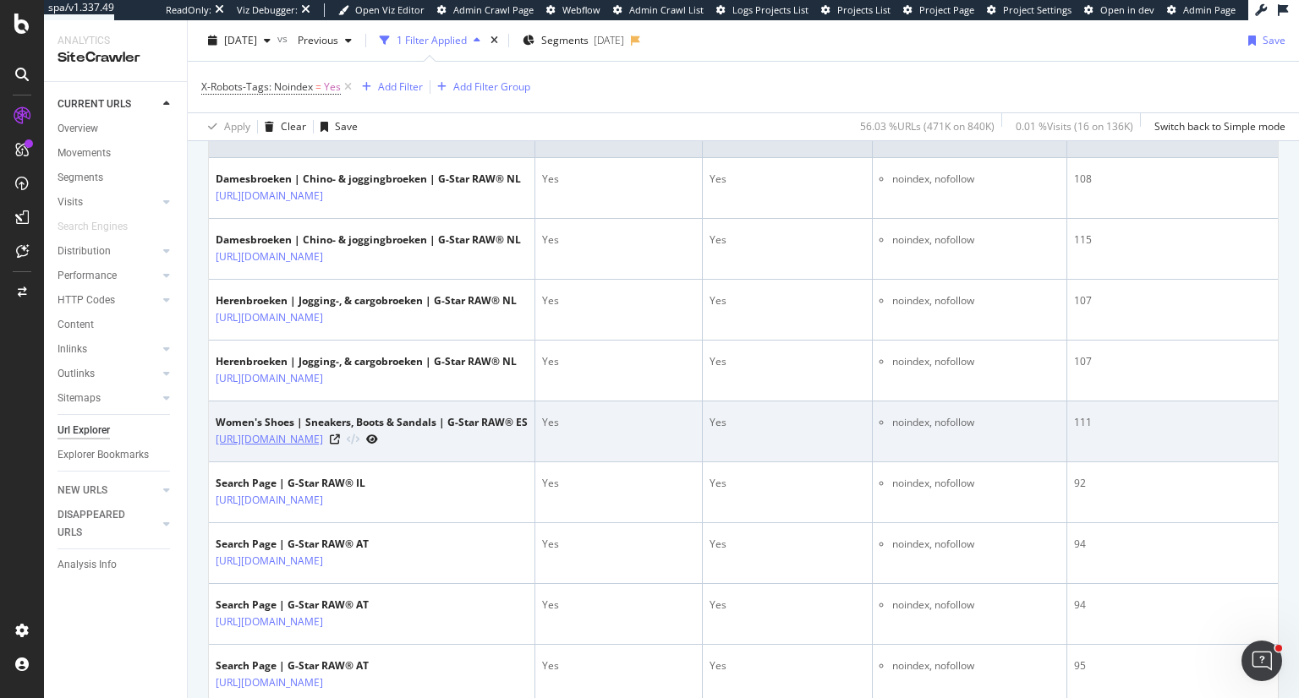
scroll to position [310, 0]
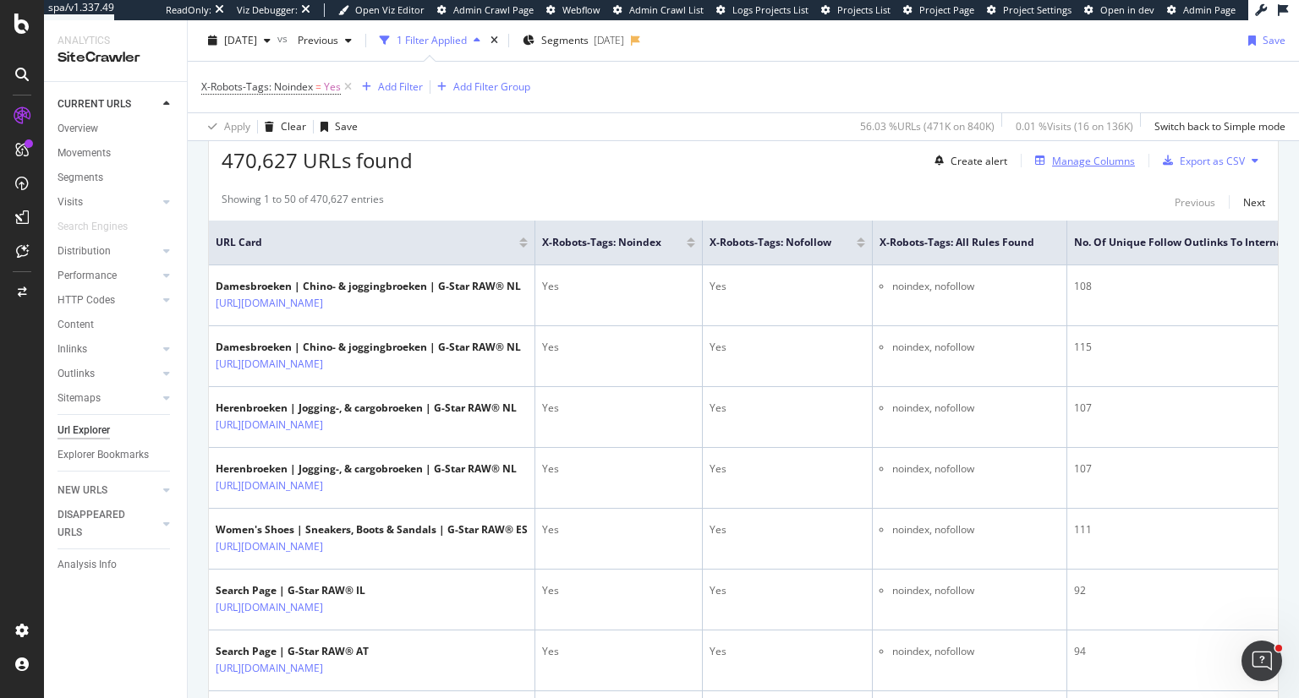
click at [1099, 158] on div "Manage Columns" at bounding box center [1093, 161] width 83 height 14
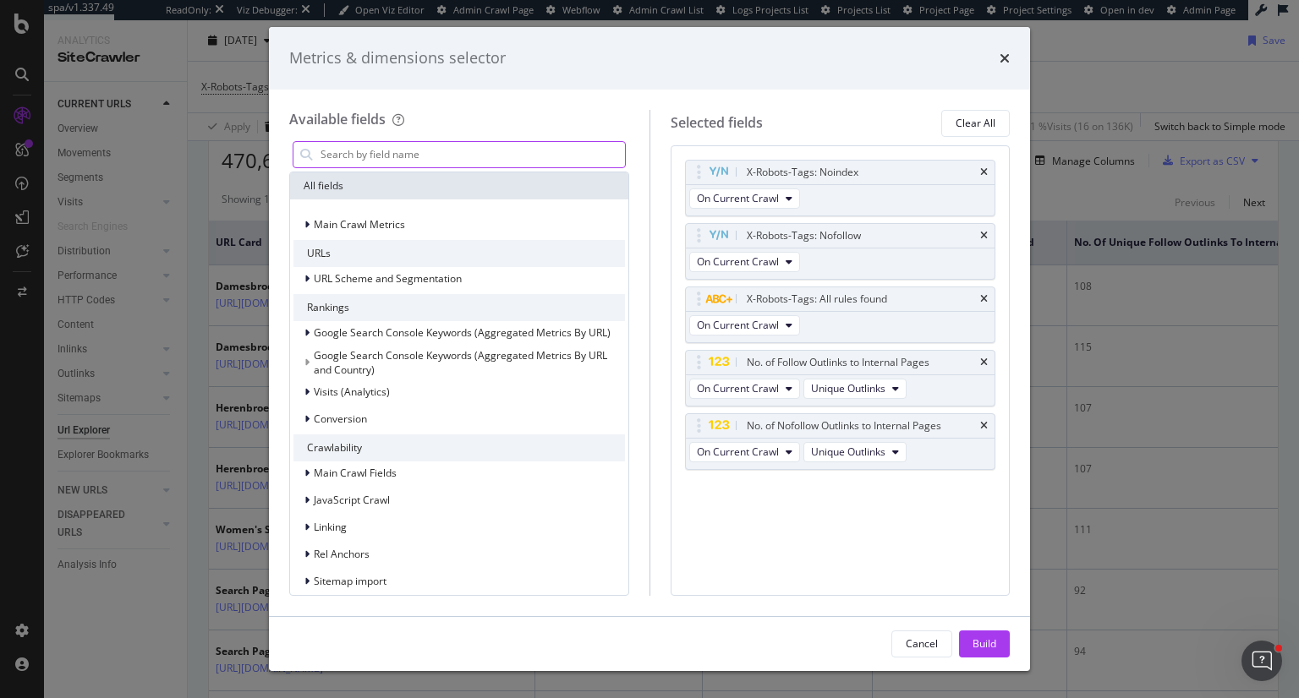
click at [430, 156] on input "modal" at bounding box center [472, 154] width 306 height 25
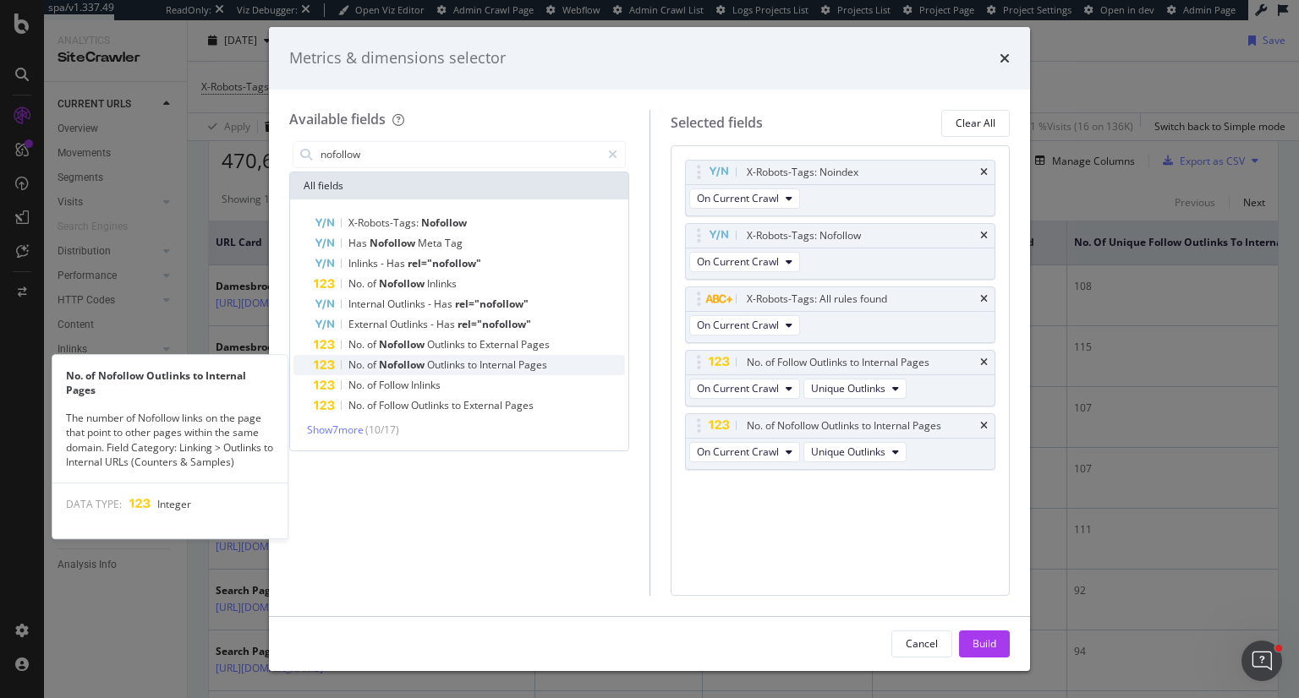
type input "nofollow"
click at [481, 359] on span "Internal" at bounding box center [498, 365] width 39 height 14
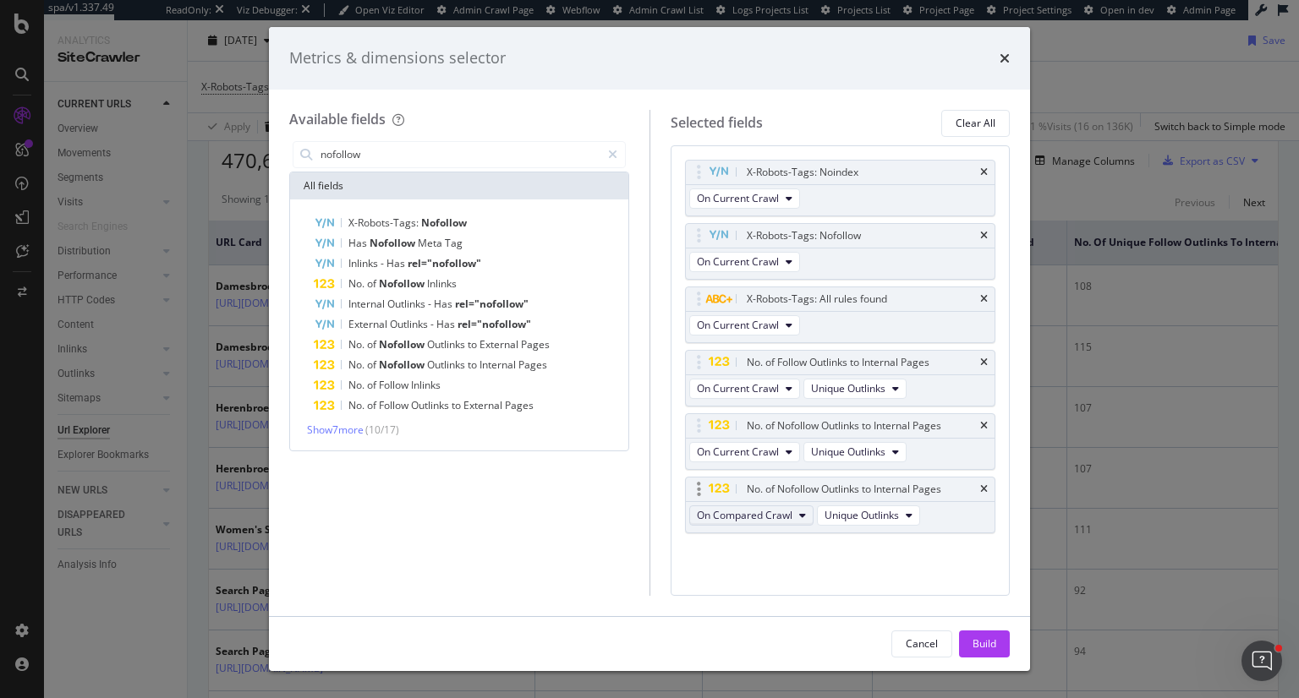
click at [795, 518] on button "On Compared Crawl" at bounding box center [751, 516] width 124 height 20
click at [1004, 61] on icon "times" at bounding box center [1004, 59] width 10 height 14
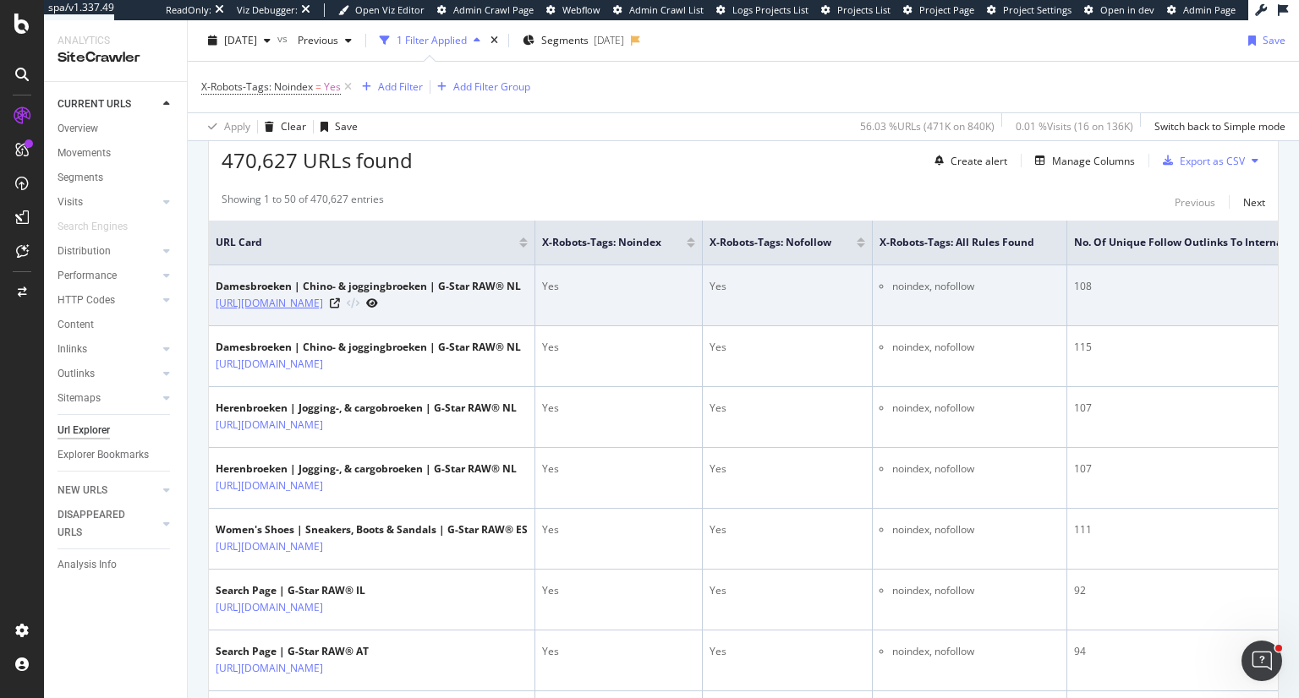
click at [323, 298] on link "https://www.g-star.com/nl_nl/shop/dames/broeken?q=::productTypes:Chino" at bounding box center [269, 303] width 107 height 17
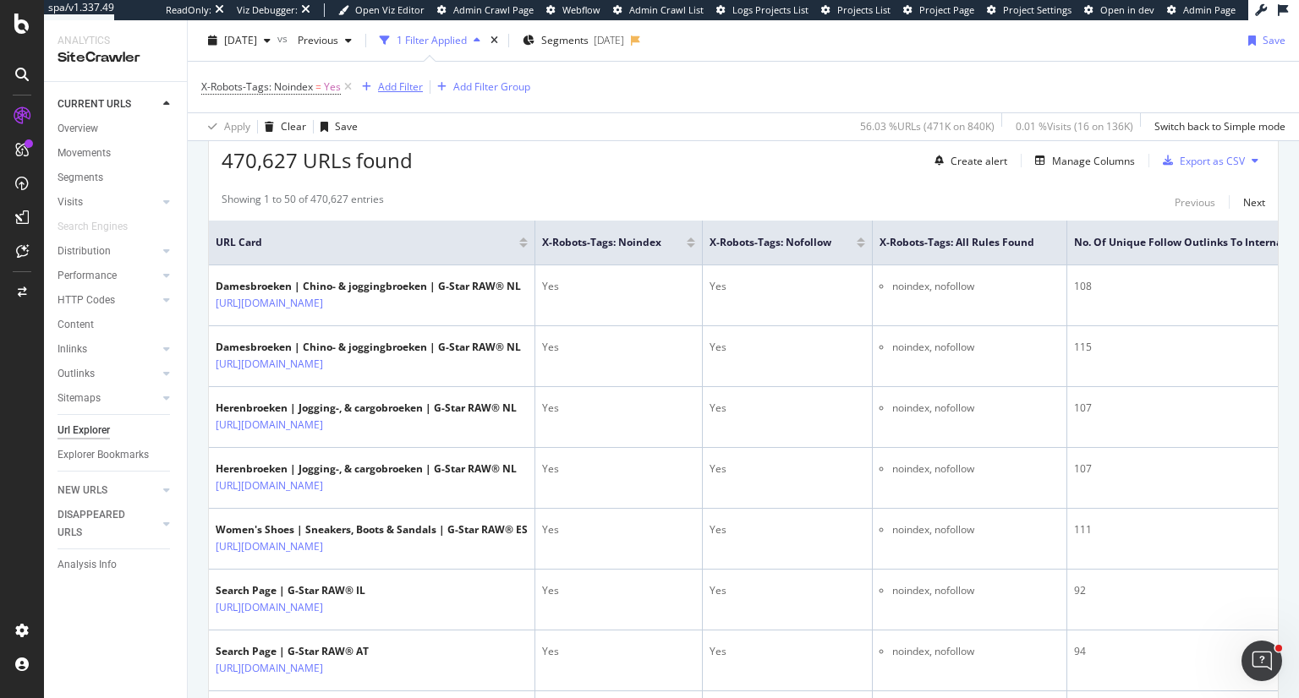
click at [411, 82] on div "Add Filter" at bounding box center [400, 86] width 45 height 14
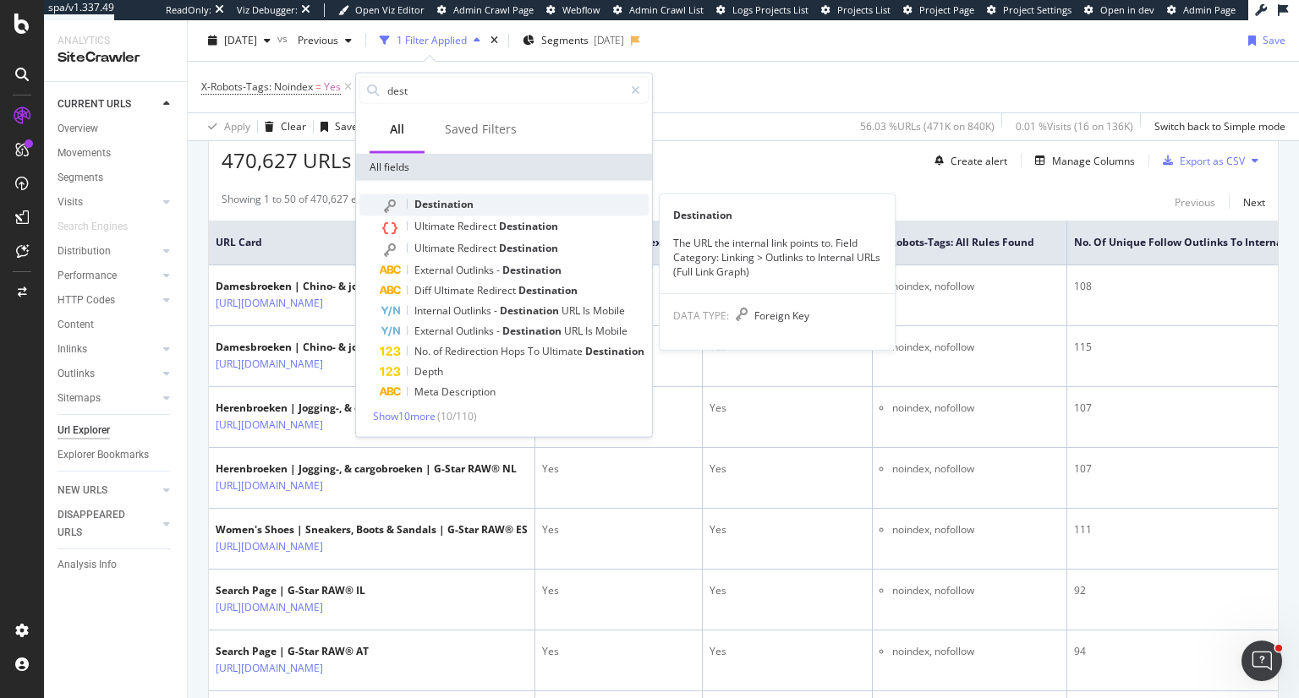
type input "dest"
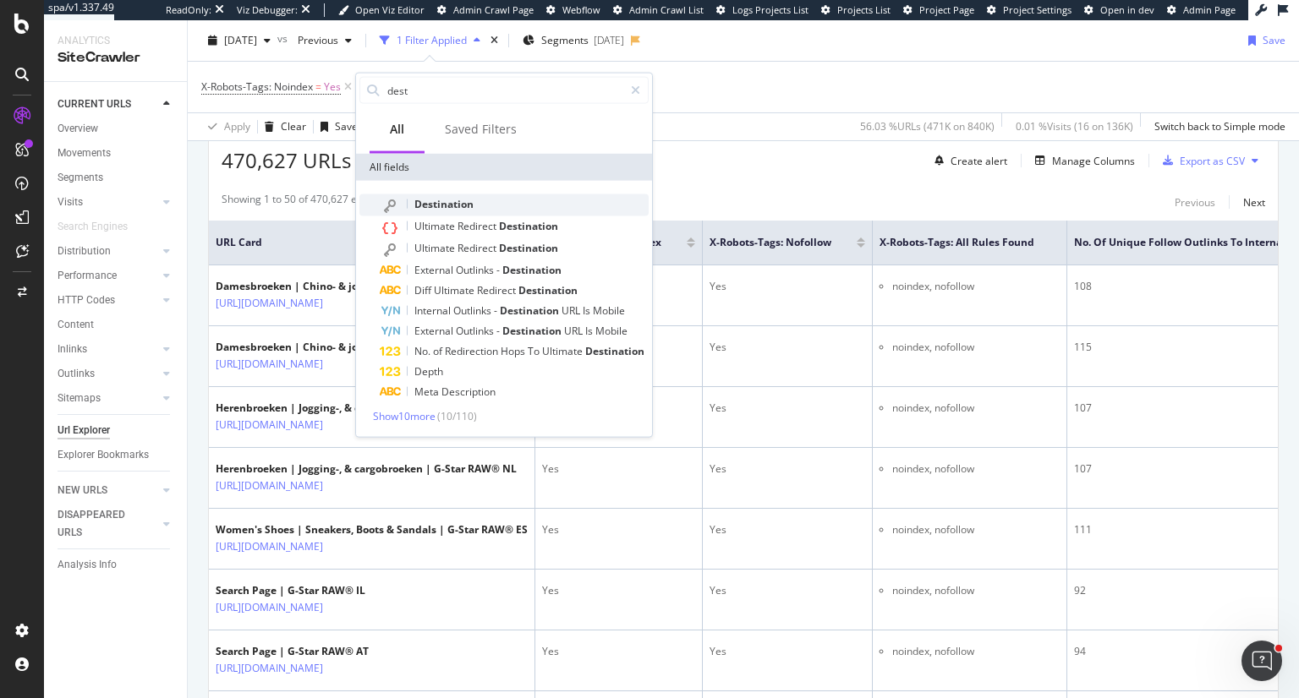
click at [512, 206] on div "Destination" at bounding box center [514, 205] width 269 height 22
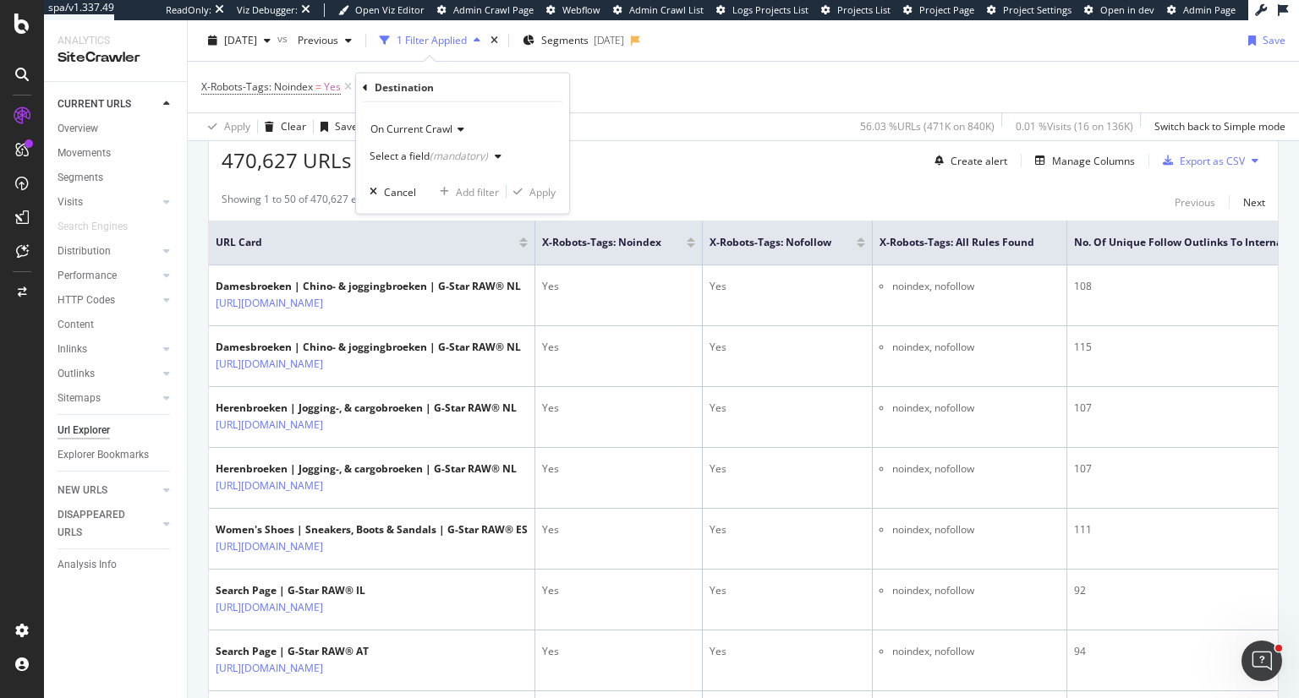
click at [436, 160] on div "(mandatory)" at bounding box center [459, 156] width 58 height 14
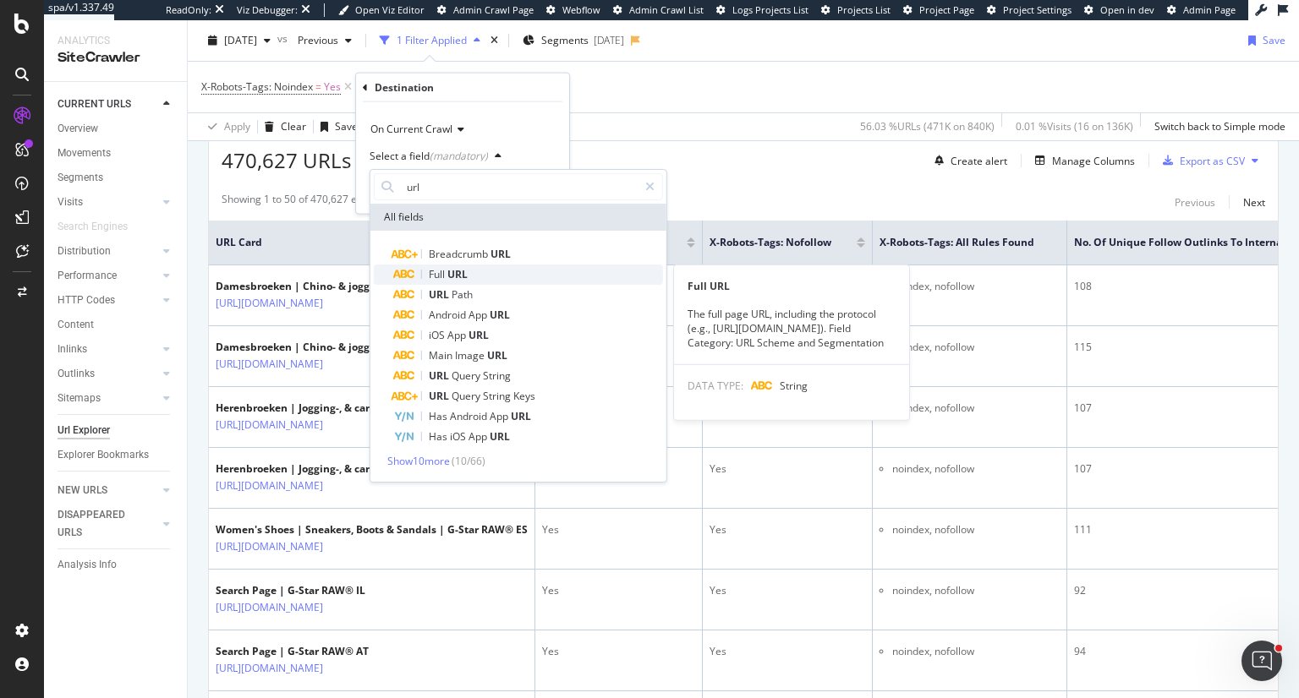
type input "url"
click at [462, 265] on div "Full URL" at bounding box center [528, 275] width 269 height 20
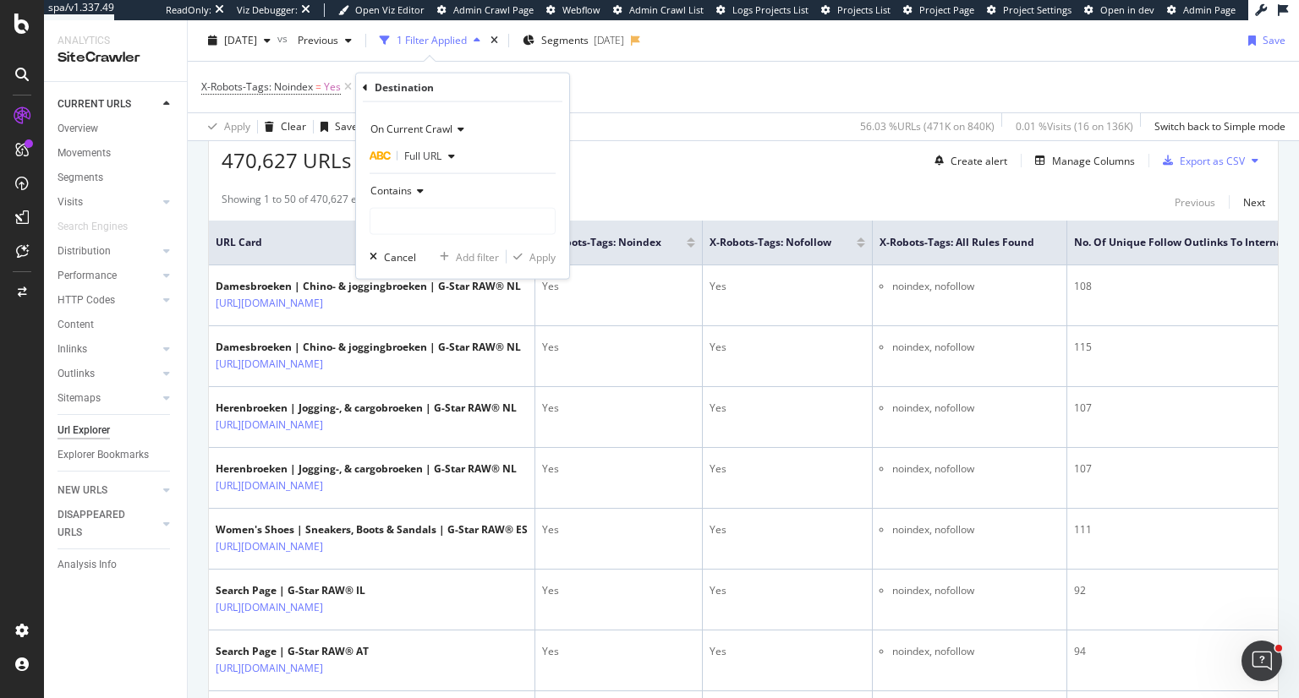
click at [419, 192] on icon at bounding box center [418, 191] width 12 height 10
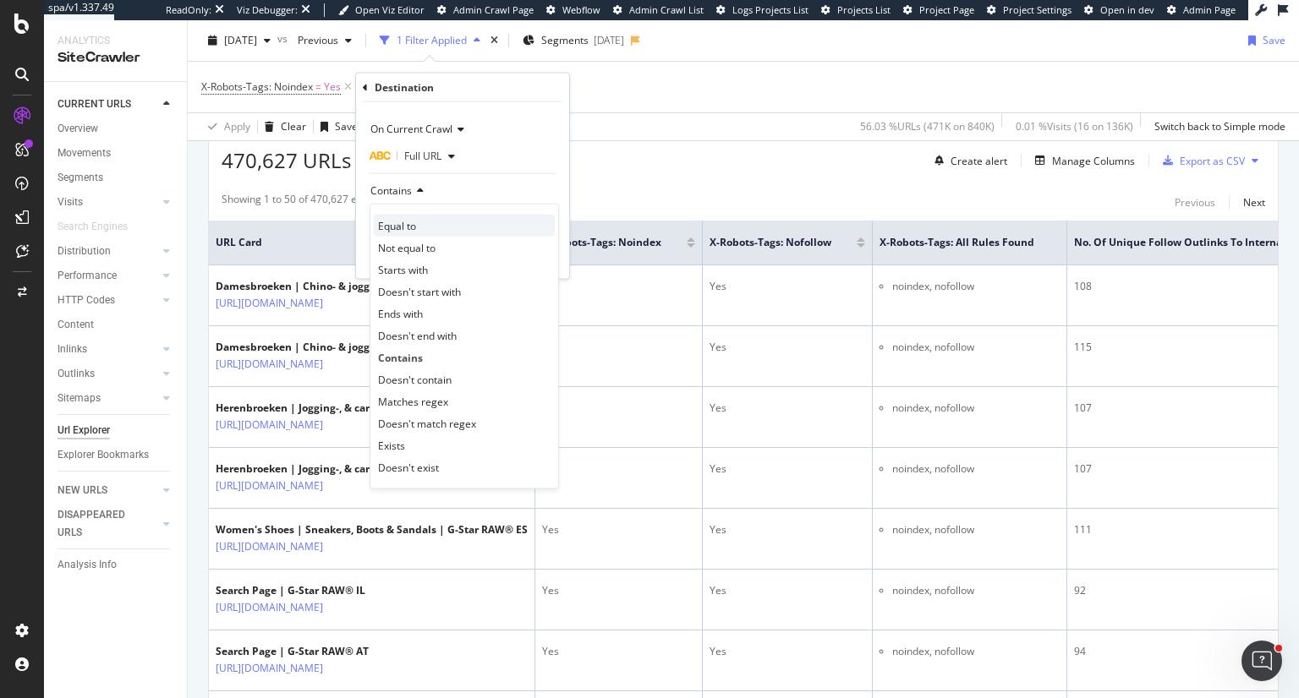
click at [418, 215] on div "Equal to" at bounding box center [464, 226] width 181 height 22
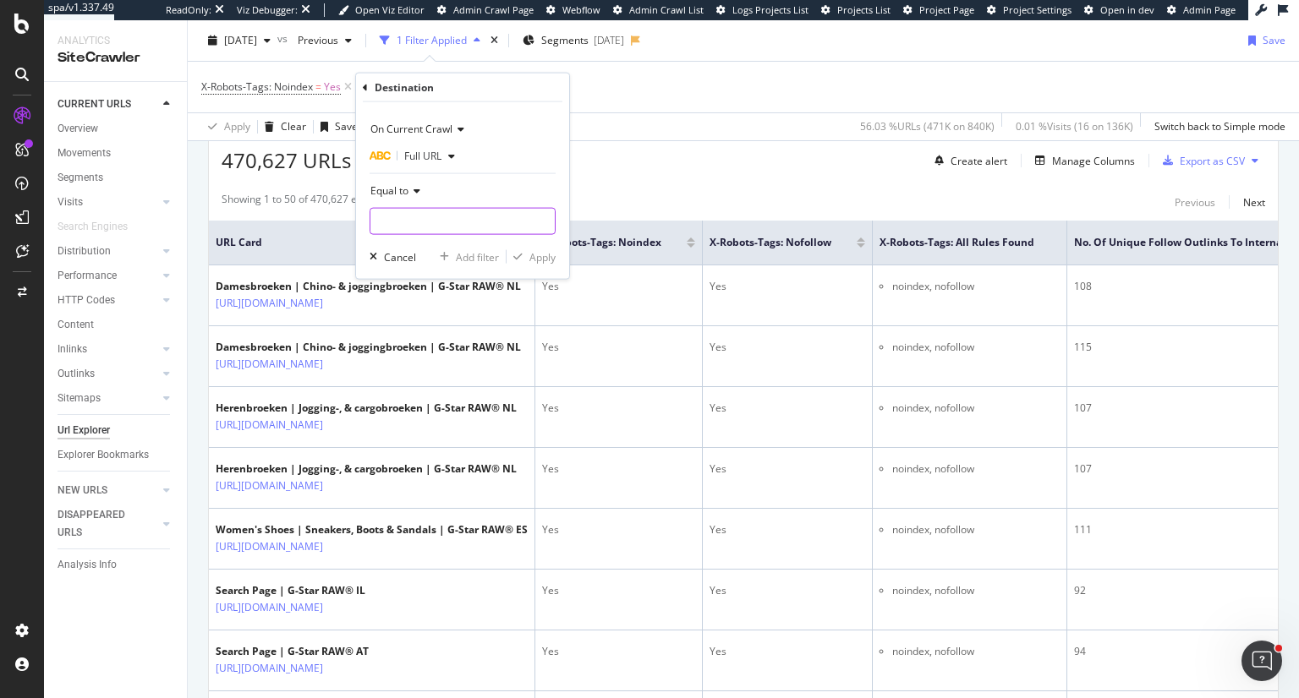
click at [433, 227] on input "text" at bounding box center [462, 221] width 184 height 27
paste input "https://www.g-star.com/nl_nl/shop/heren"
type input "https://www.g-star.com/nl_nl/shop/heren"
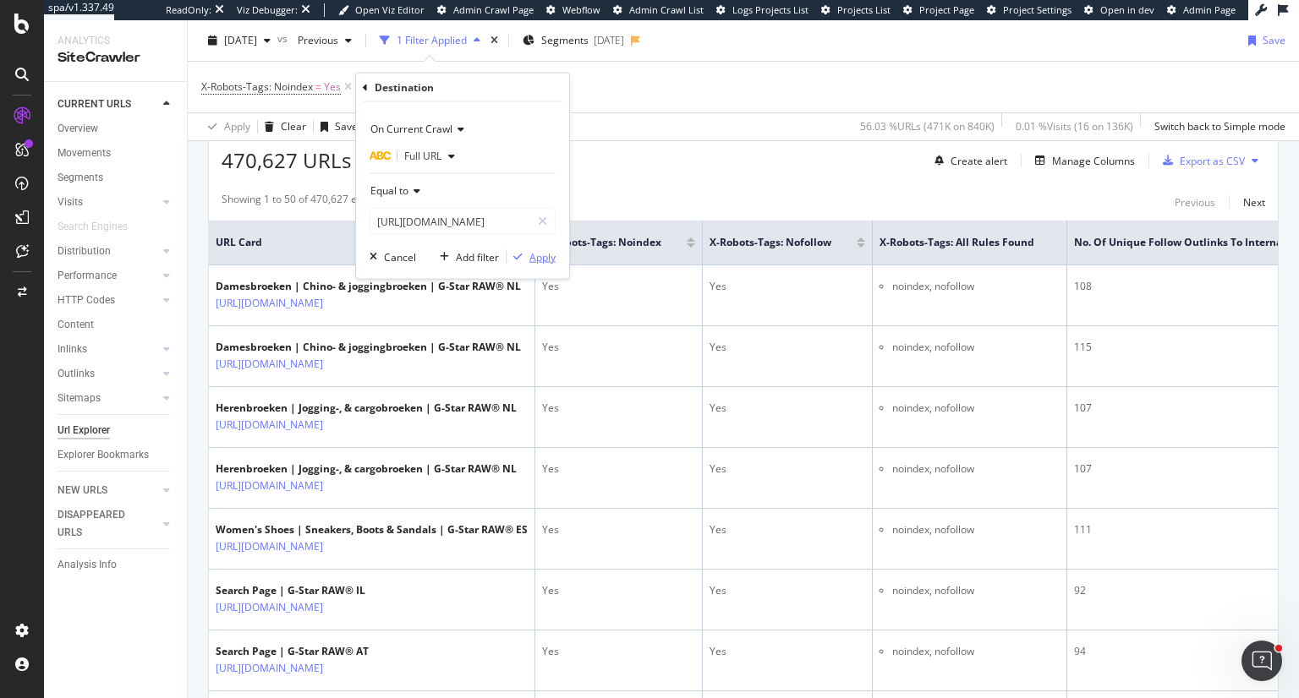
click at [545, 257] on div "Apply" at bounding box center [542, 256] width 26 height 14
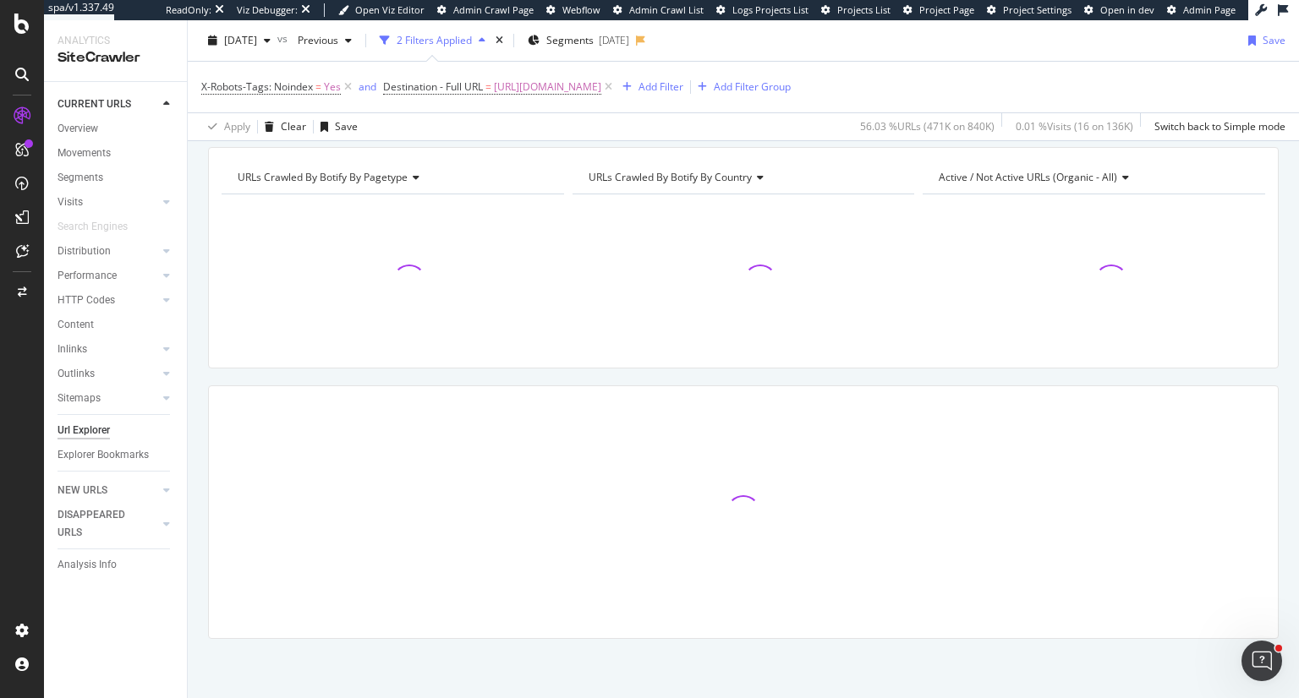
scroll to position [57, 0]
click at [683, 85] on div "Add Filter" at bounding box center [660, 86] width 45 height 14
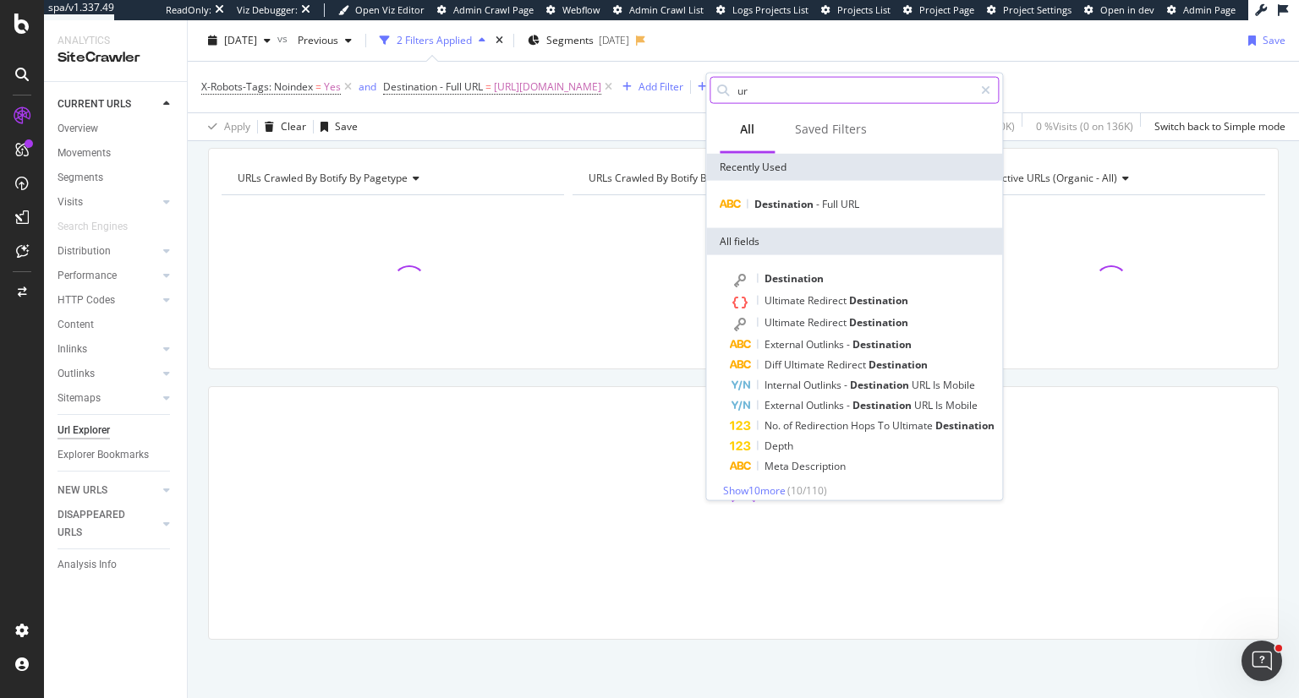
type input "url"
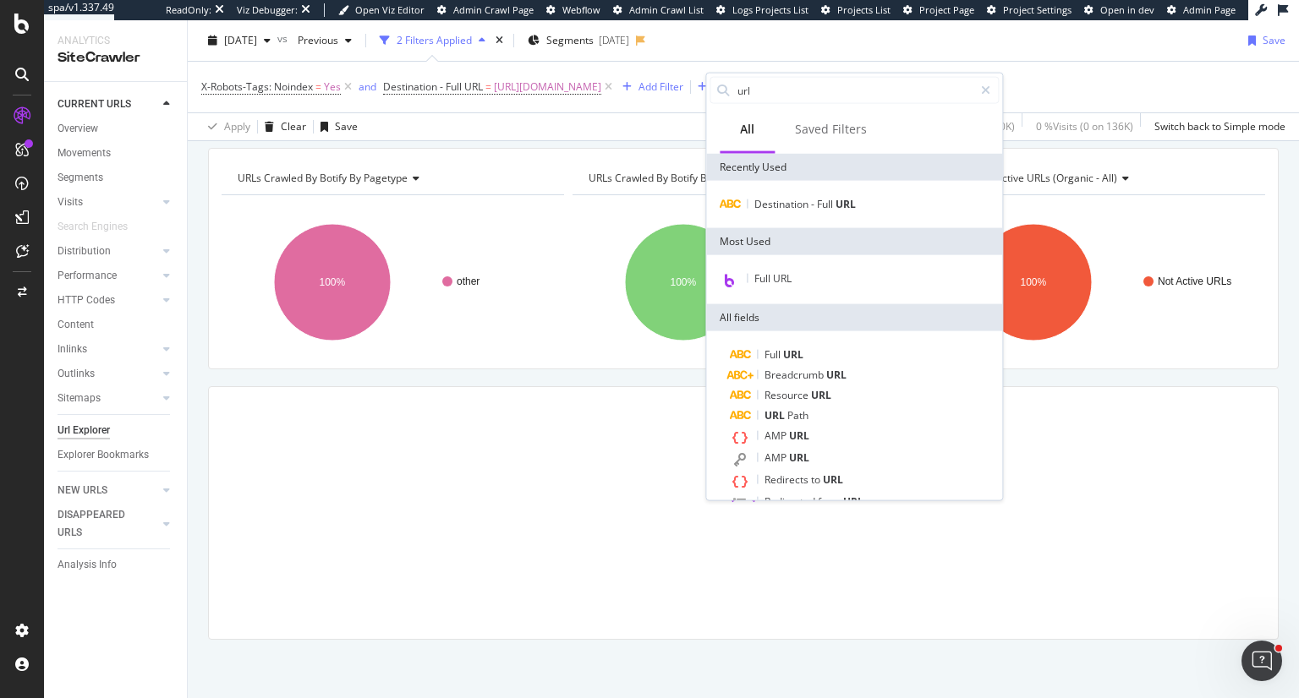
click at [495, 143] on div "URLs Crawled By Botify By pagetype Chart (by Value) Table Expand Export as CSV …" at bounding box center [743, 148] width 1111 height 41
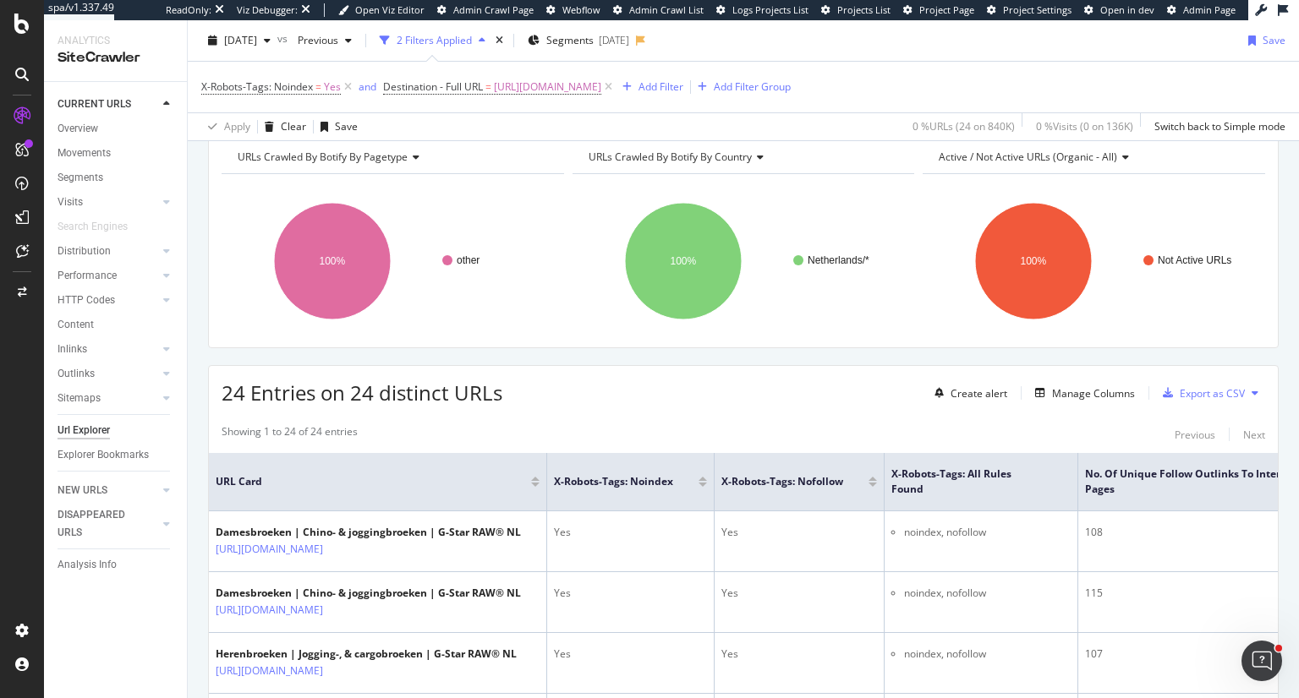
scroll to position [141, 0]
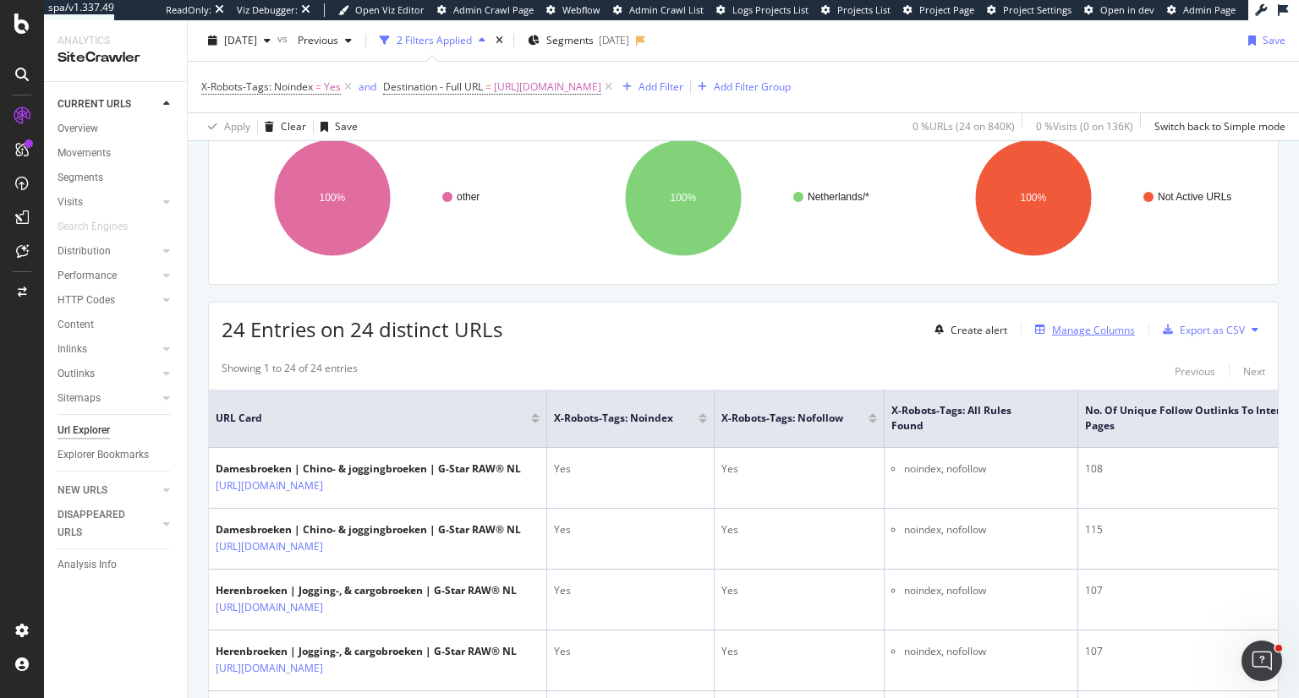
click at [1103, 328] on div "Manage Columns" at bounding box center [1093, 330] width 83 height 14
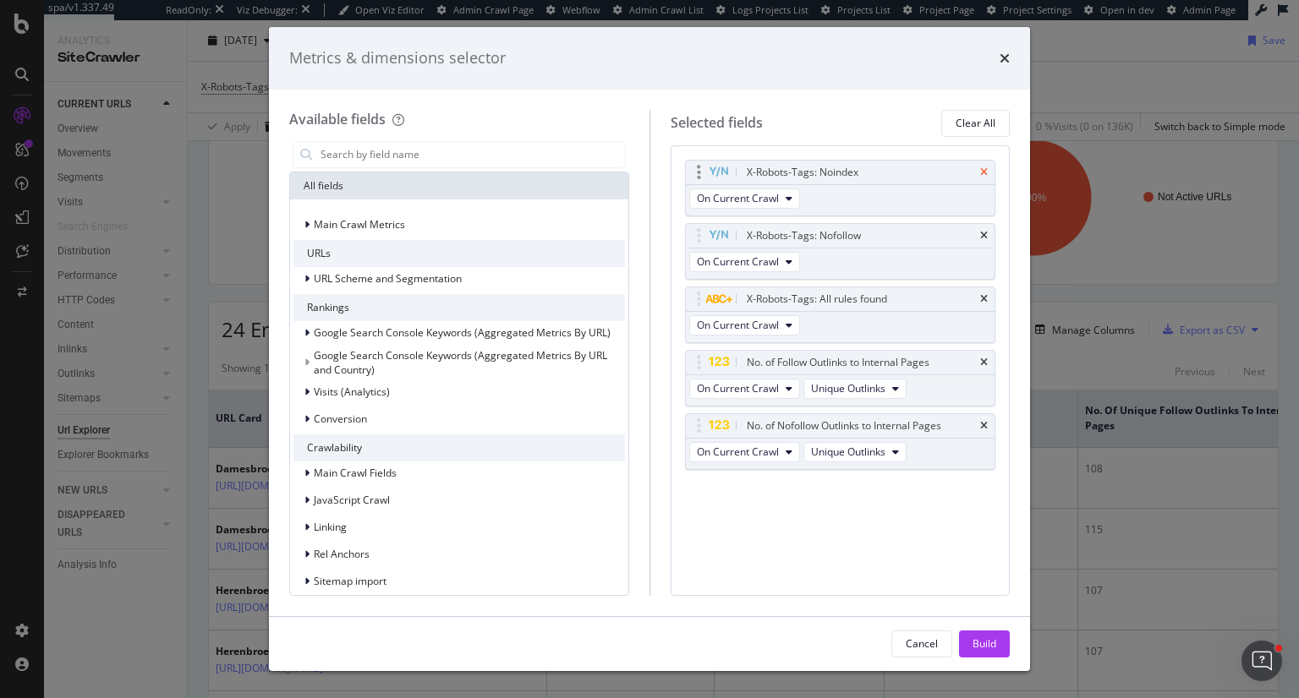
click at [981, 171] on icon "times" at bounding box center [984, 172] width 8 height 10
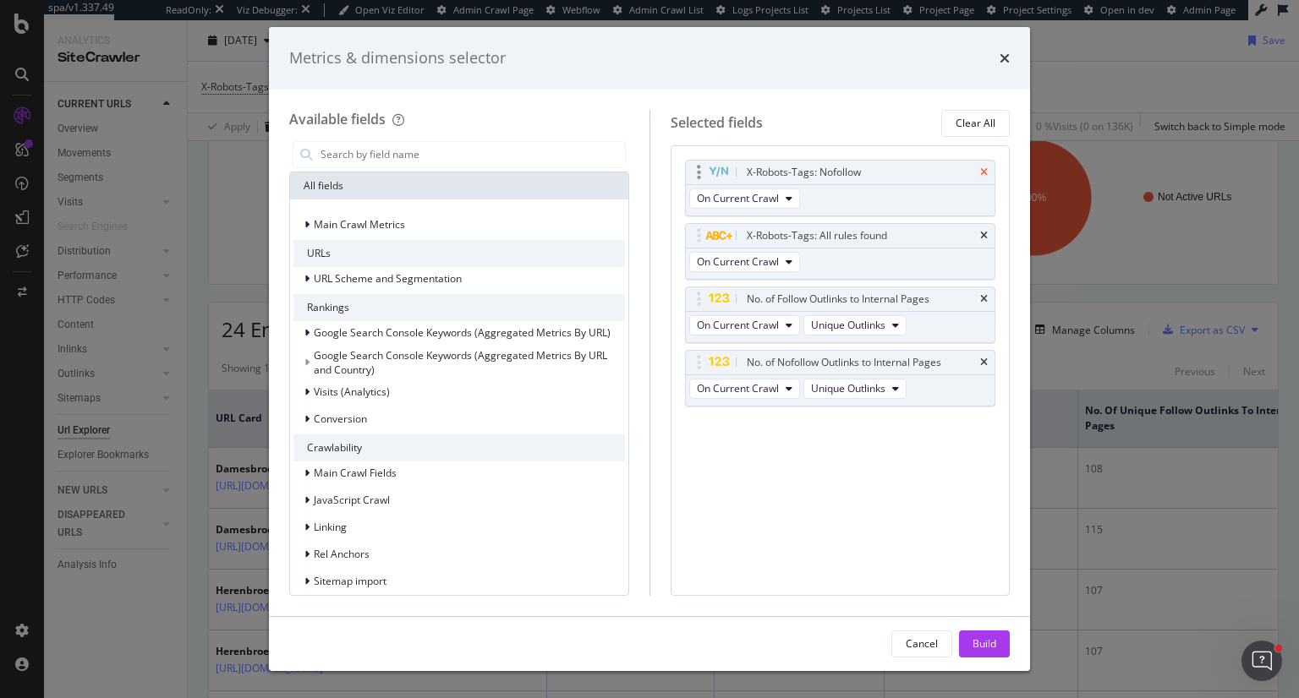
click at [981, 170] on icon "times" at bounding box center [984, 172] width 8 height 10
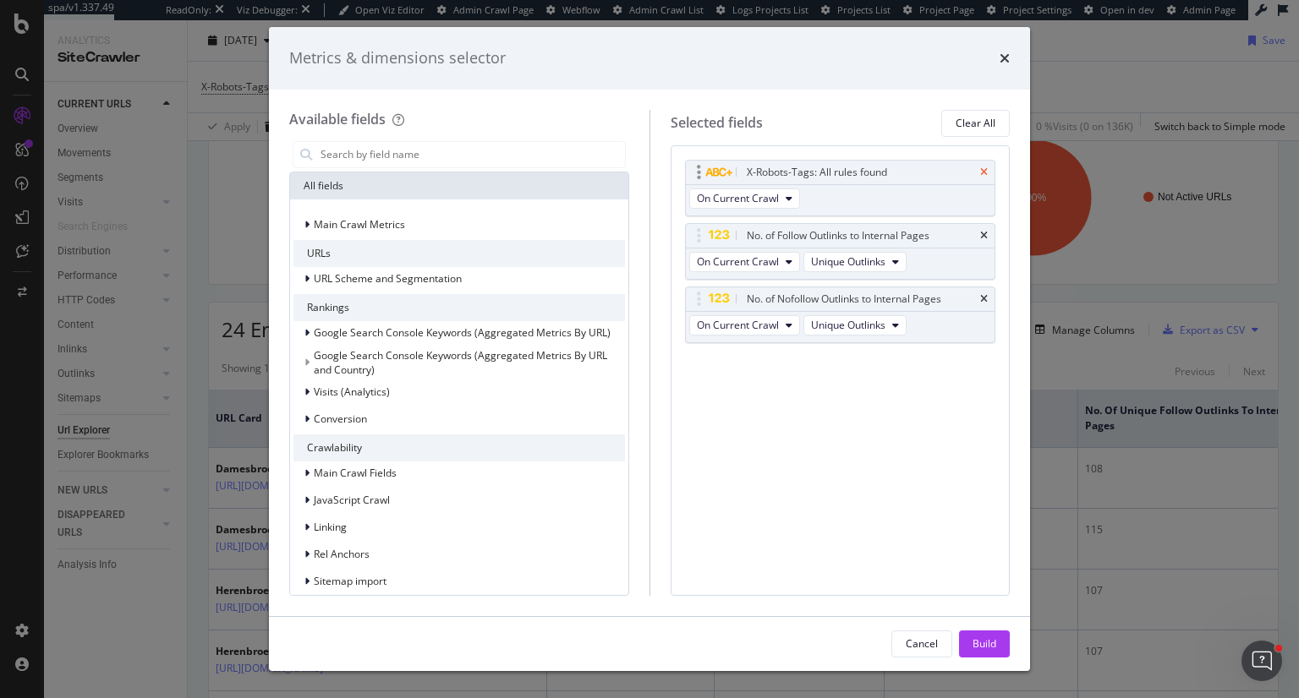
click at [981, 170] on icon "times" at bounding box center [984, 172] width 8 height 10
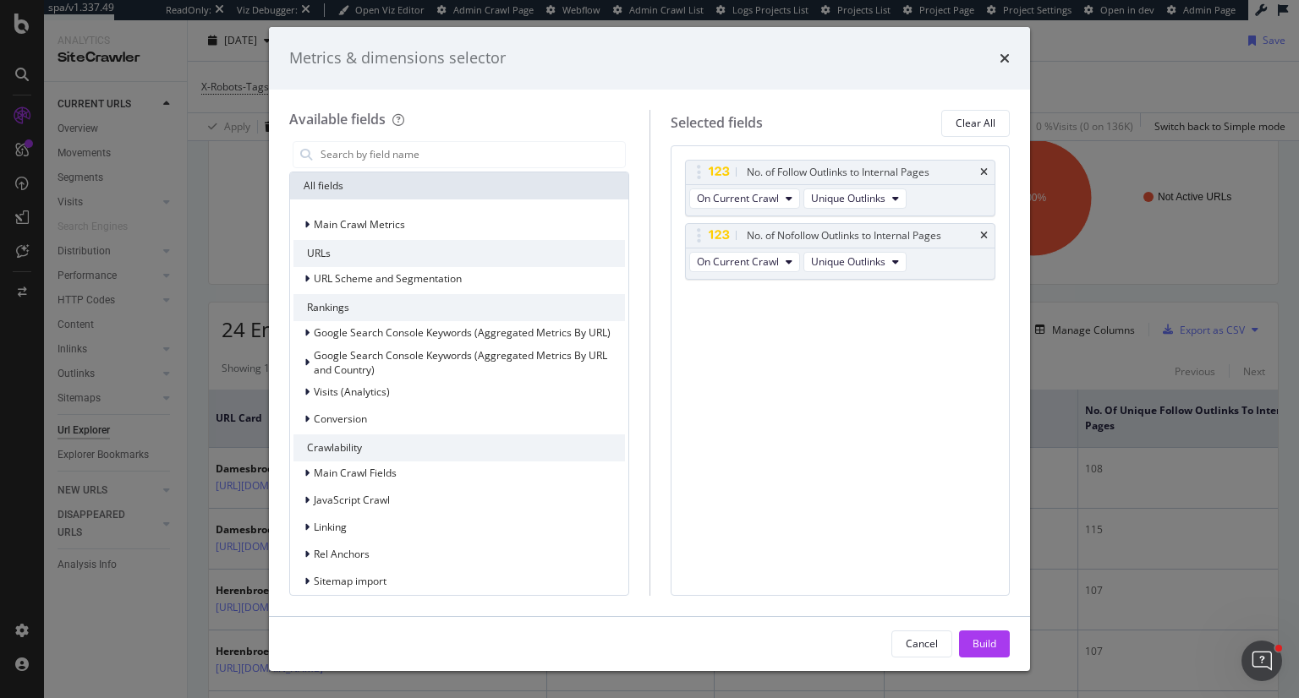
click at [981, 170] on icon "times" at bounding box center [984, 172] width 8 height 10
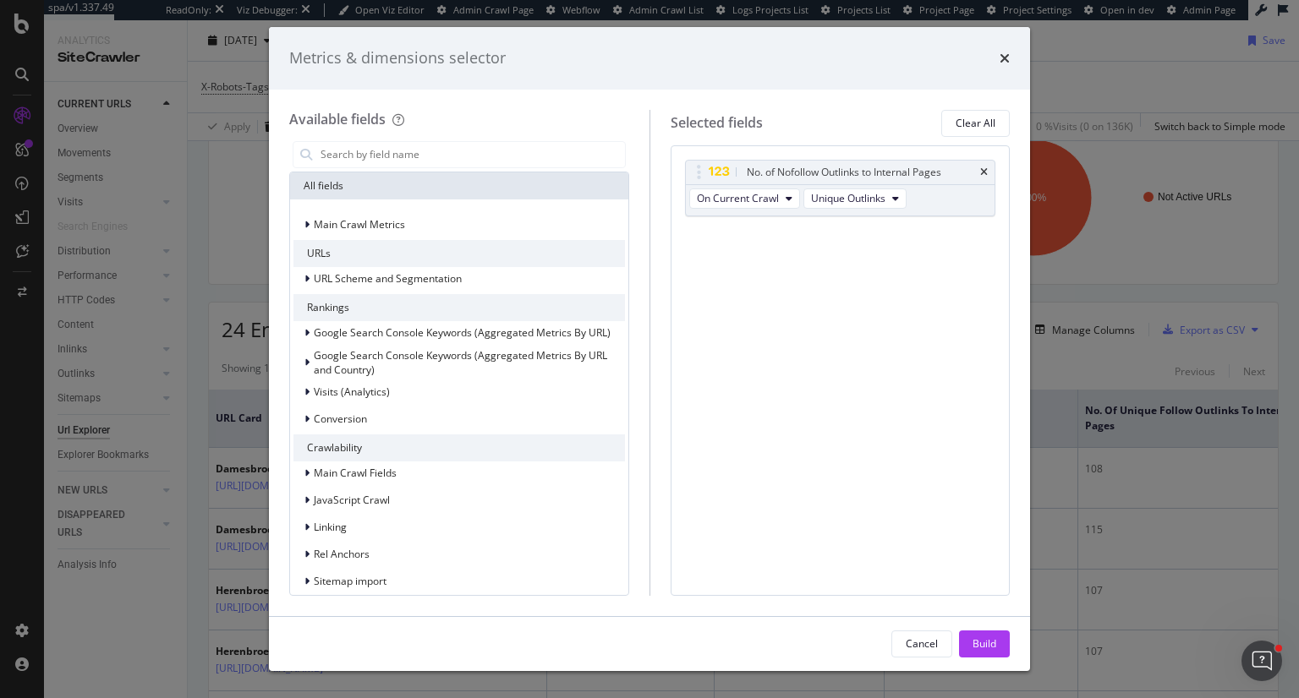
click at [981, 170] on icon "times" at bounding box center [984, 172] width 8 height 10
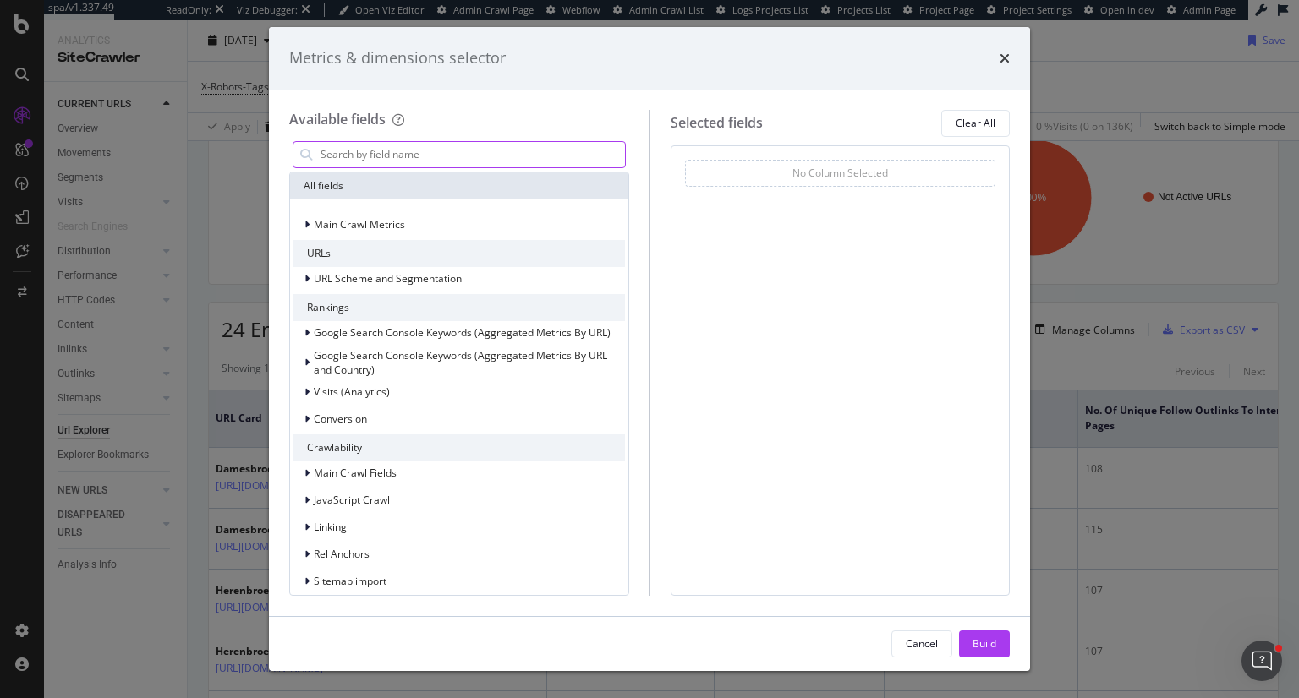
click at [487, 156] on input "modal" at bounding box center [472, 154] width 306 height 25
click at [454, 151] on input "modal" at bounding box center [472, 154] width 306 height 25
click at [1003, 57] on icon "times" at bounding box center [1004, 59] width 10 height 14
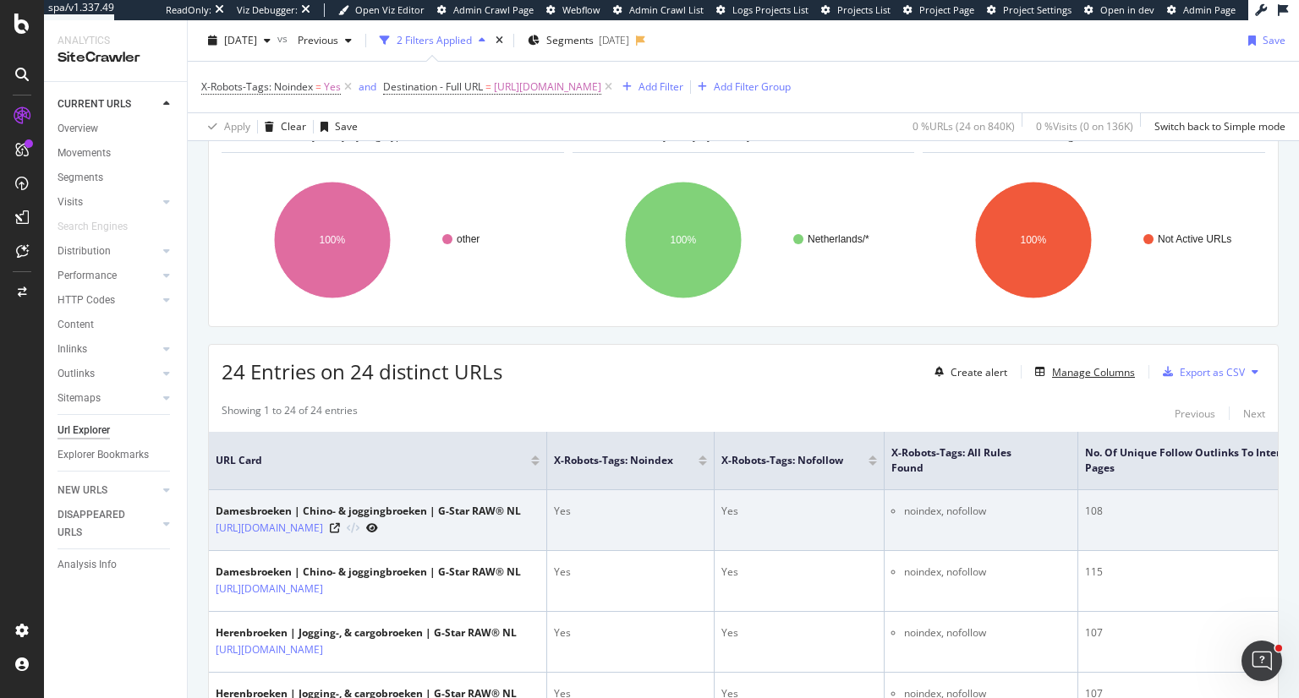
scroll to position [169, 0]
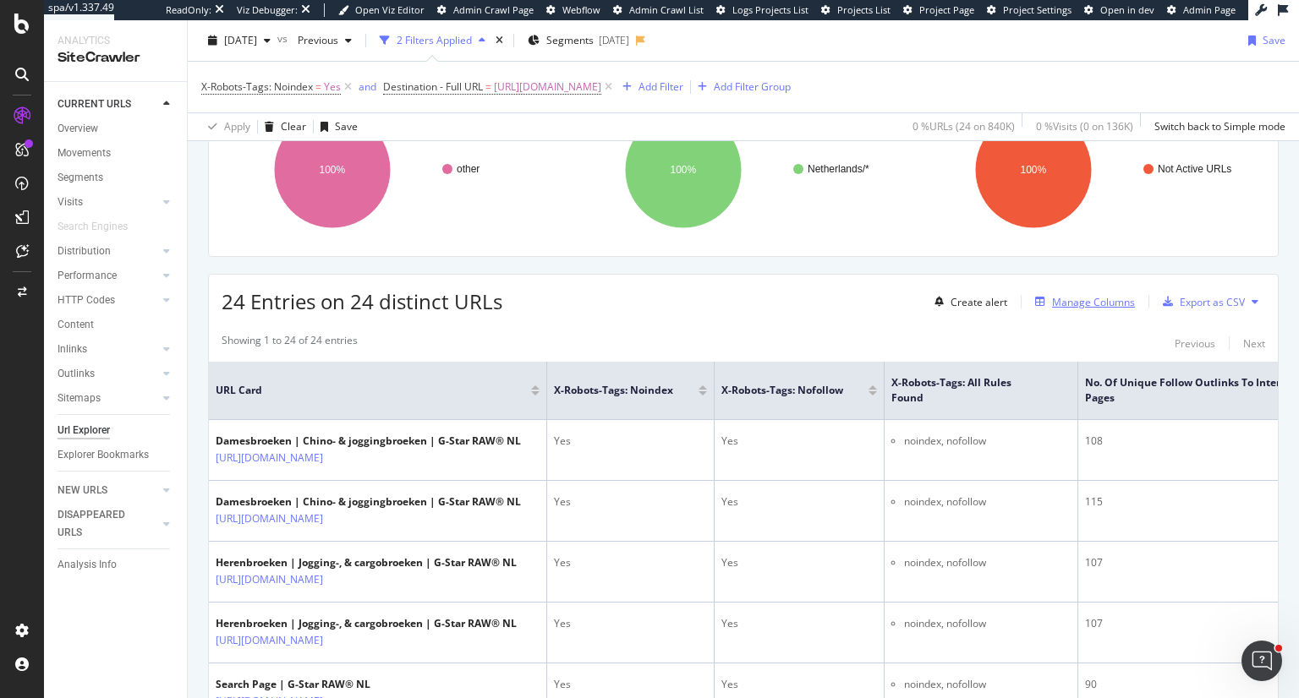
click at [1084, 302] on div "Manage Columns" at bounding box center [1093, 302] width 83 height 14
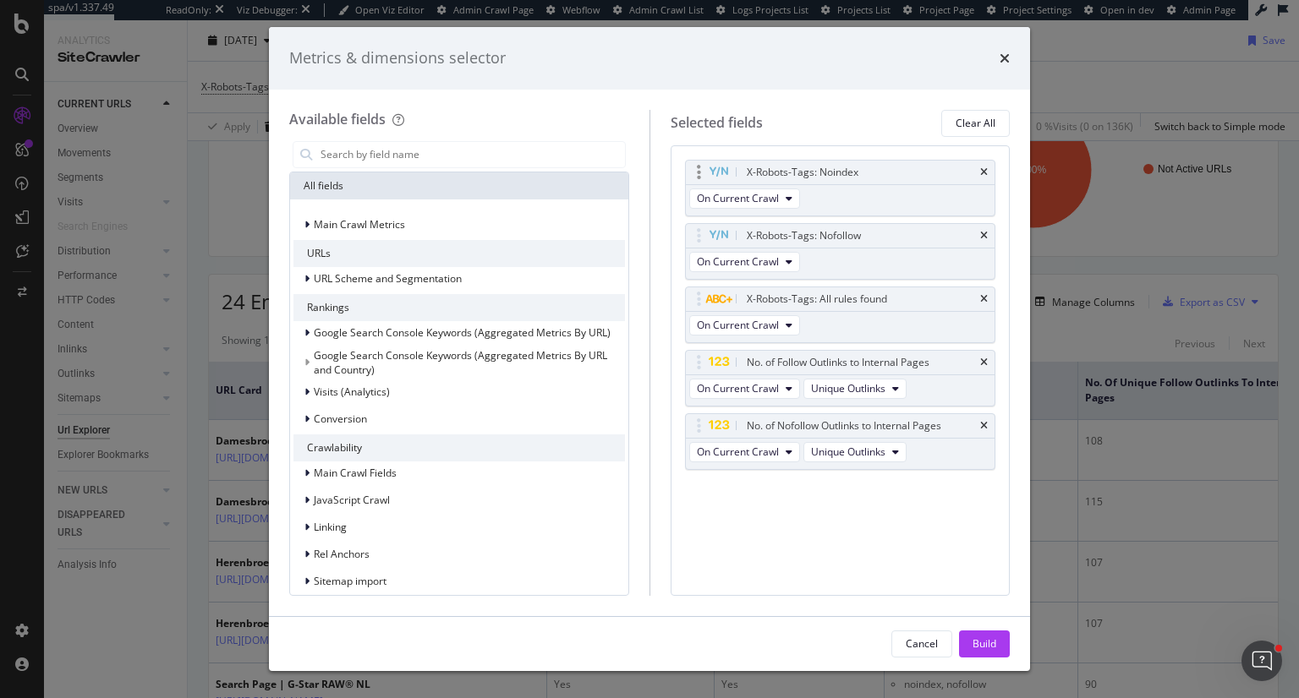
click at [992, 173] on div "X-Robots-Tags: Noindex" at bounding box center [840, 173] width 309 height 24
click at [984, 170] on icon "times" at bounding box center [984, 172] width 8 height 10
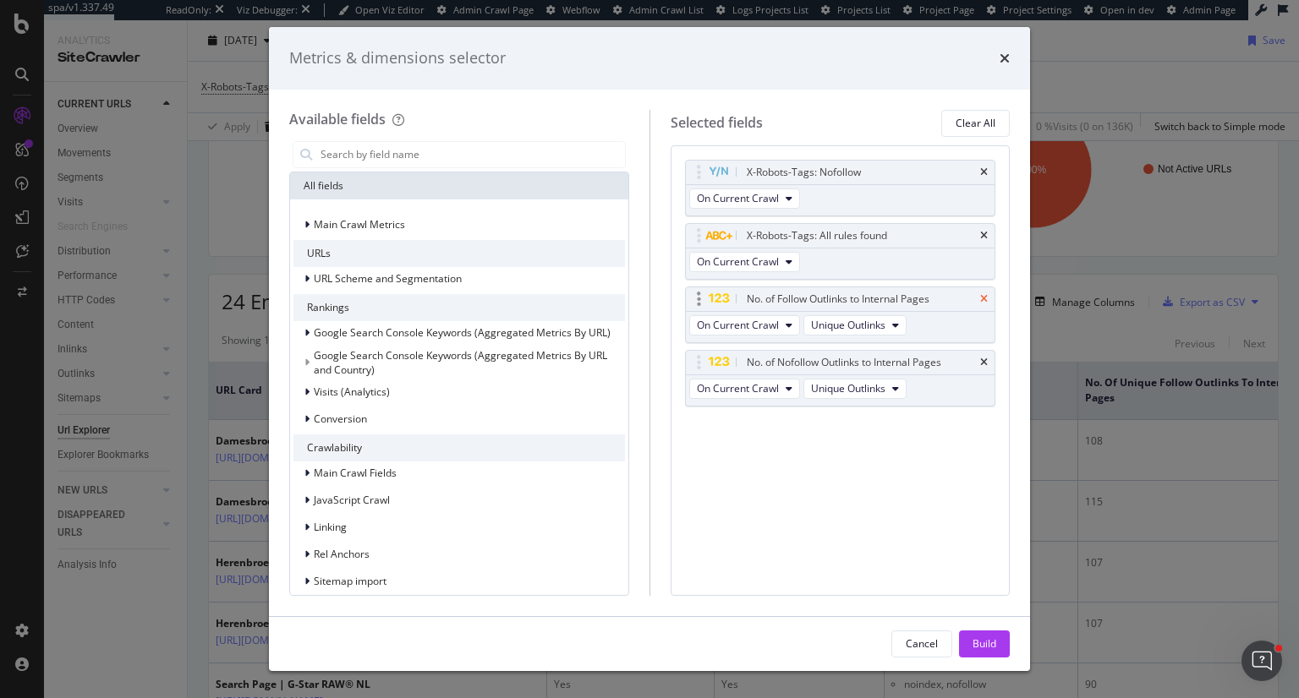
click at [985, 238] on icon "times" at bounding box center [984, 236] width 8 height 10
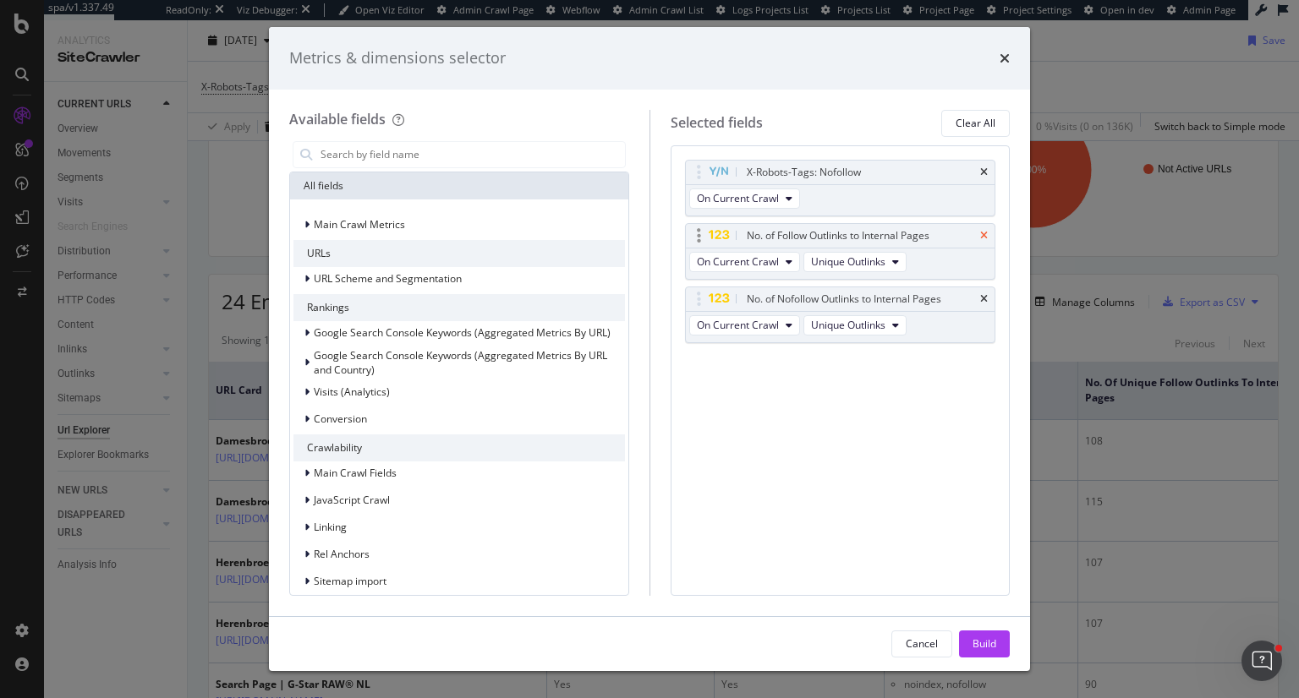
click at [985, 238] on icon "times" at bounding box center [984, 236] width 8 height 10
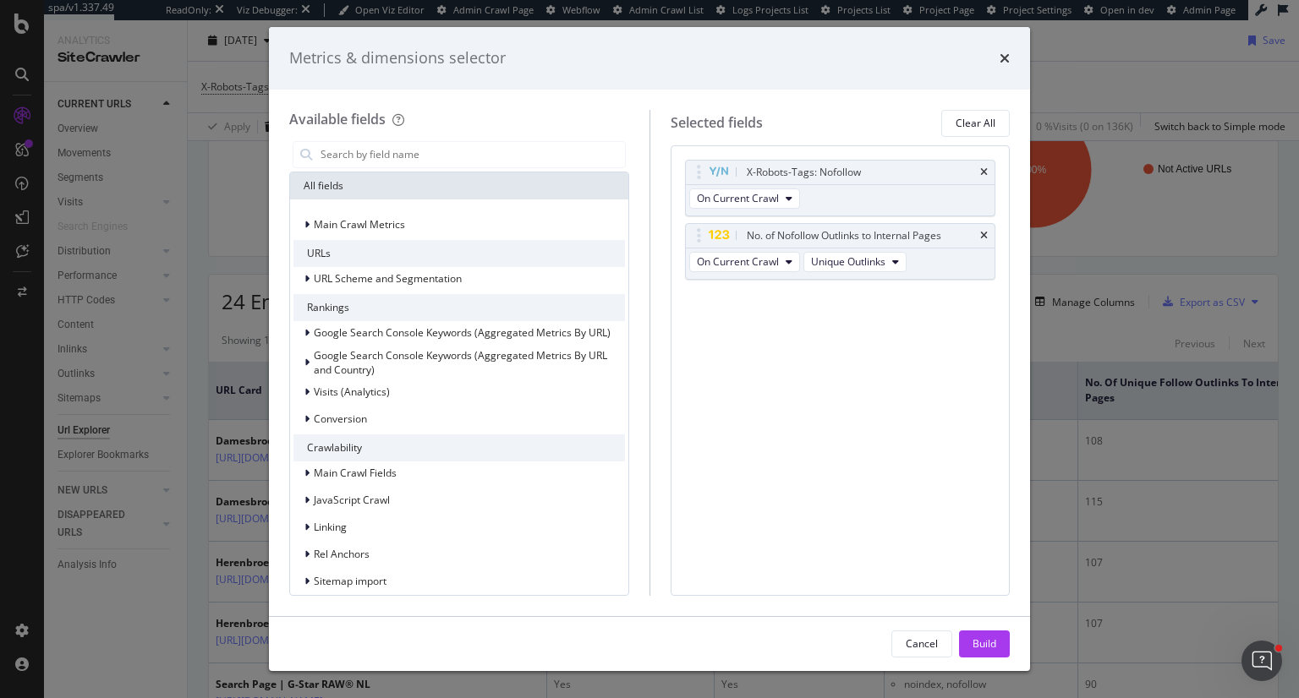
click at [985, 238] on icon "times" at bounding box center [984, 236] width 8 height 10
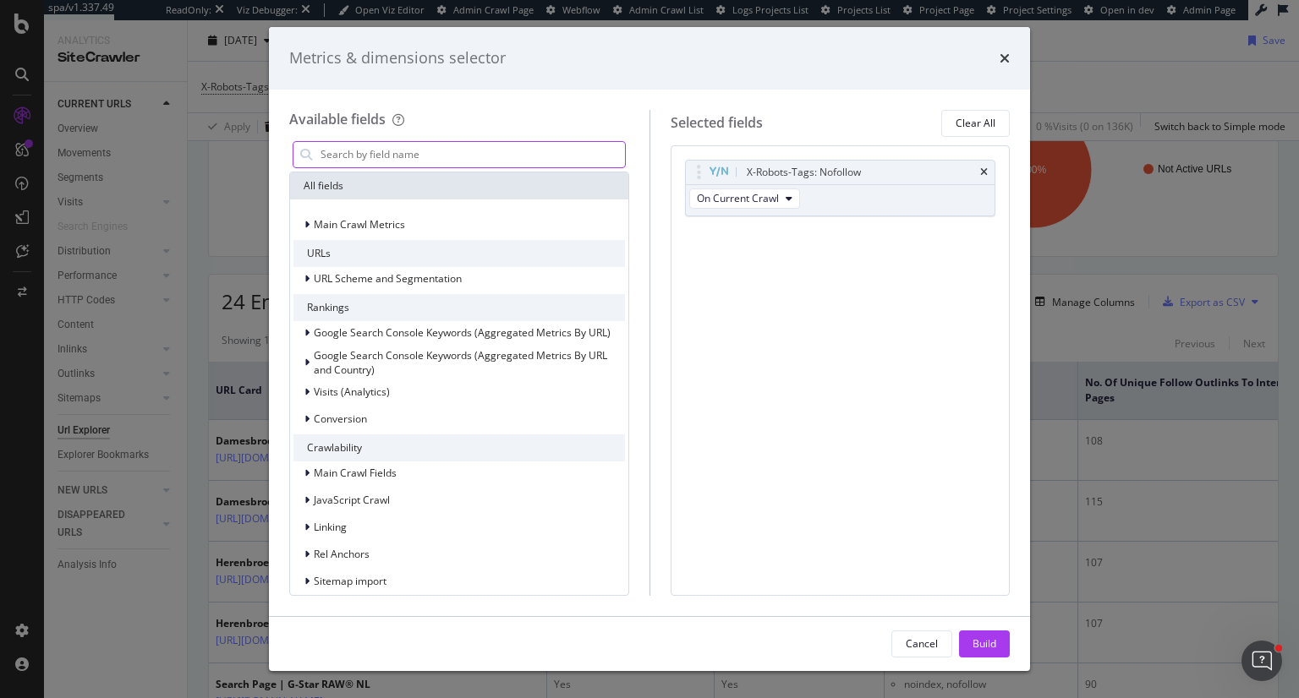
click at [373, 156] on input "modal" at bounding box center [472, 154] width 306 height 25
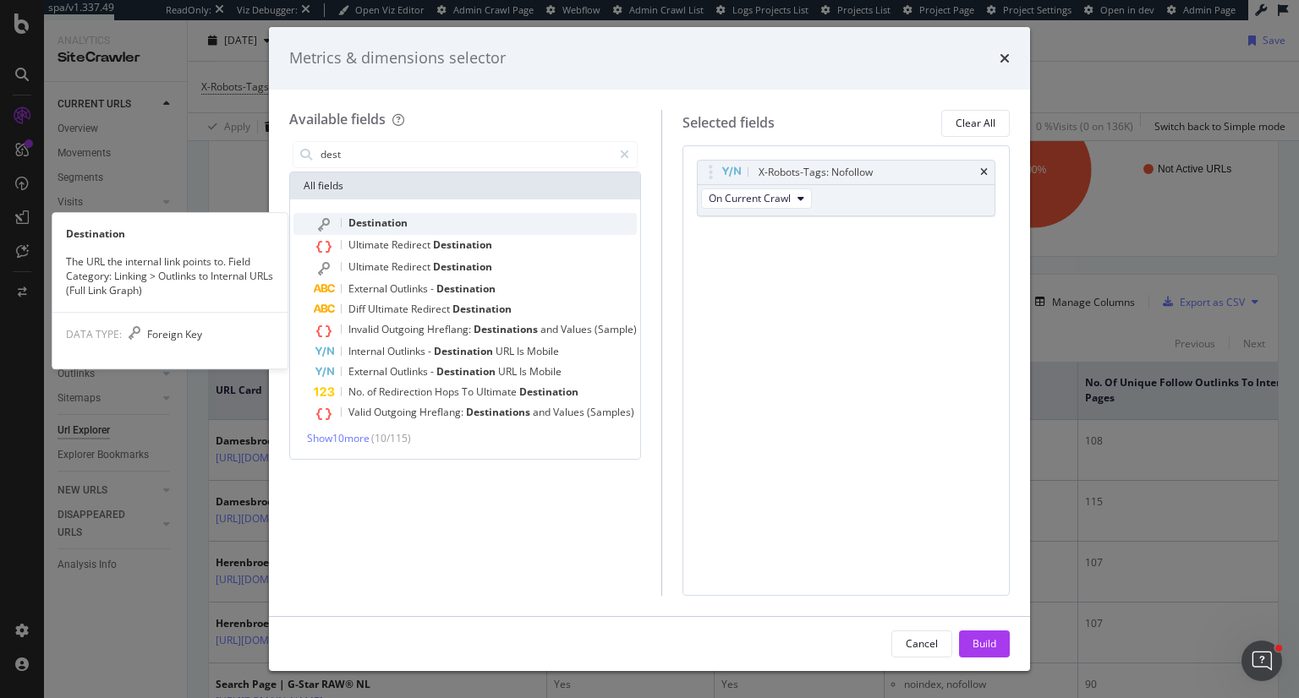
click at [392, 226] on span "Destination" at bounding box center [377, 223] width 59 height 14
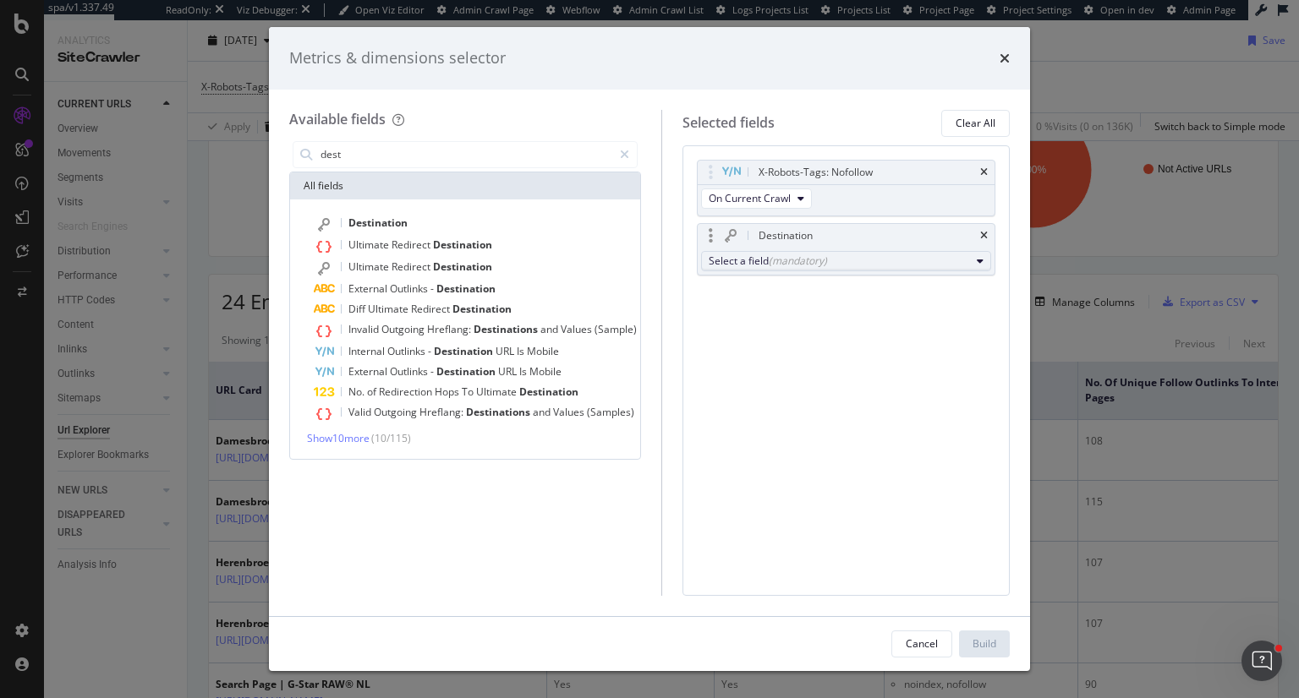
click at [754, 264] on div "Select a field (mandatory)" at bounding box center [839, 261] width 261 height 14
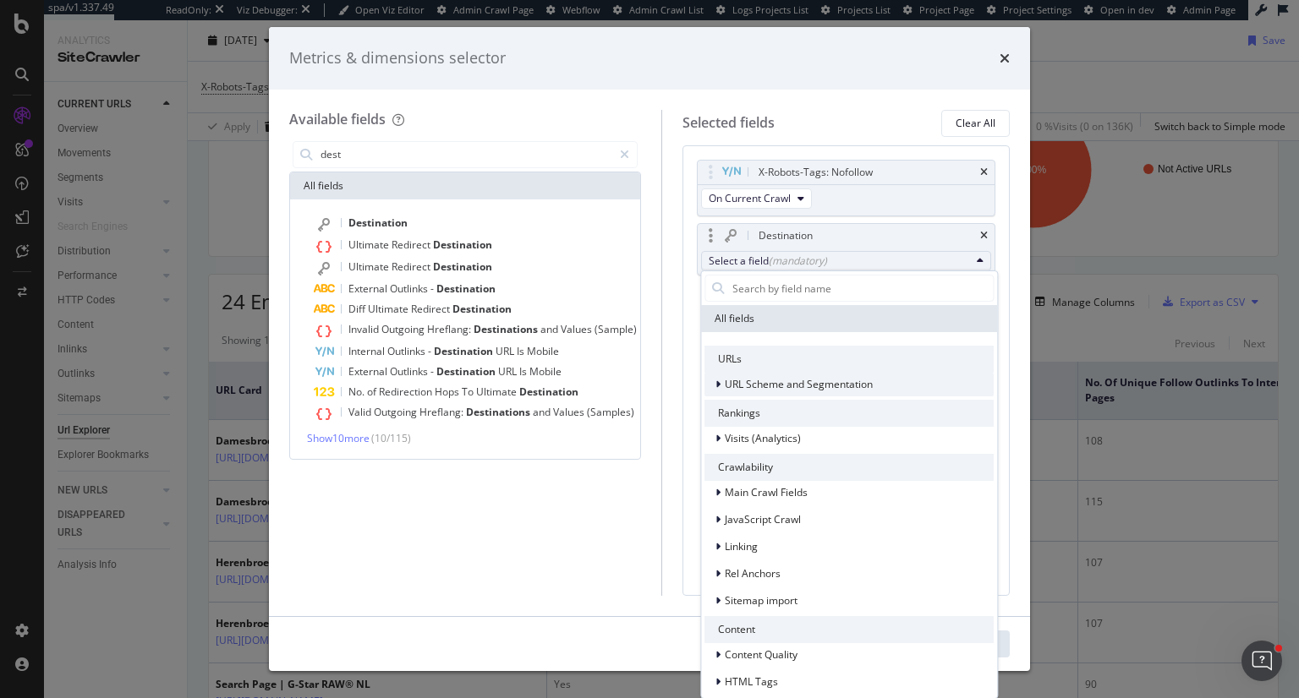
click at [763, 391] on div "URL Scheme and Segmentation" at bounding box center [799, 384] width 148 height 17
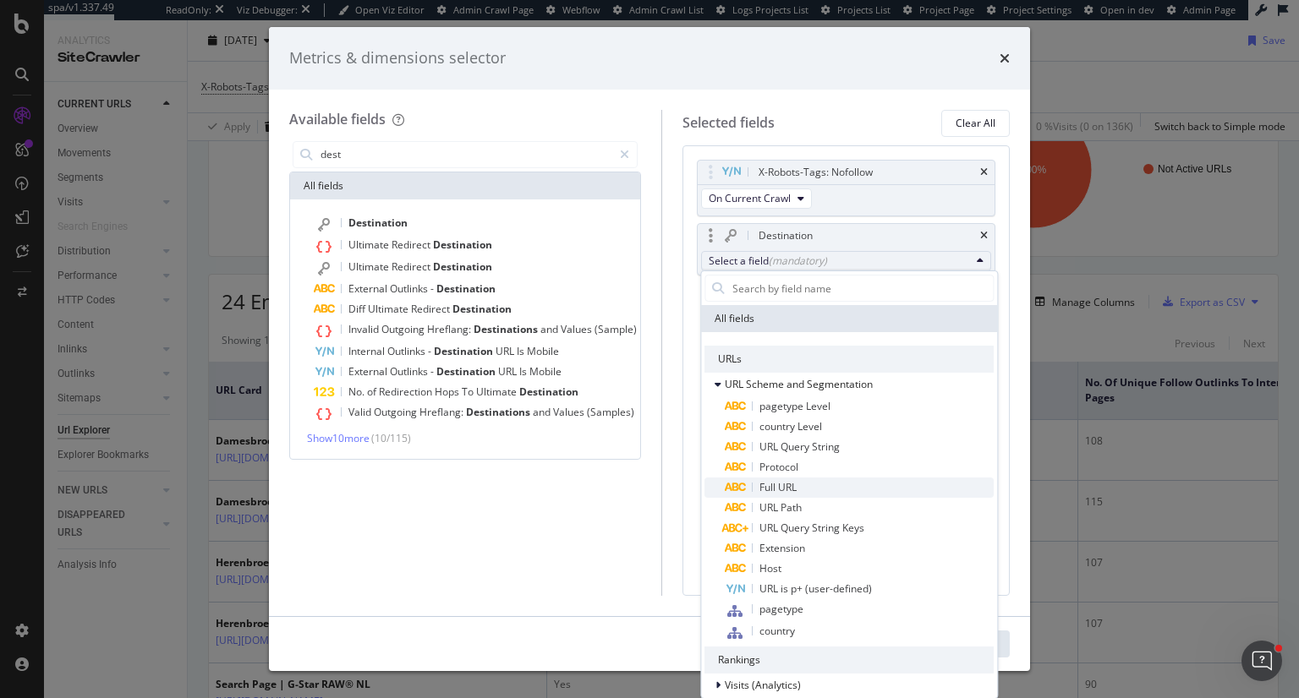
click at [772, 489] on span "Full URL" at bounding box center [777, 487] width 37 height 14
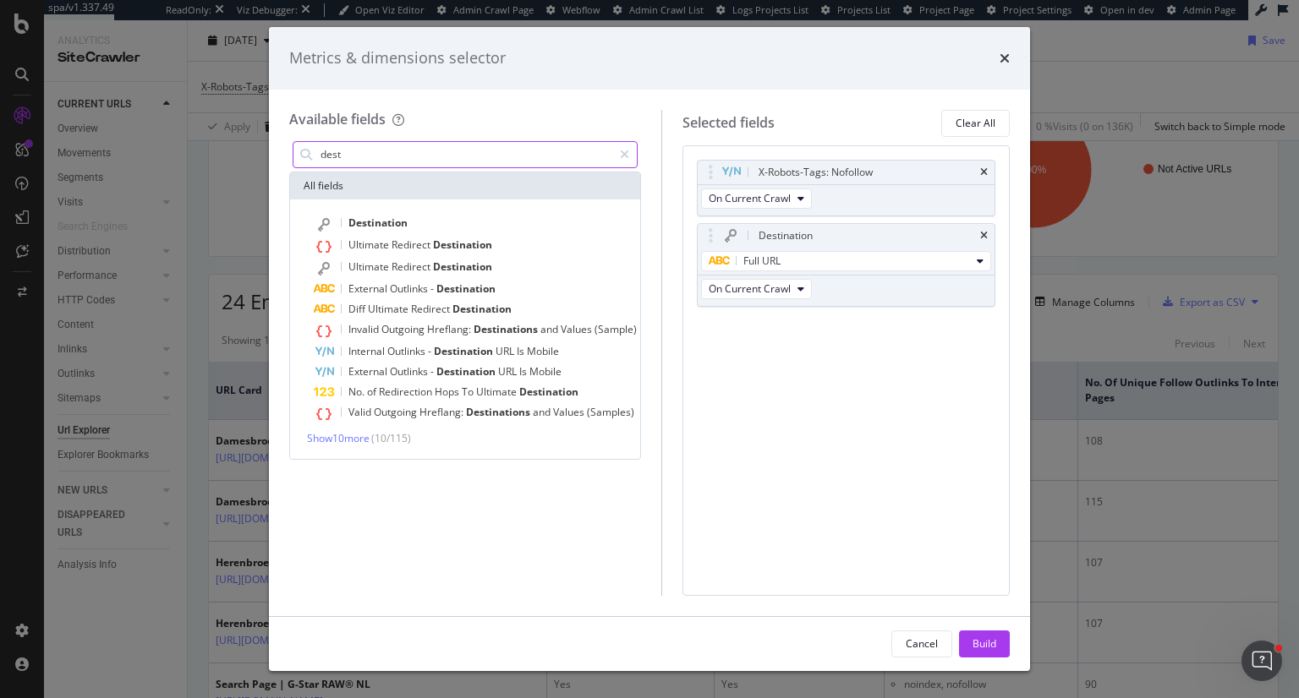
click at [391, 151] on input "dest" at bounding box center [465, 154] width 293 height 25
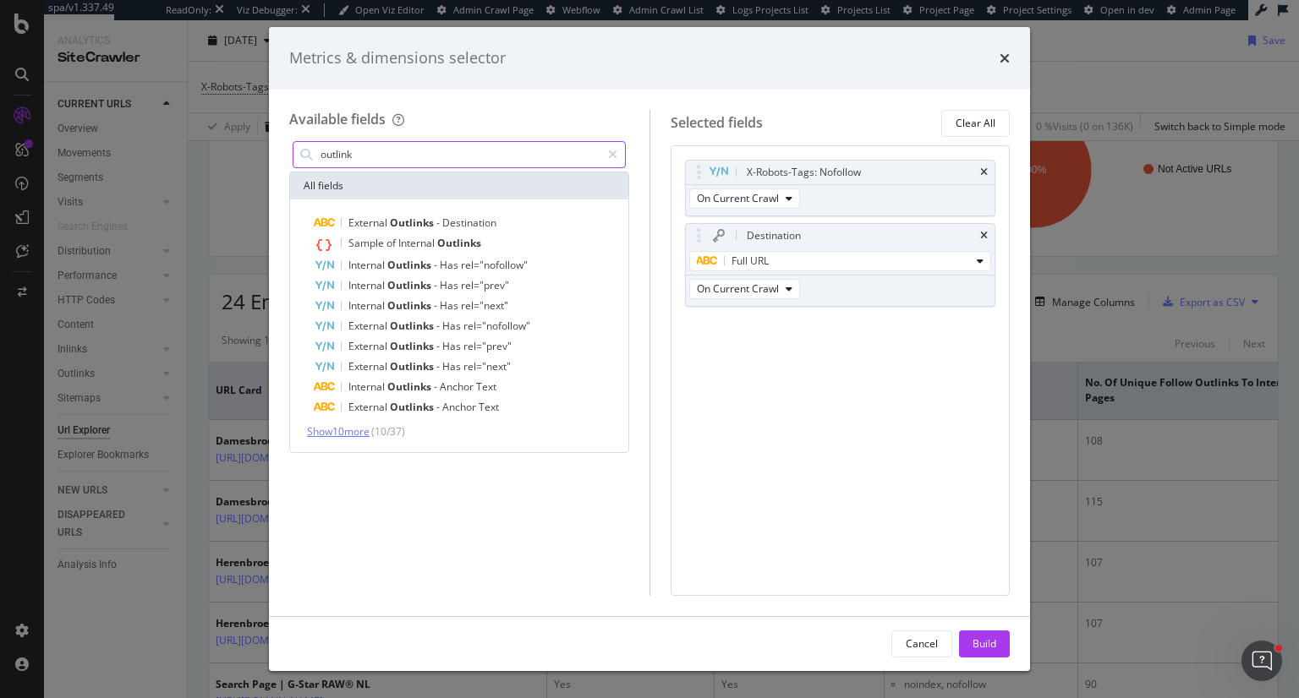
type input "outlink"
click at [344, 433] on span "Show 10 more" at bounding box center [338, 431] width 63 height 14
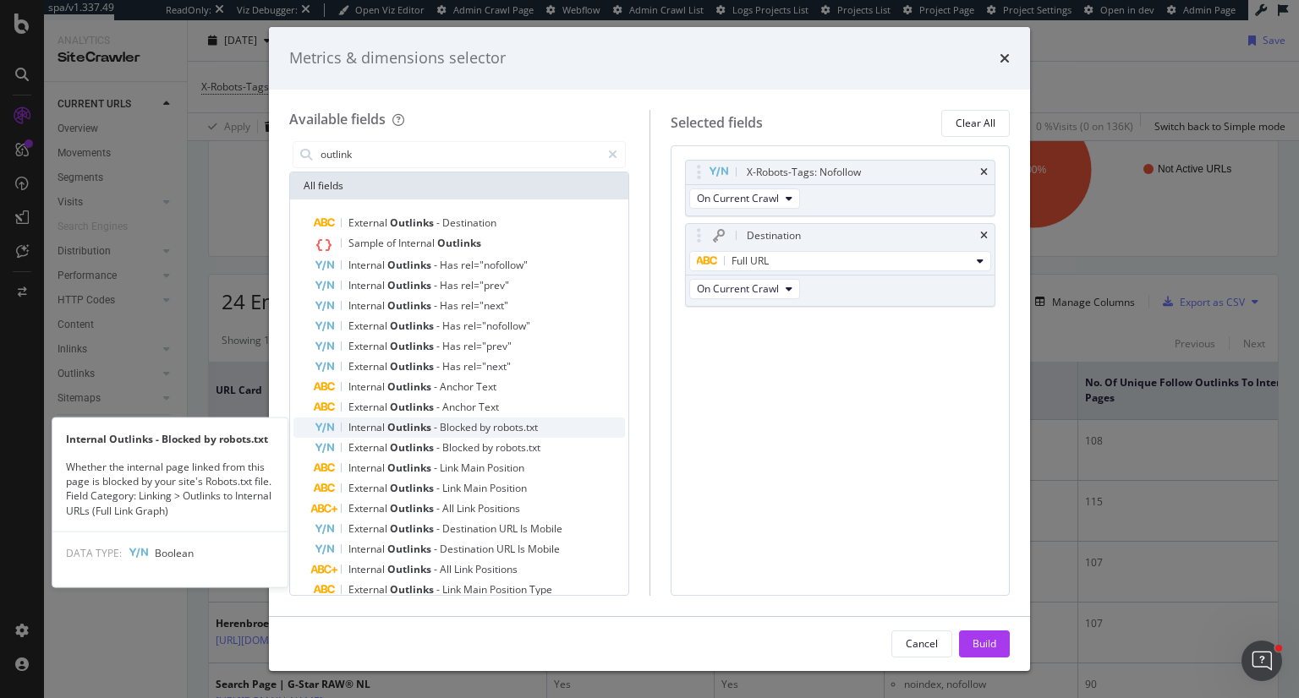
click at [541, 425] on div "Internal Outlinks - Blocked by robots.txt" at bounding box center [469, 428] width 311 height 20
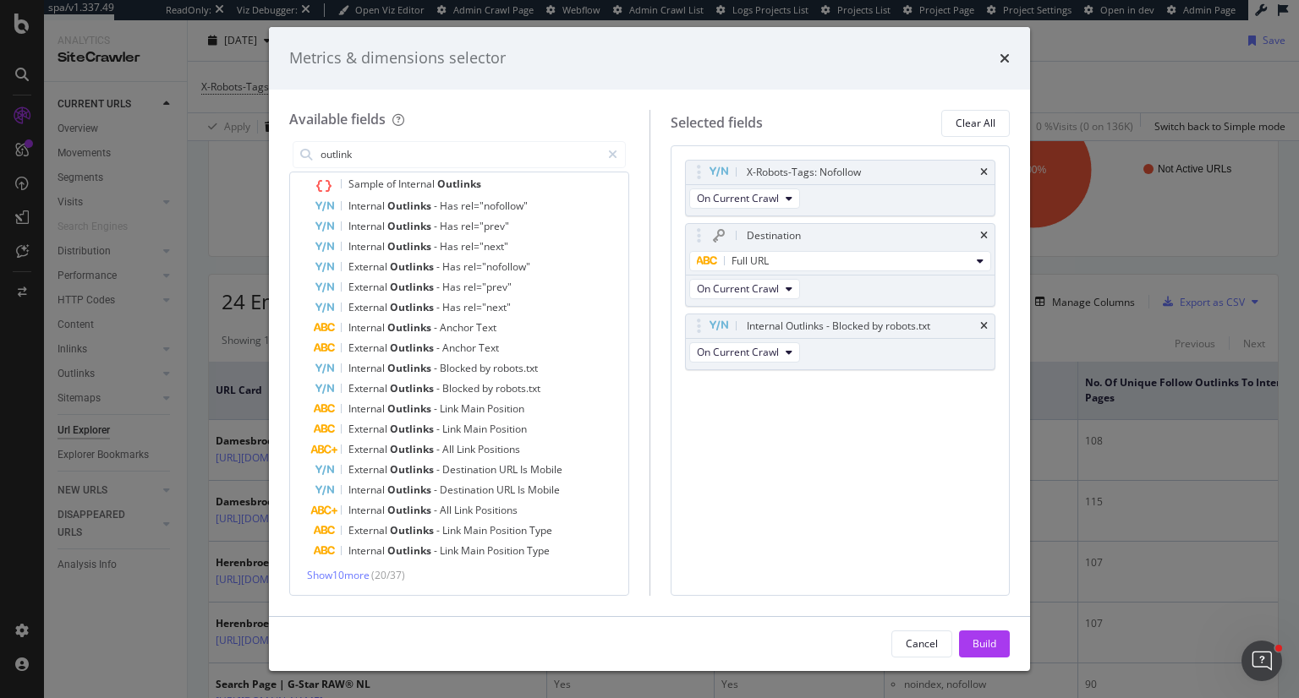
scroll to position [0, 0]
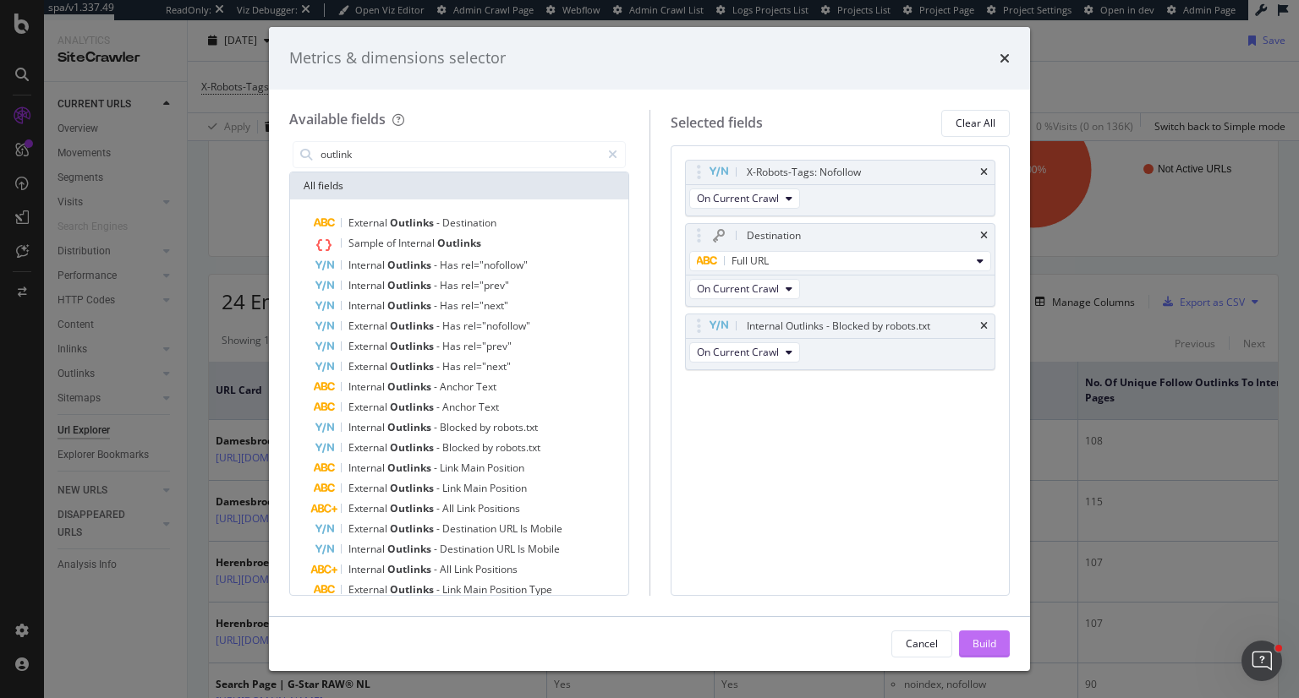
click at [980, 639] on div "Build" at bounding box center [984, 644] width 24 height 14
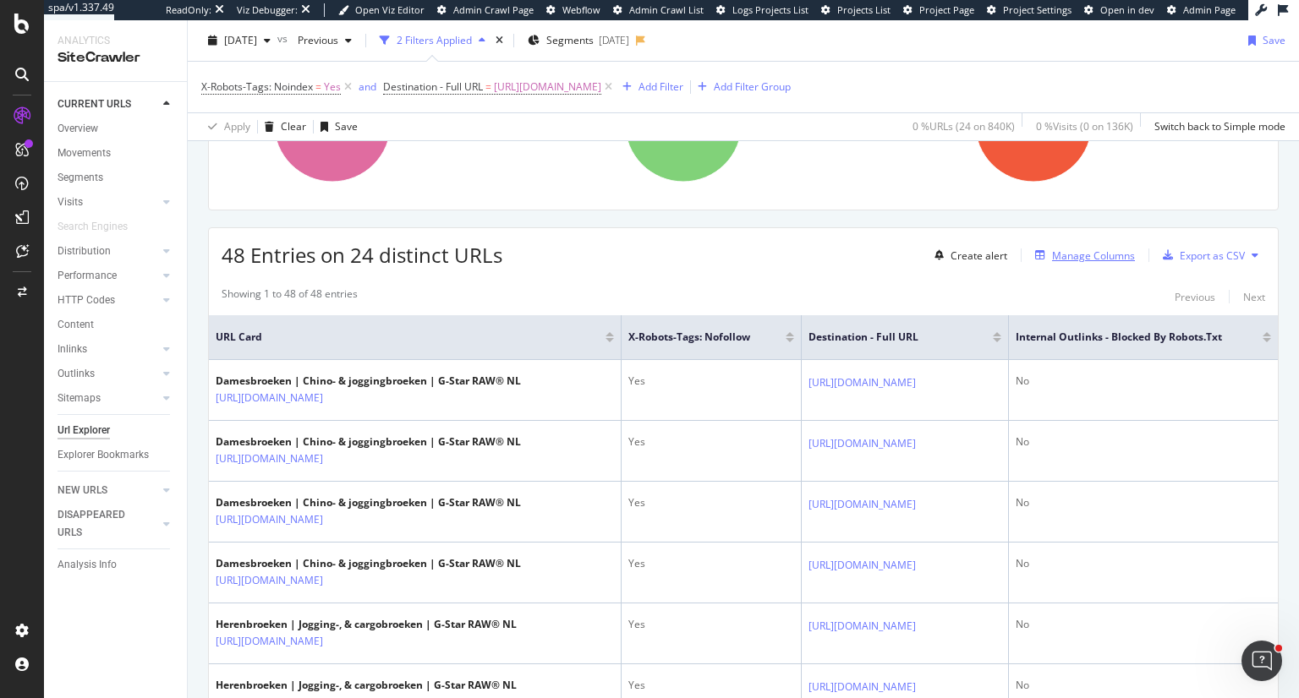
scroll to position [141, 0]
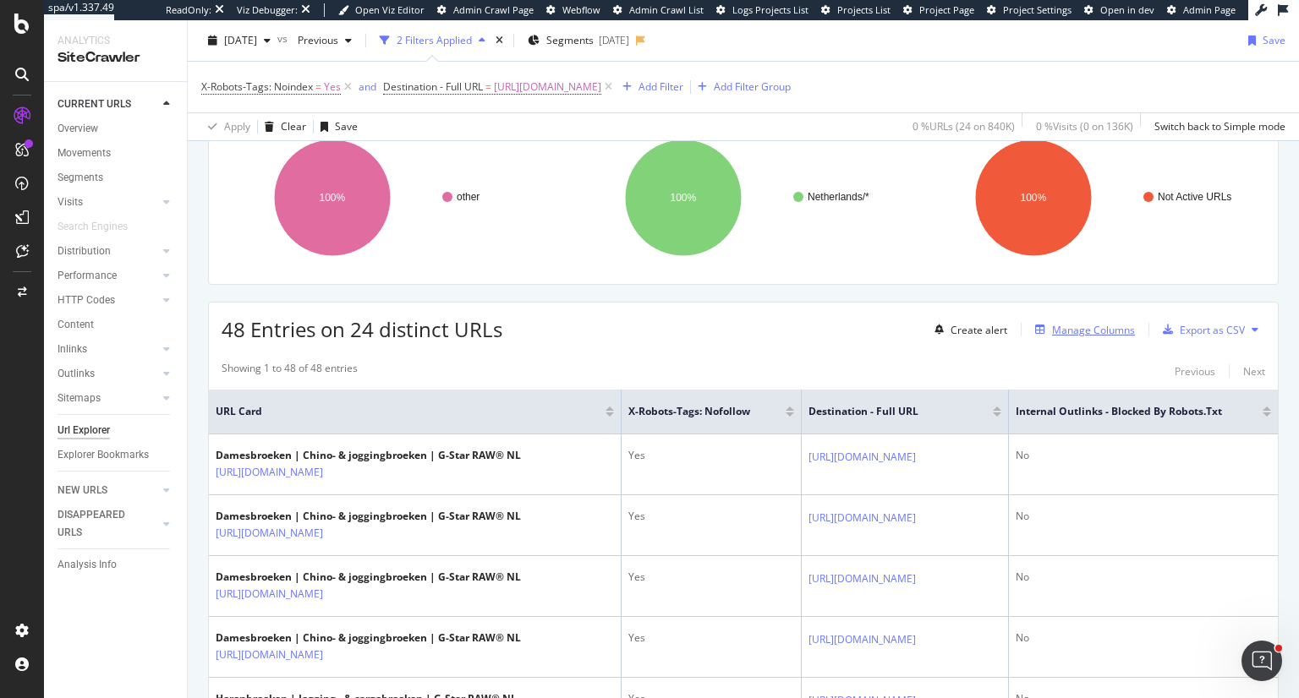
click at [1102, 327] on div "Manage Columns" at bounding box center [1093, 330] width 83 height 14
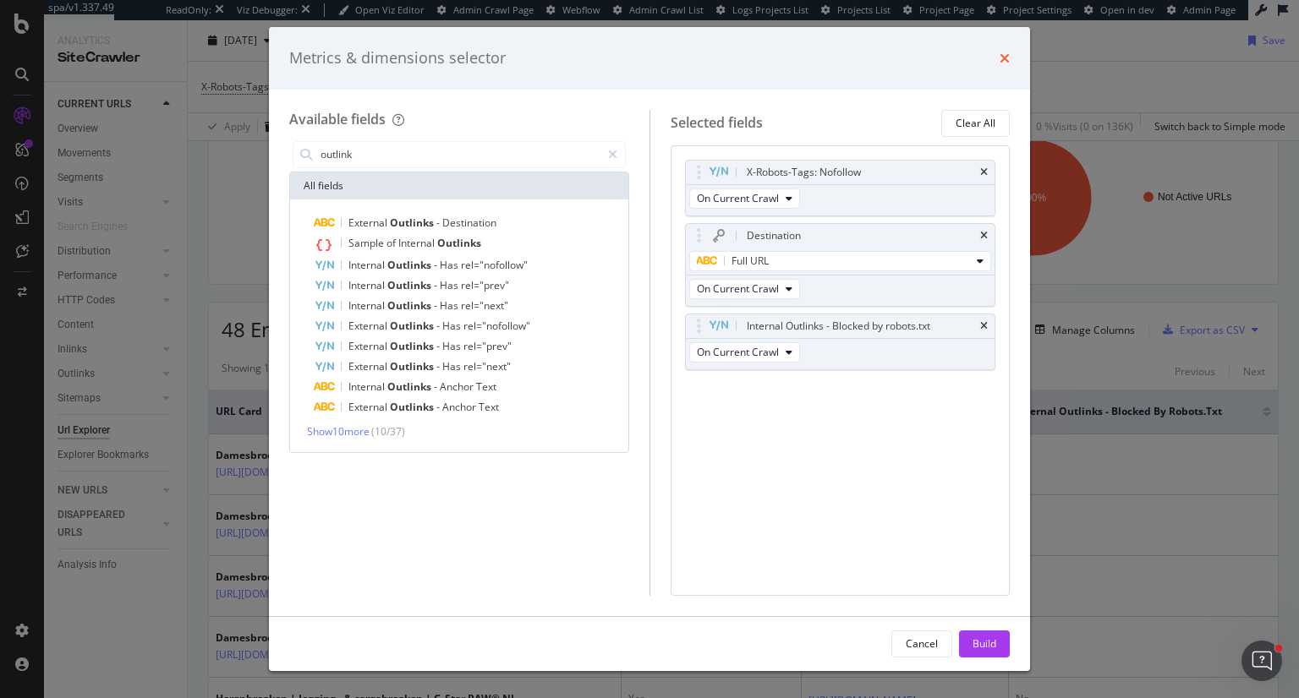
type input "outlink"
click at [1002, 57] on icon "times" at bounding box center [1004, 59] width 10 height 14
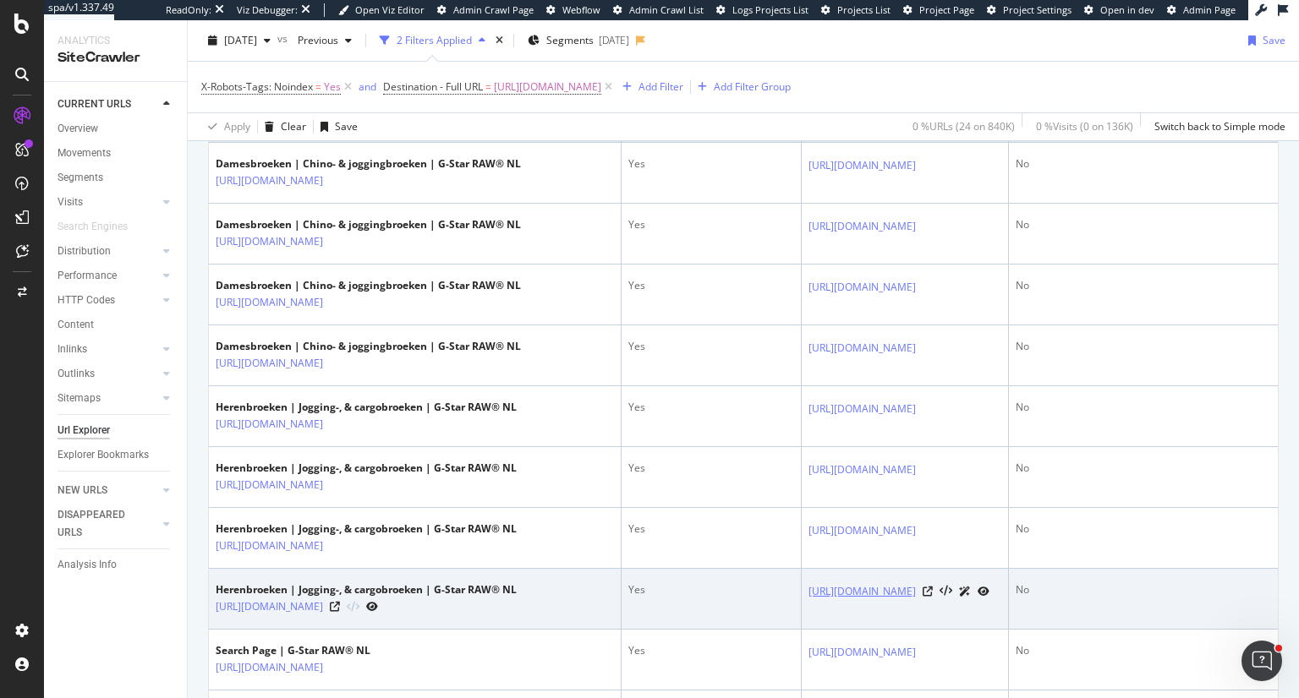
scroll to position [479, 0]
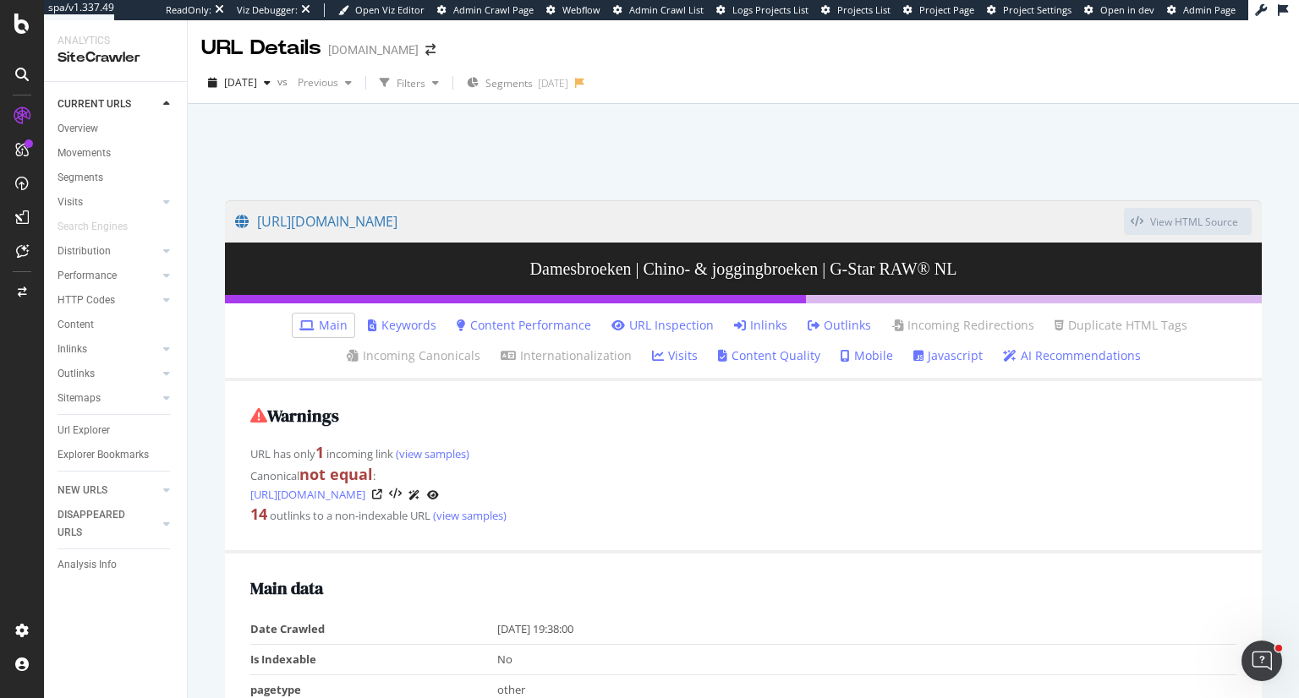
click at [829, 322] on link "Outlinks" at bounding box center [838, 325] width 63 height 17
drag, startPoint x: 841, startPoint y: 326, endPoint x: 835, endPoint y: 342, distance: 18.2
click at [844, 326] on link "Outlinks" at bounding box center [838, 325] width 63 height 17
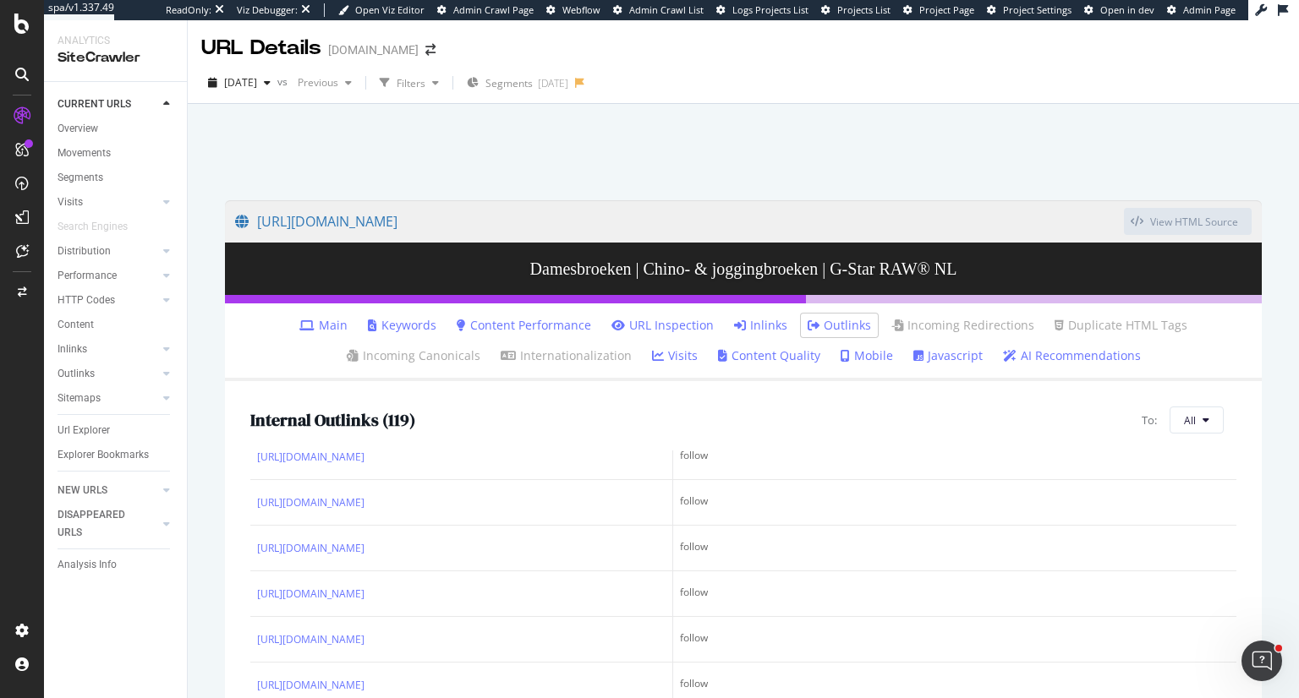
scroll to position [761, 0]
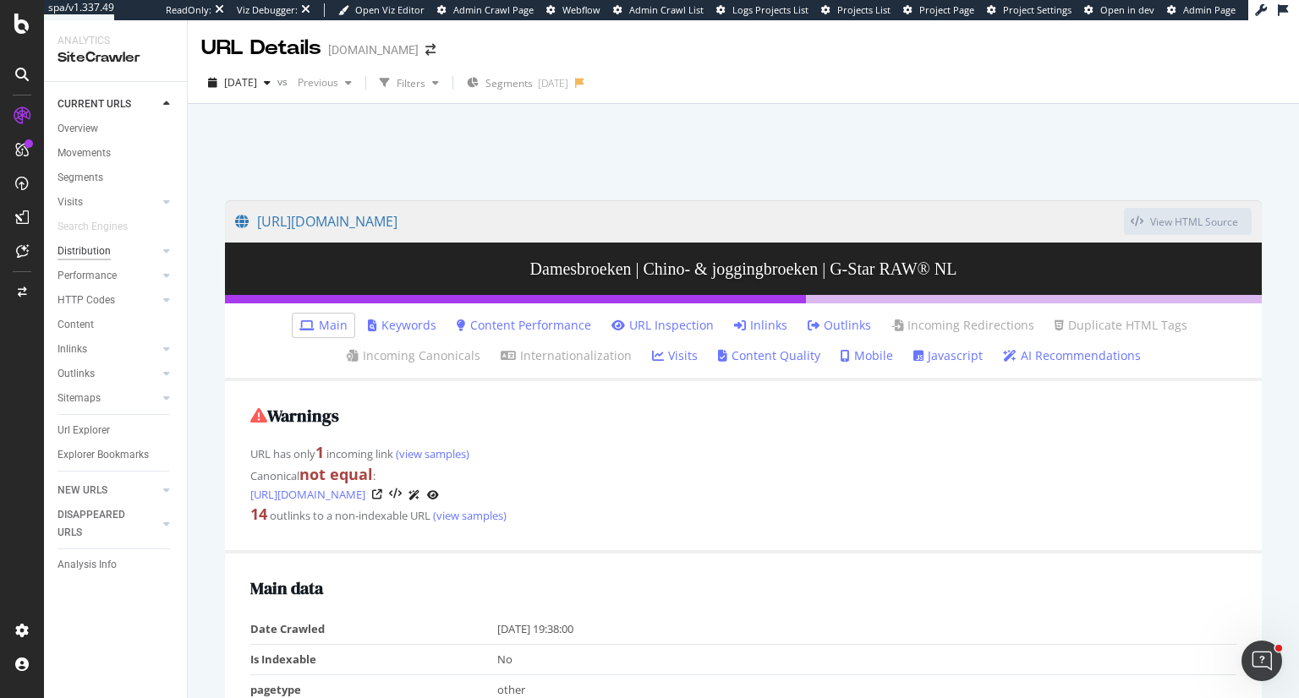
click at [92, 253] on div "Distribution" at bounding box center [83, 252] width 53 height 18
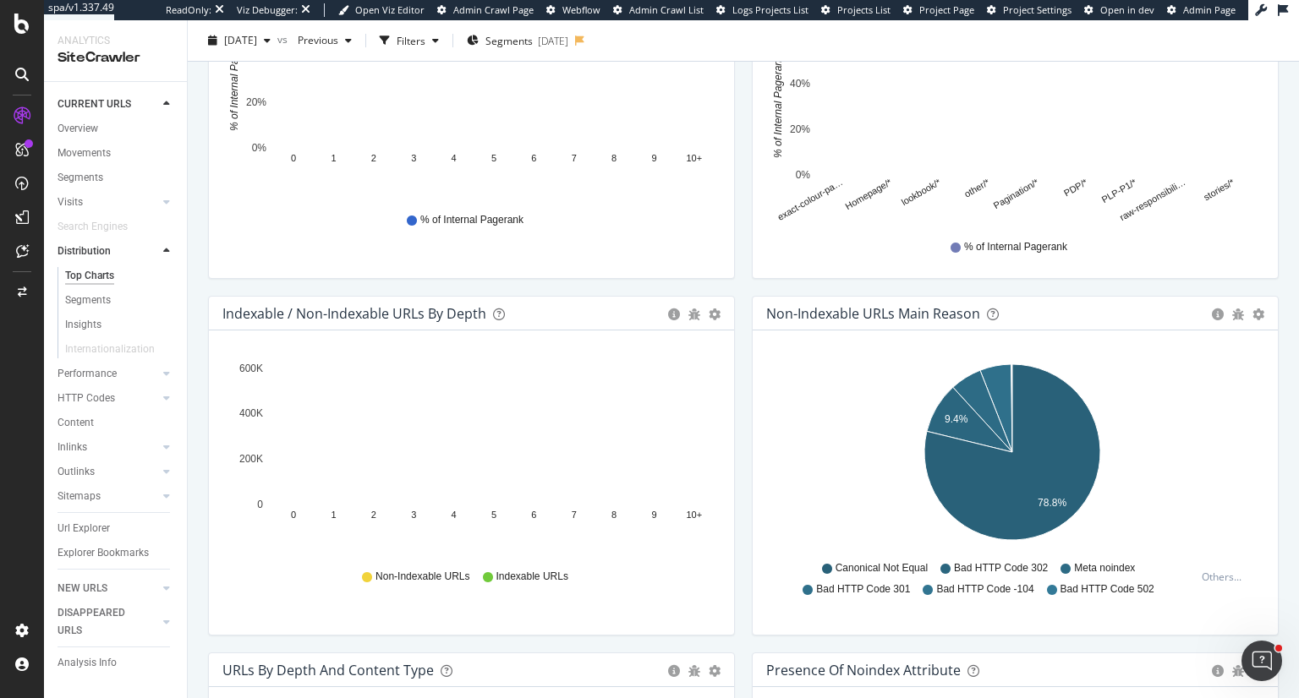
scroll to position [676, 0]
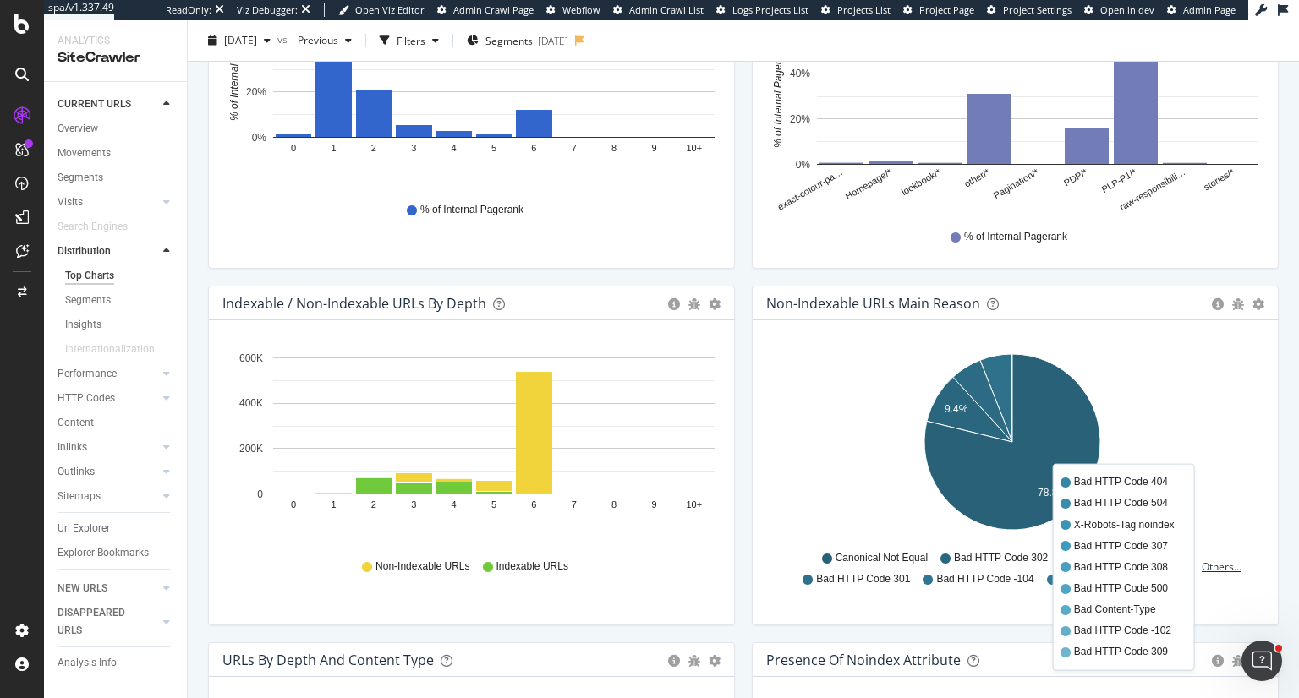
click at [1213, 570] on div "Others..." at bounding box center [1224, 567] width 47 height 14
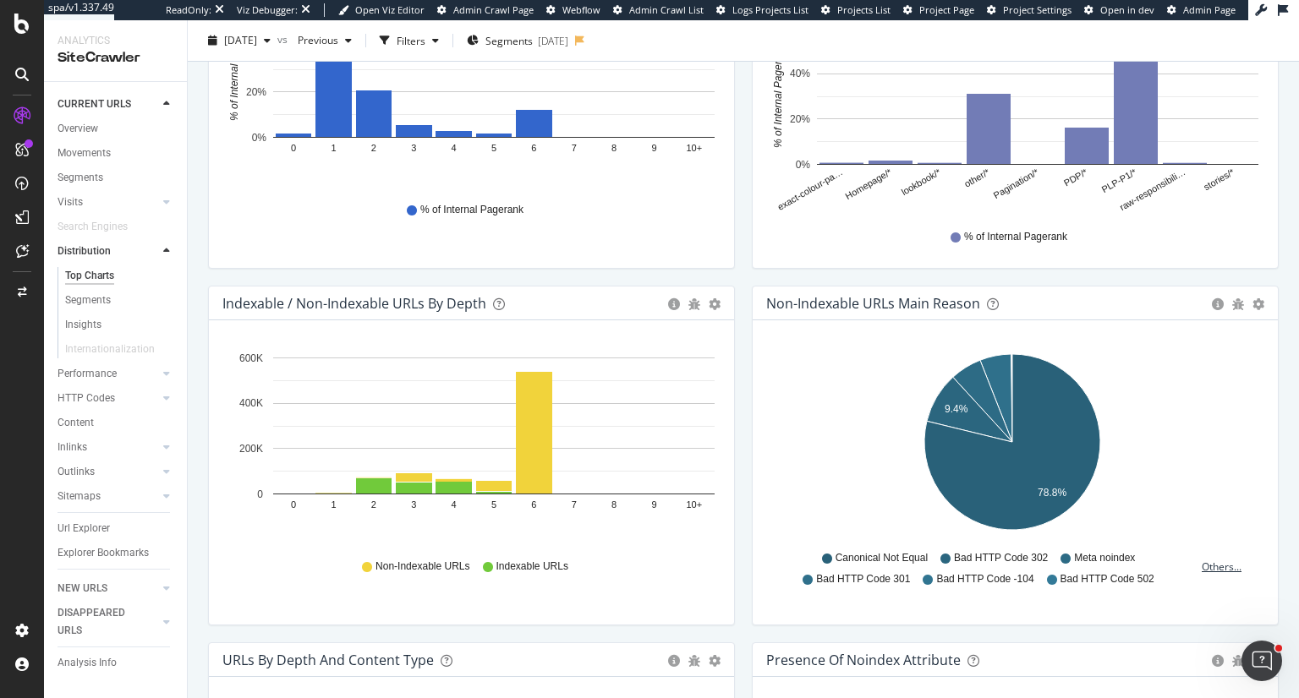
click at [1207, 560] on div "Others..." at bounding box center [1224, 567] width 47 height 14
click at [1213, 566] on div "Others..." at bounding box center [1224, 567] width 47 height 14
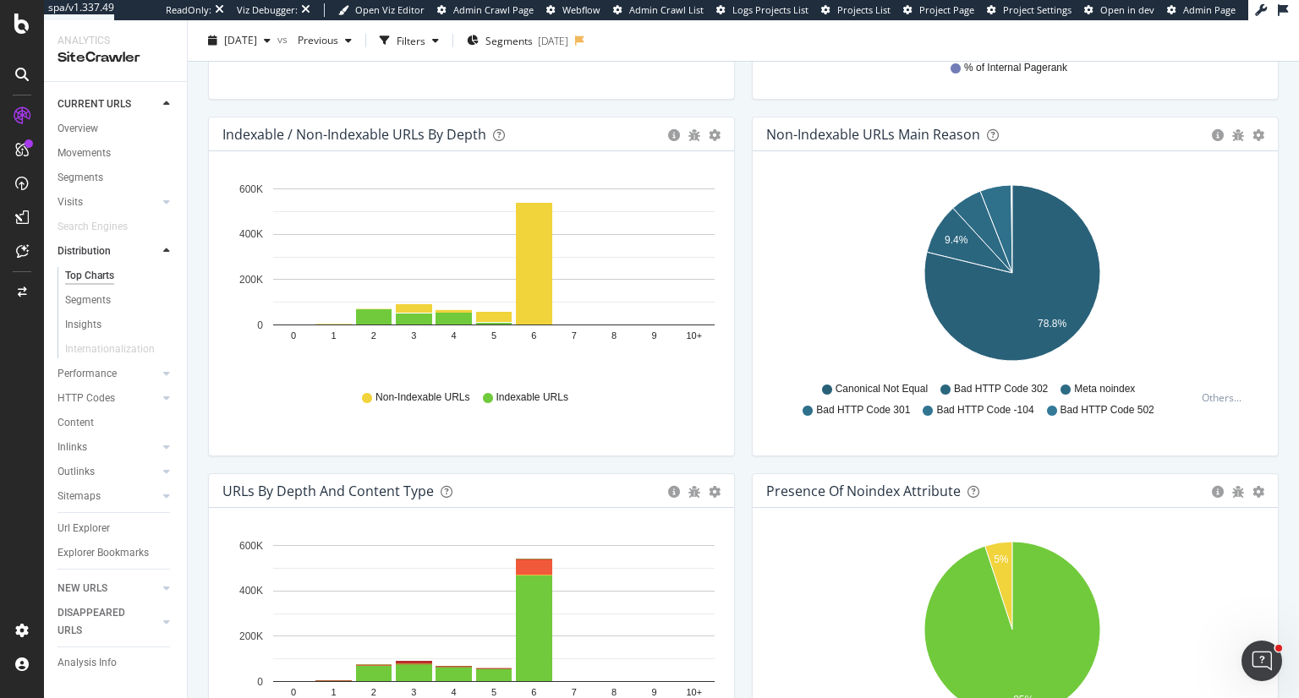
scroll to position [846, 0]
click at [1205, 402] on div "Others..." at bounding box center [1224, 398] width 47 height 14
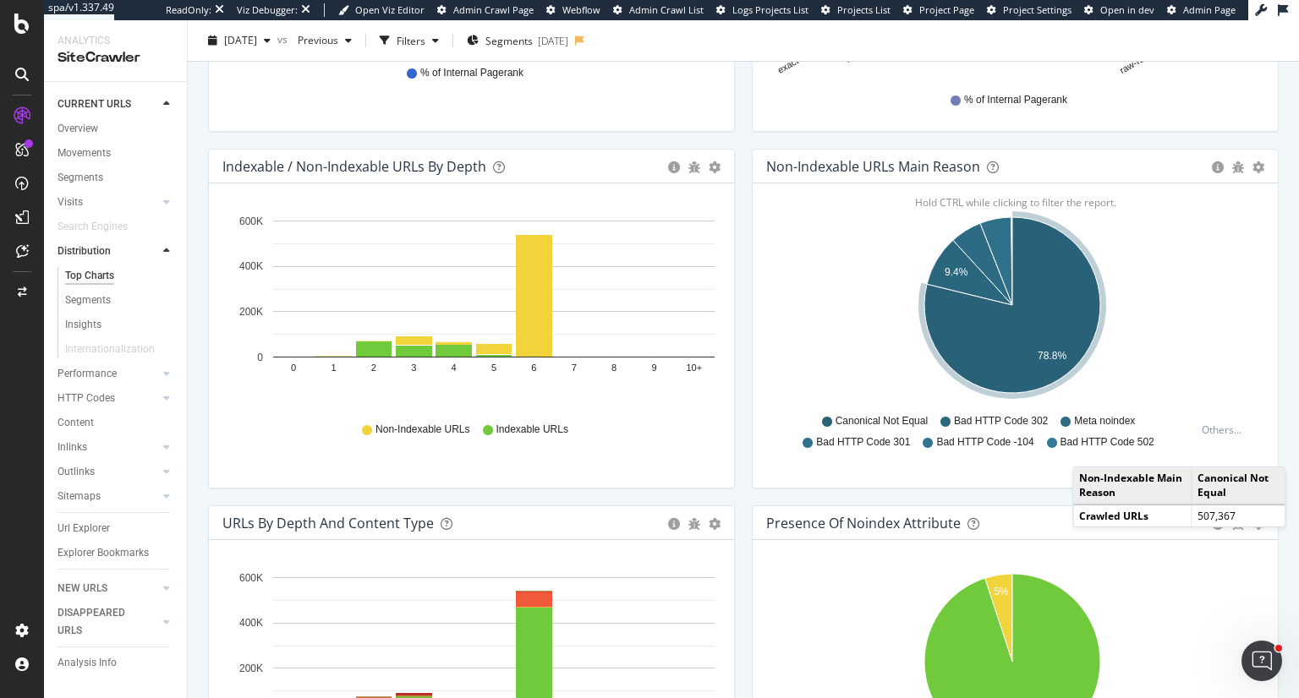
scroll to position [930, 0]
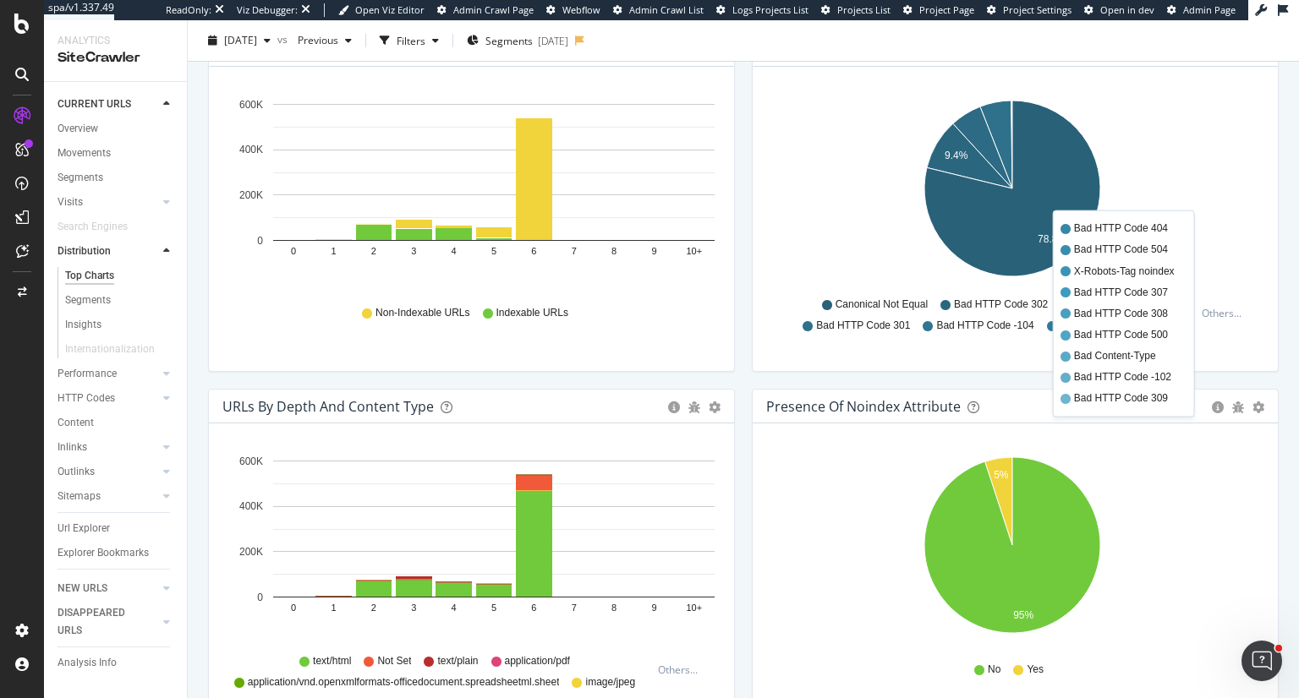
click at [1060, 266] on icon at bounding box center [1065, 271] width 10 height 10
click at [1074, 272] on span "X-Robots-Tag noindex" at bounding box center [1124, 271] width 101 height 14
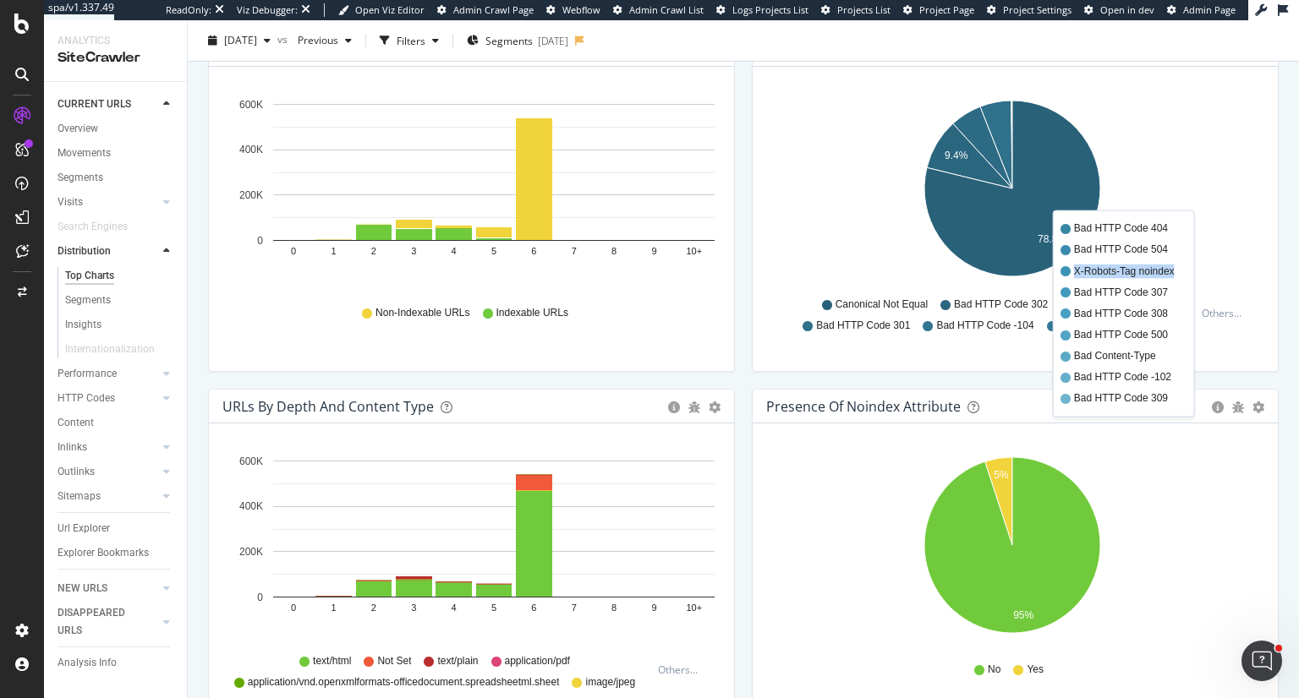
click at [1074, 272] on span "X-Robots-Tag noindex" at bounding box center [1124, 271] width 101 height 14
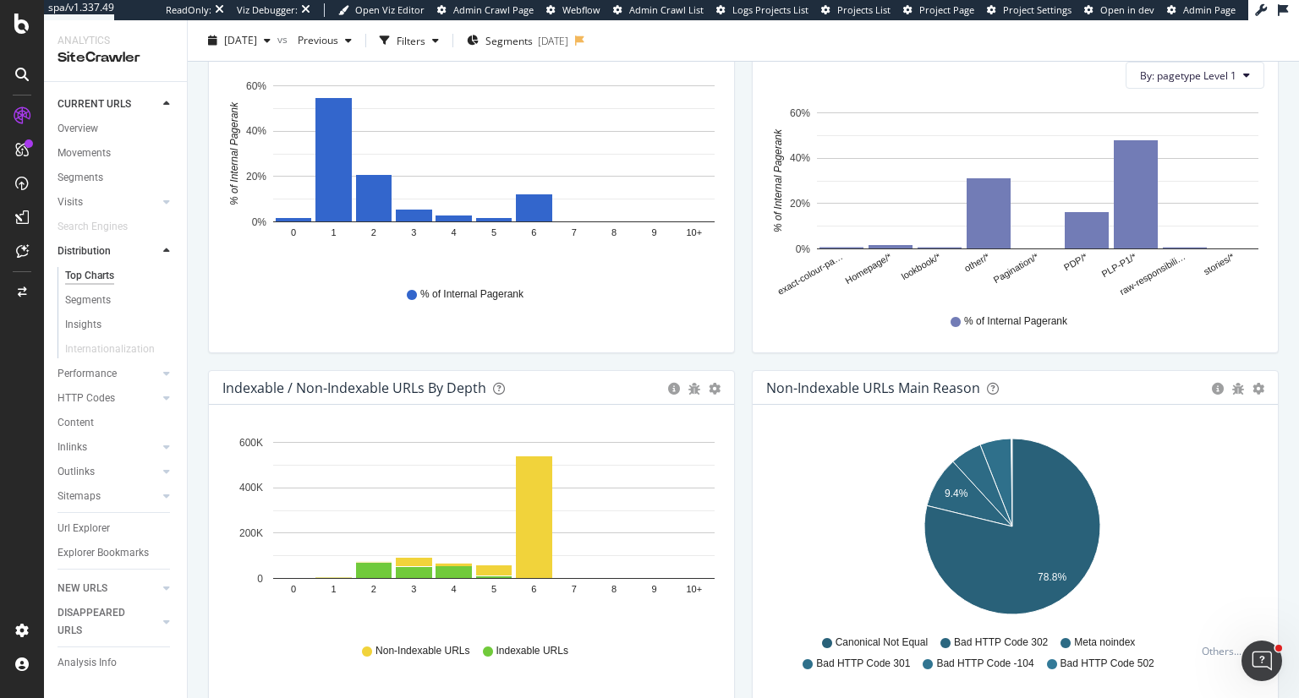
scroll to position [761, 0]
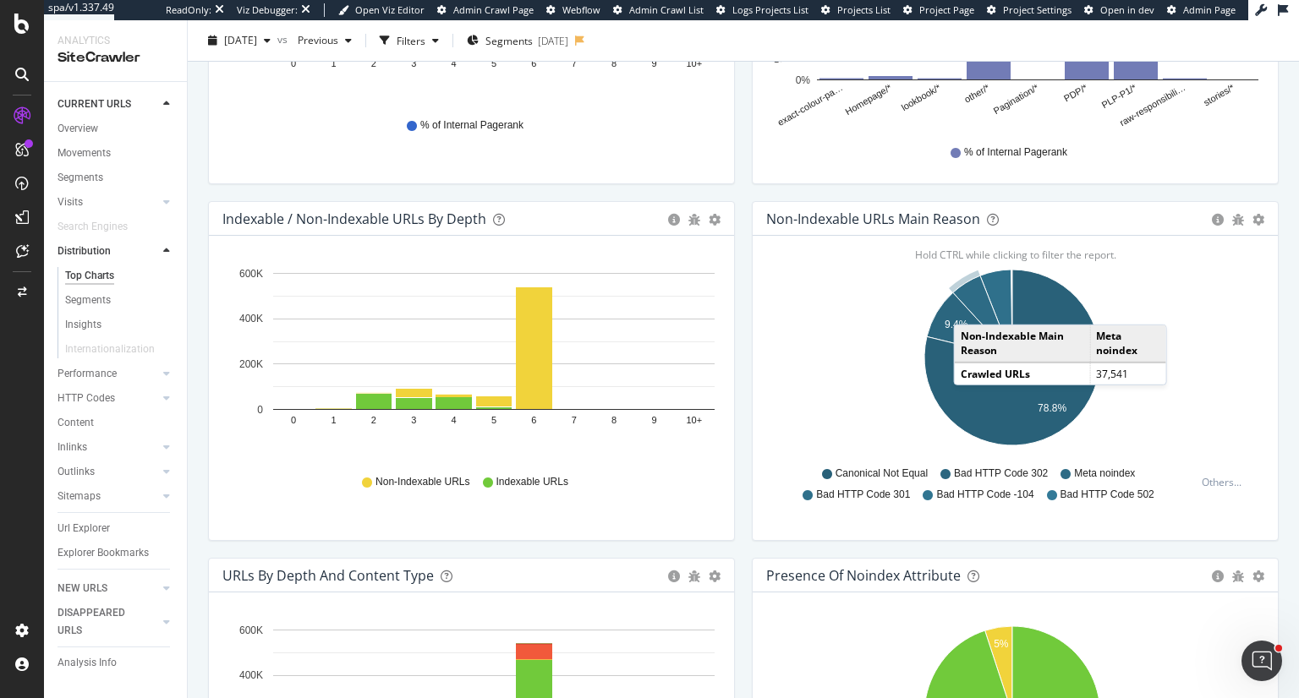
click at [964, 307] on icon "A chart." at bounding box center [982, 317] width 59 height 82
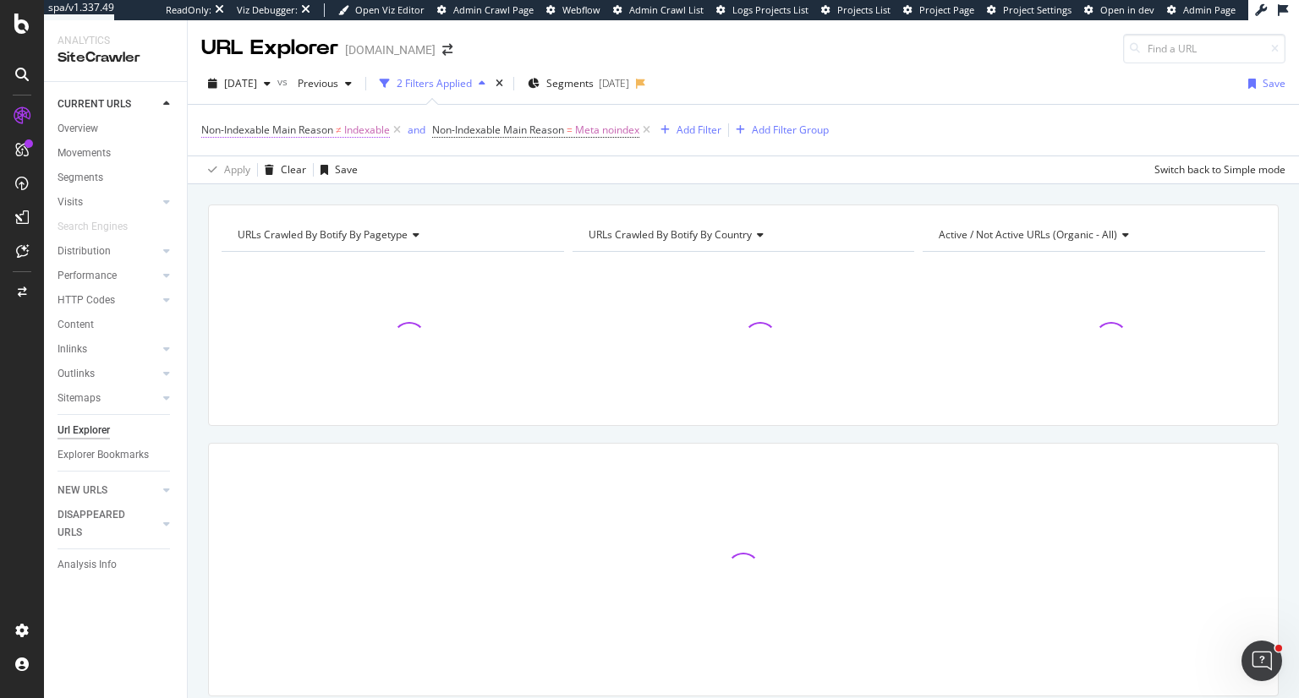
click at [348, 134] on span "Indexable" at bounding box center [367, 130] width 46 height 24
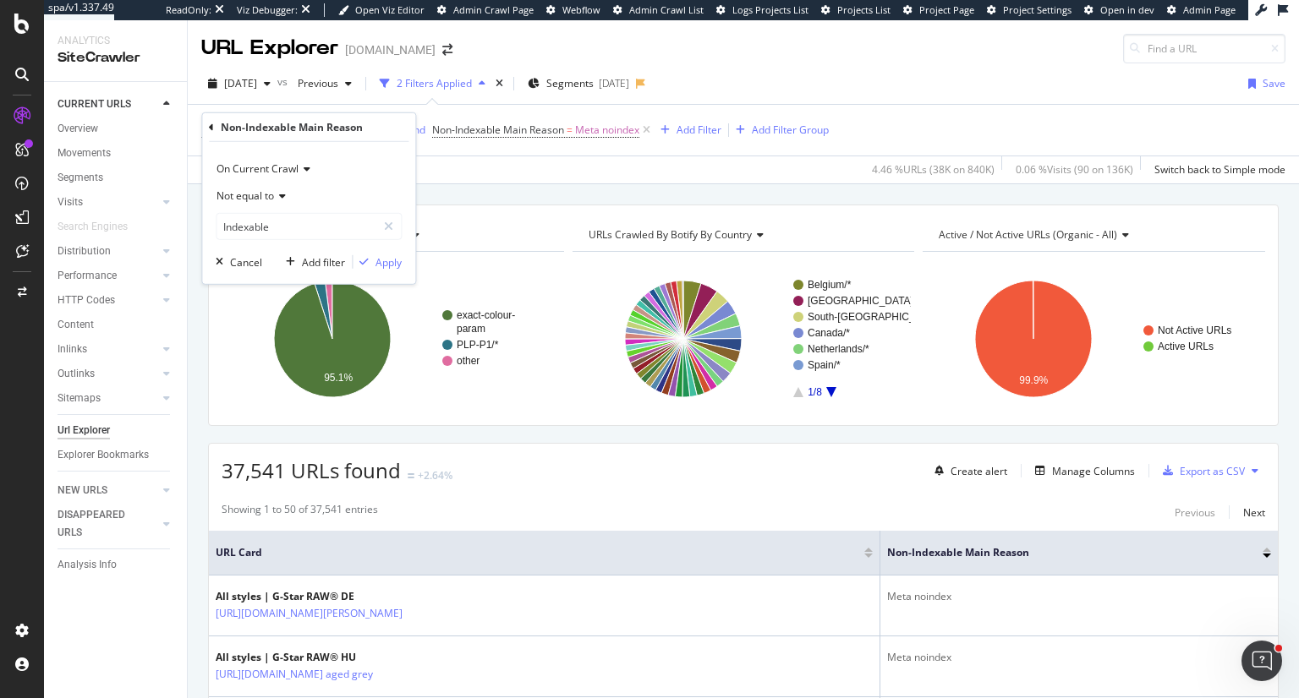
click at [505, 167] on div "Apply Clear Save 4.46 % URLs ( 38K on 840K ) 0.06 % Visits ( 90 on 136K ) Switc…" at bounding box center [743, 170] width 1111 height 28
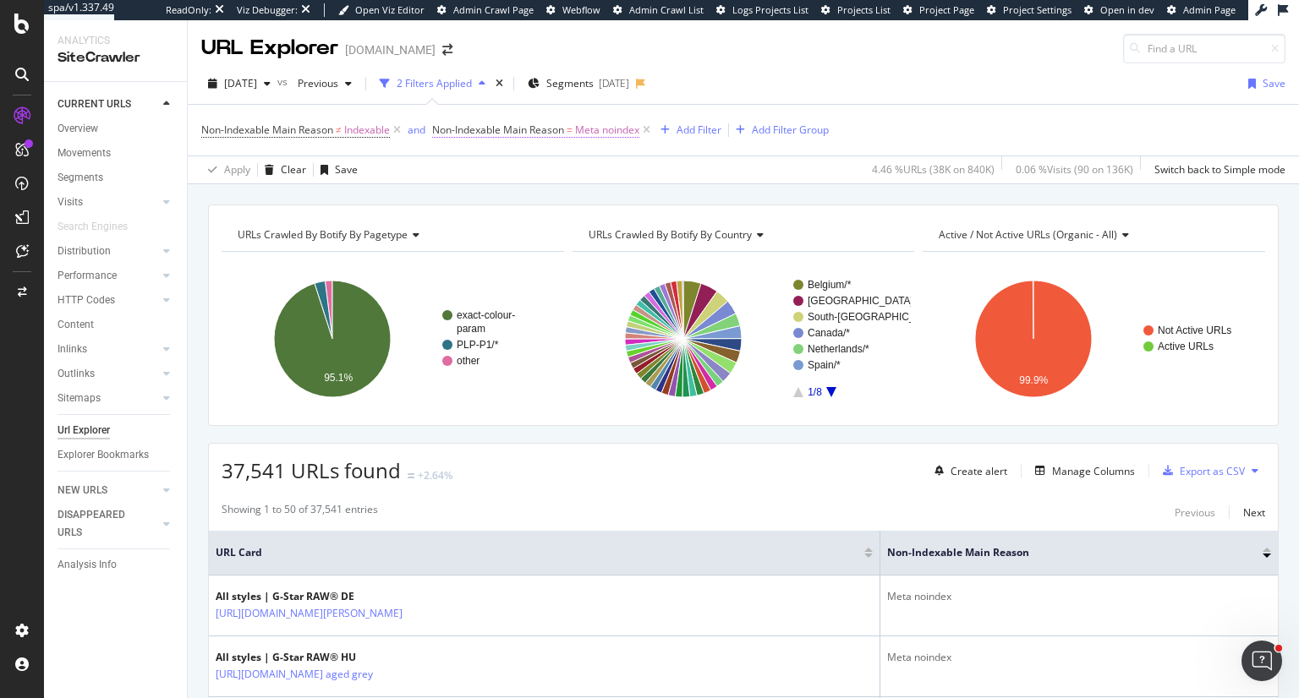
click at [564, 132] on span "Non-Indexable Main Reason" at bounding box center [498, 130] width 132 height 14
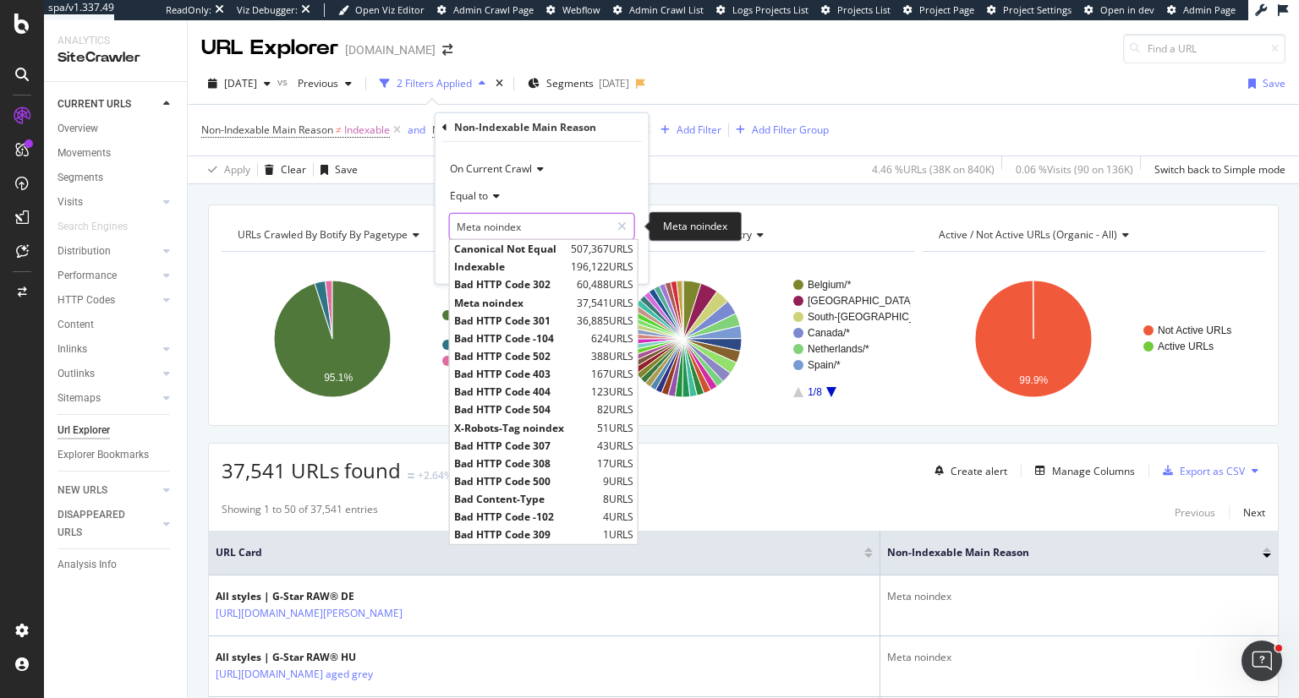
click at [536, 227] on input "Meta noindex" at bounding box center [530, 226] width 160 height 27
click at [556, 425] on span "X-Robots-Tag noindex" at bounding box center [523, 427] width 139 height 14
type input "X-Robots-Tag noindex"
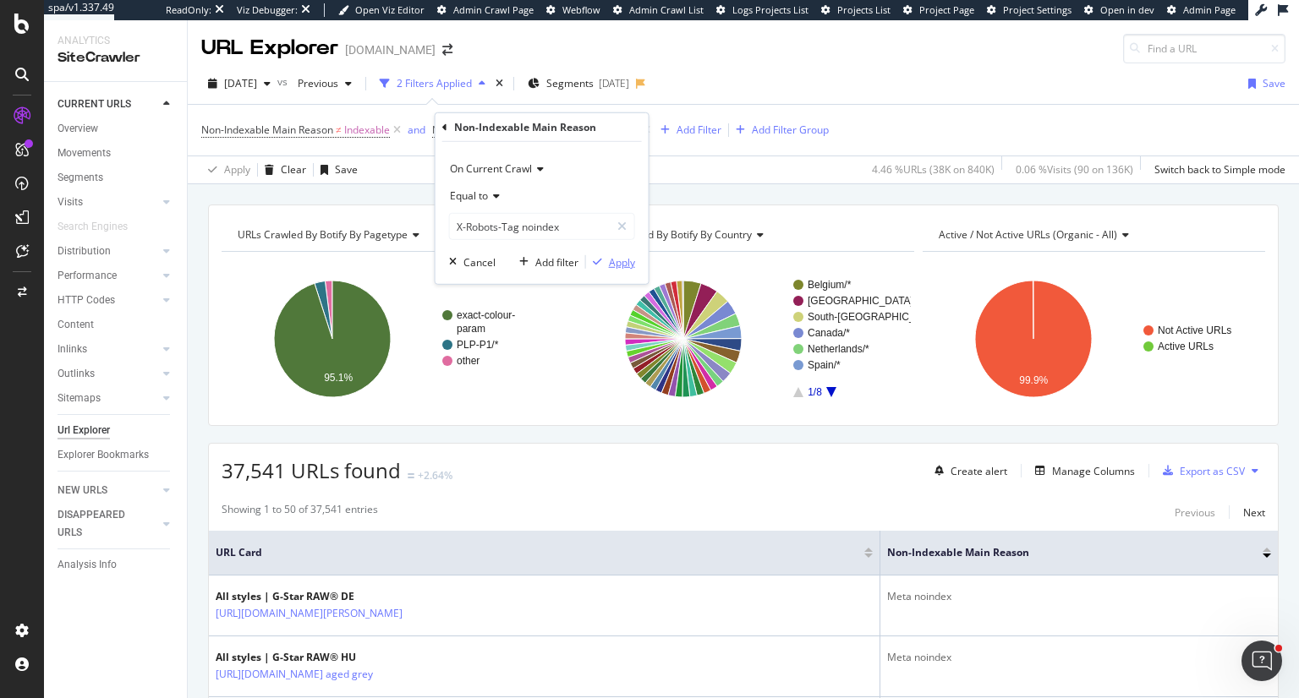
click at [623, 257] on div "Apply" at bounding box center [622, 261] width 26 height 14
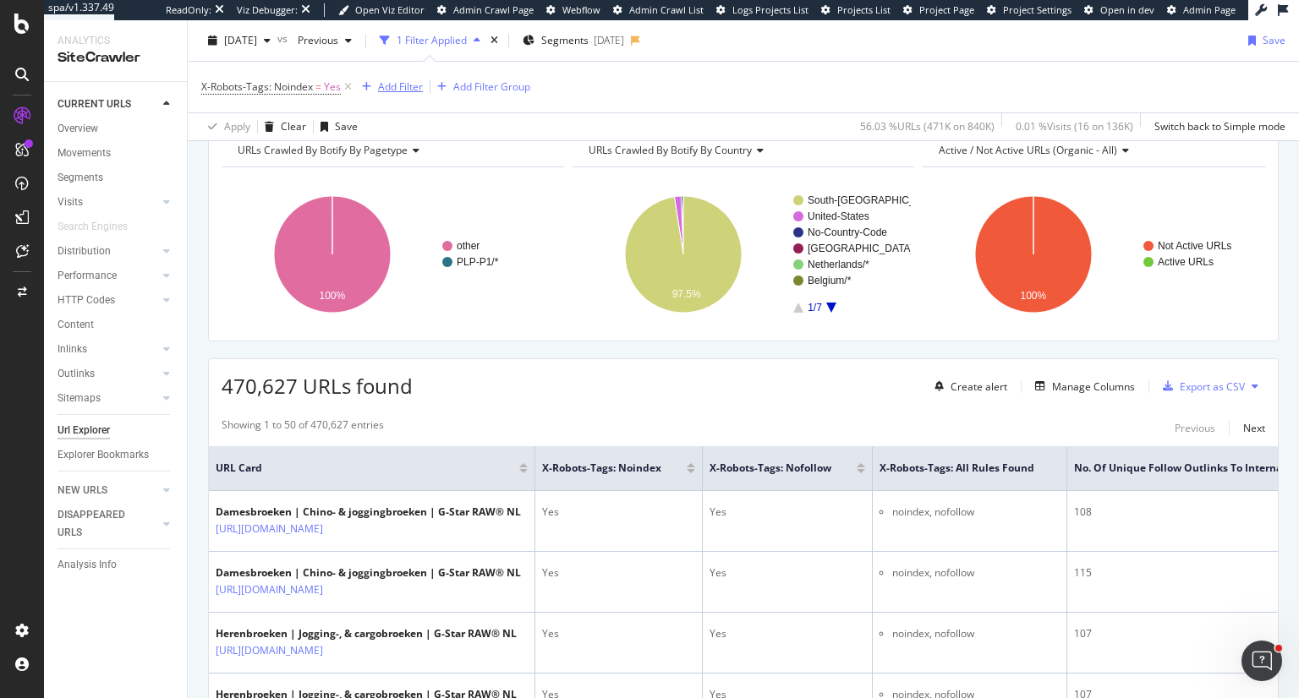
click at [402, 85] on div "Add Filter" at bounding box center [400, 86] width 45 height 14
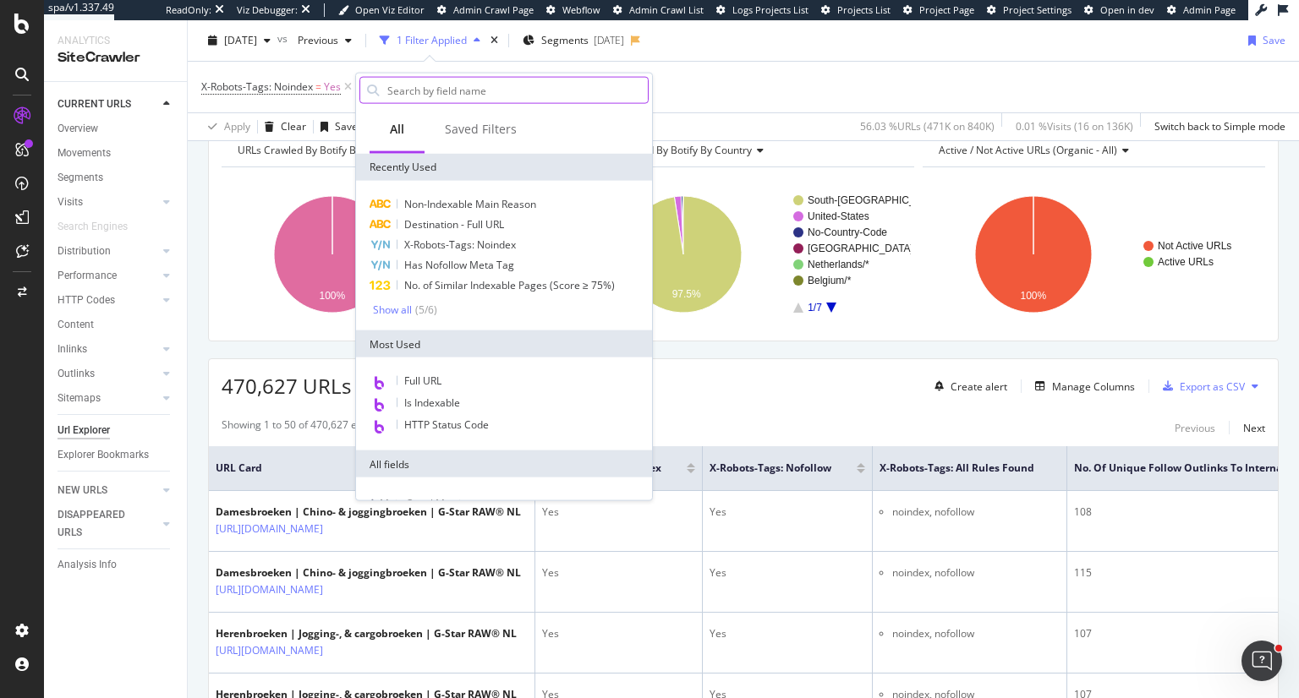
click at [430, 90] on input "text" at bounding box center [517, 90] width 262 height 25
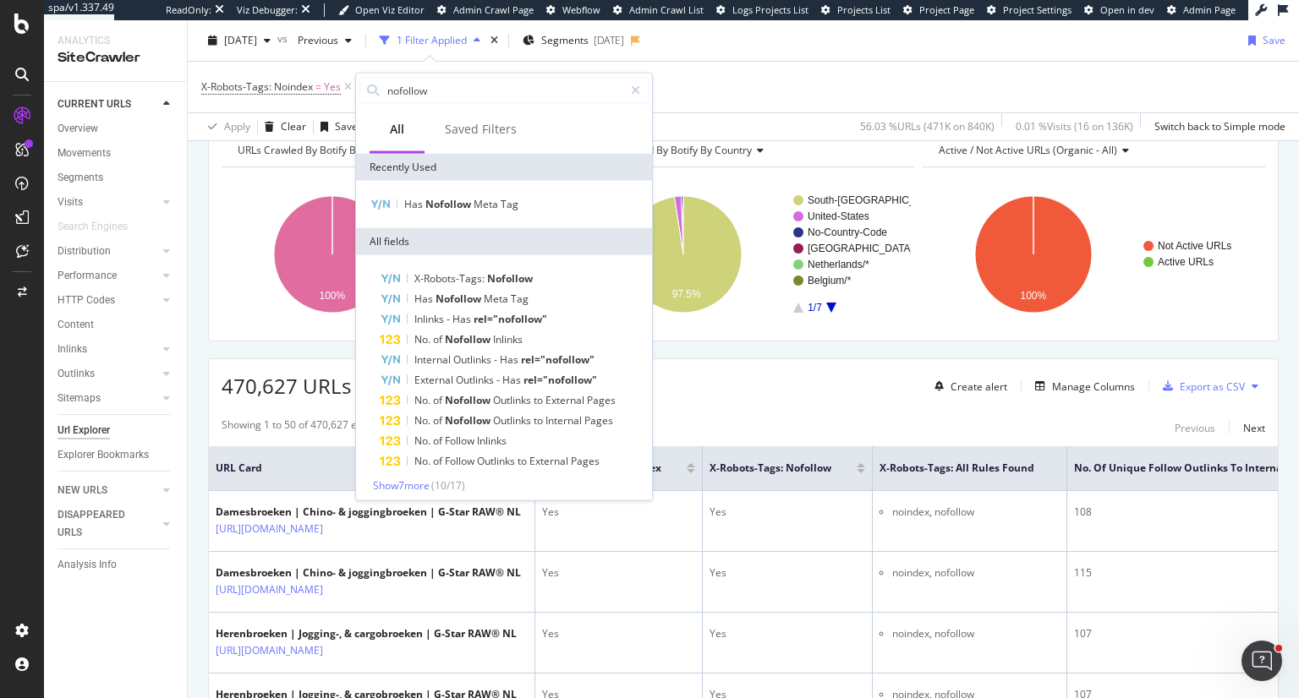
scroll to position [4, 0]
click at [523, 89] on input "nofollow" at bounding box center [505, 90] width 238 height 25
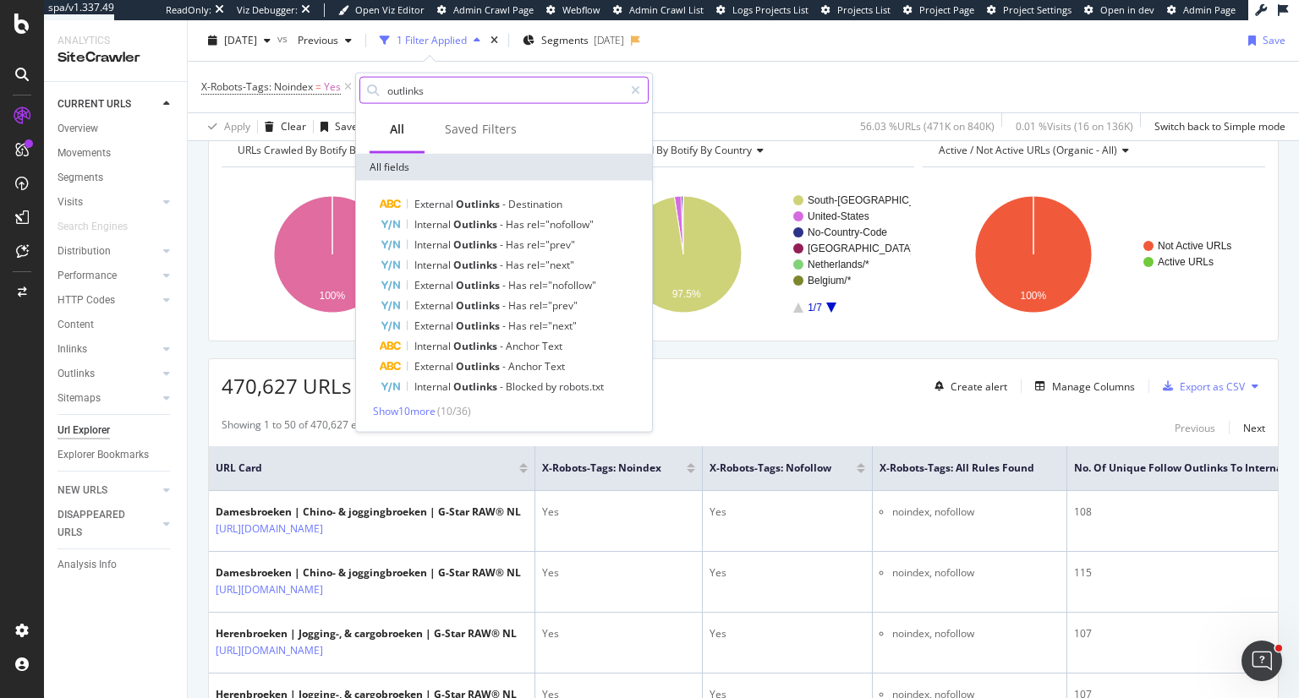
scroll to position [0, 0]
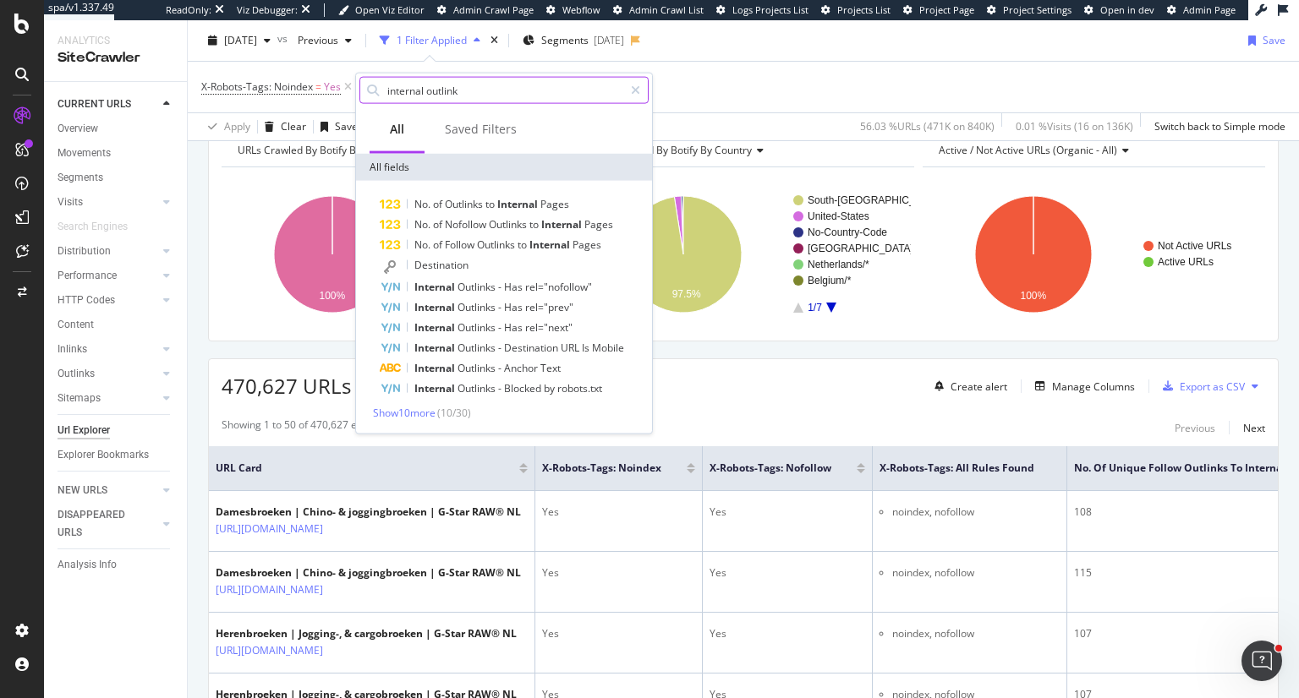
type input "internal outlin"
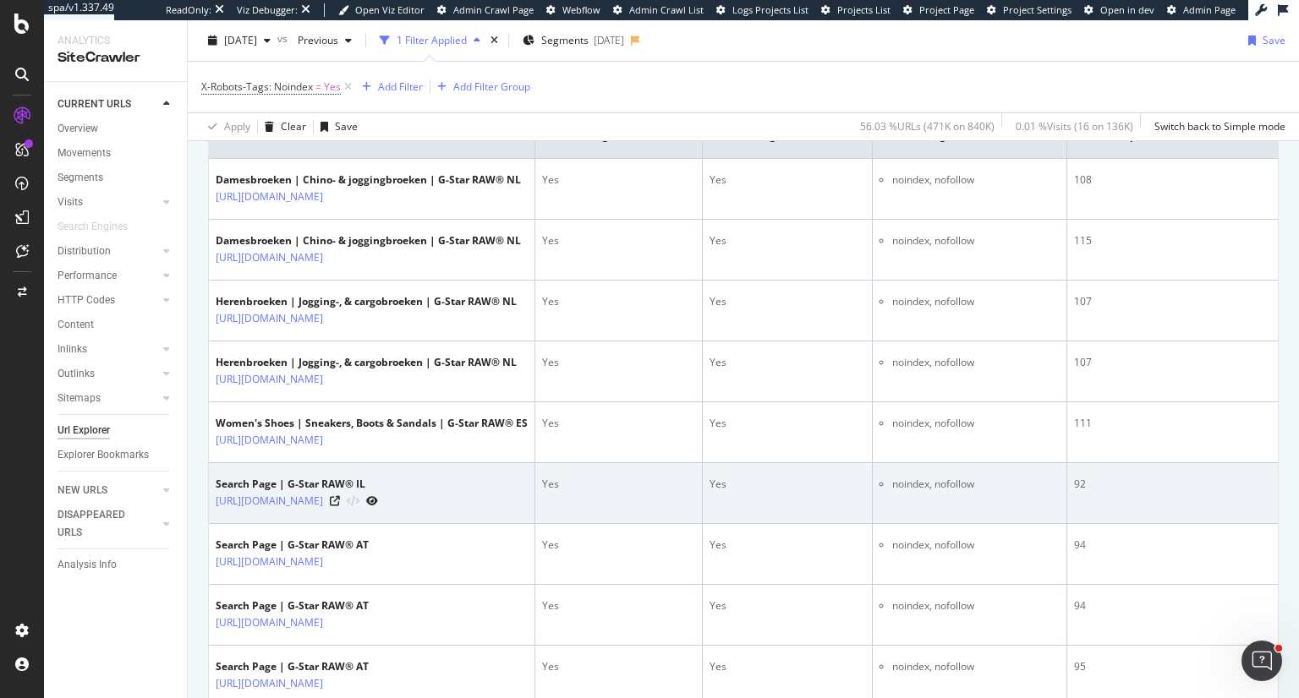
scroll to position [423, 0]
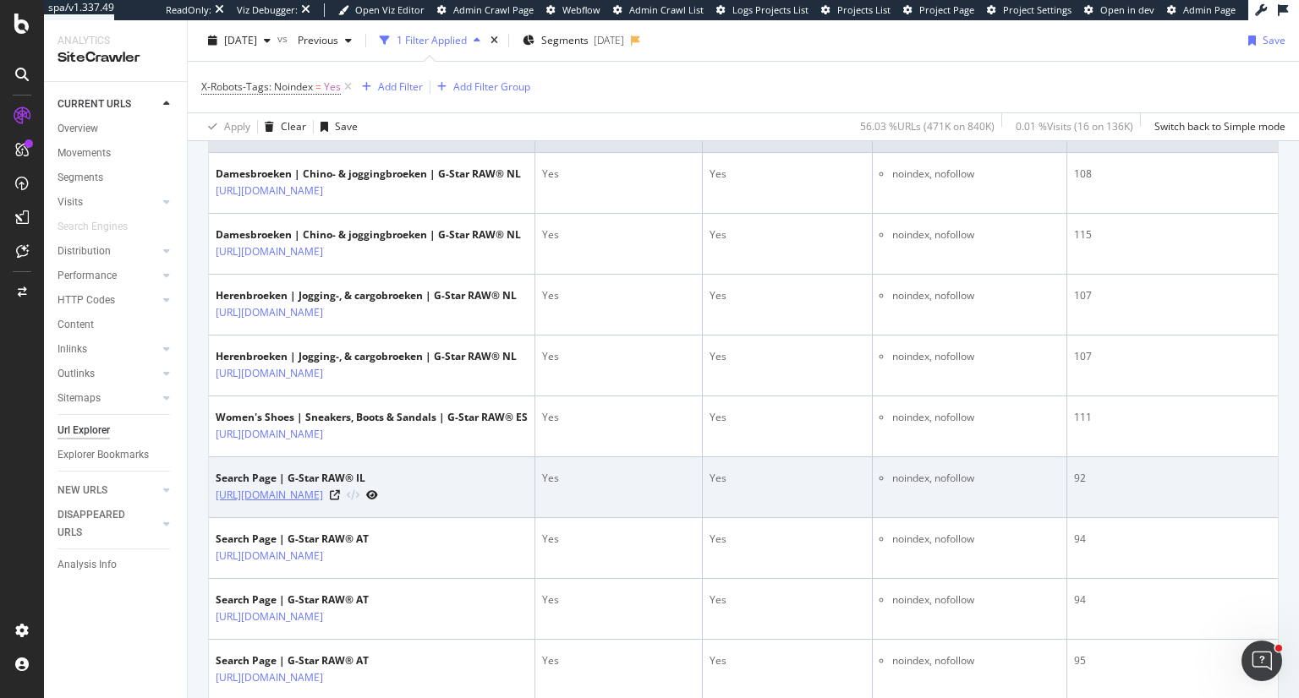
click at [323, 504] on link "[URL][DOMAIN_NAME]" at bounding box center [269, 495] width 107 height 17
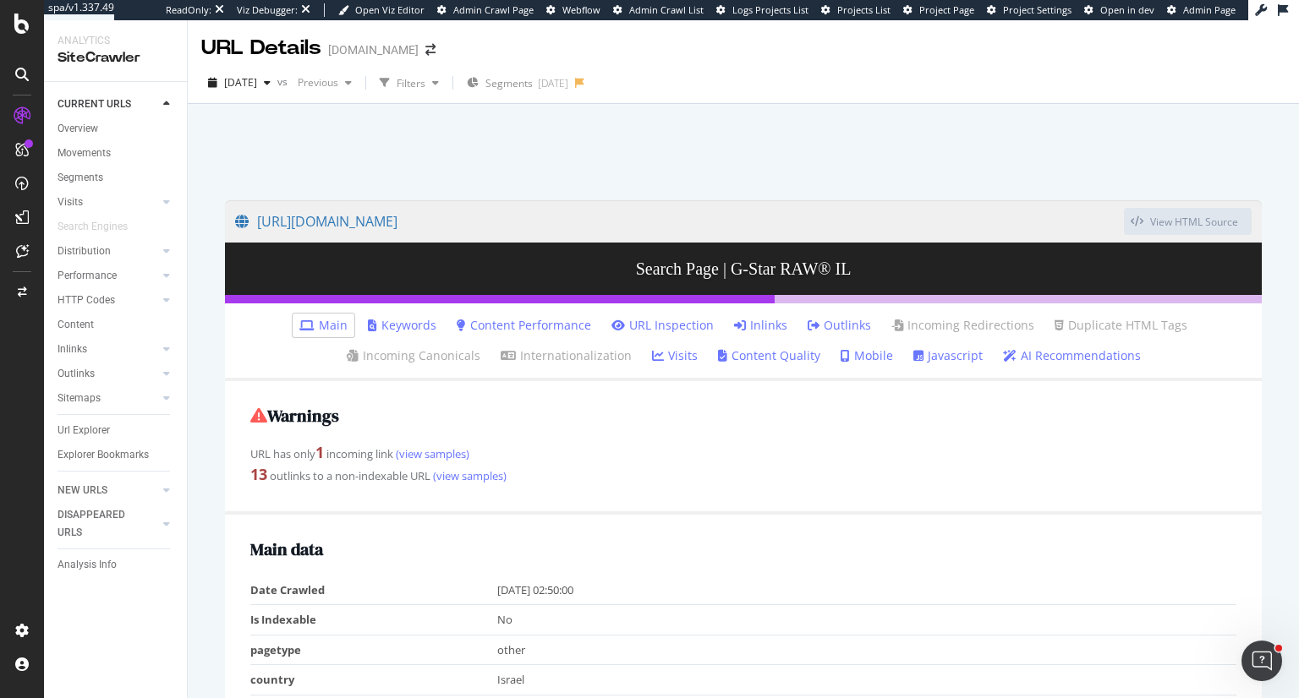
click at [841, 321] on link "Outlinks" at bounding box center [838, 325] width 63 height 17
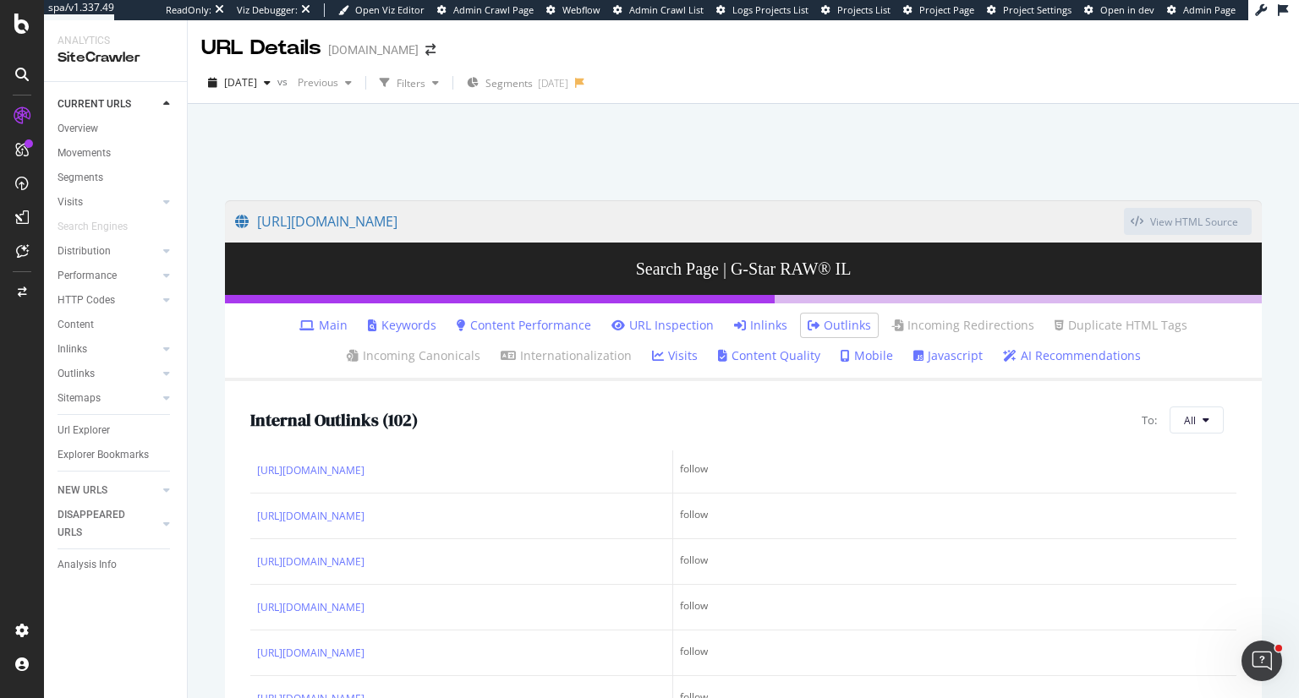
scroll to position [2114, 0]
